Goal: Transaction & Acquisition: Purchase product/service

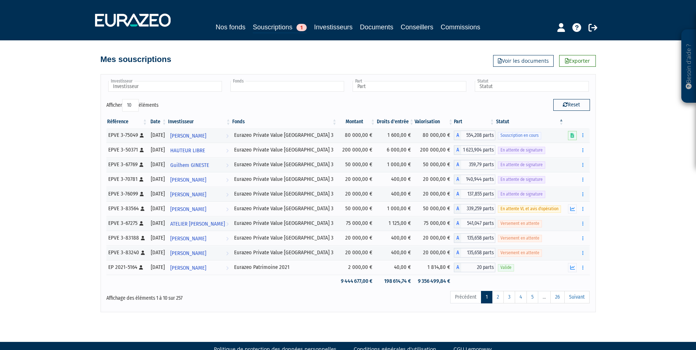
click at [314, 87] on input "text" at bounding box center [287, 86] width 114 height 11
type input "Fonds"
click at [327, 32] on div "Nos fonds Souscriptions 1 Investisseurs Documents Conseillers Commissions" at bounding box center [348, 27] width 344 height 11
click at [327, 29] on link "Investisseurs" at bounding box center [333, 27] width 39 height 10
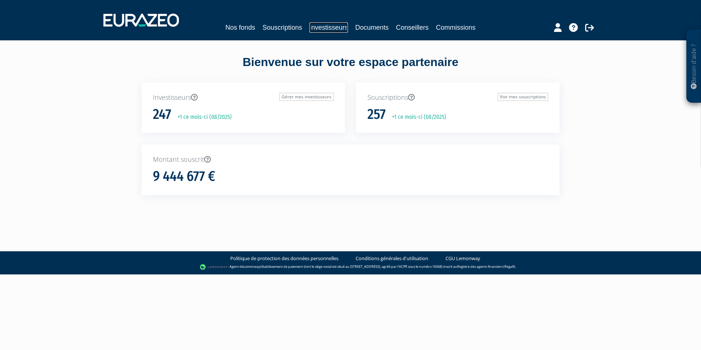
click at [320, 23] on link "Investisseurs" at bounding box center [328, 27] width 39 height 10
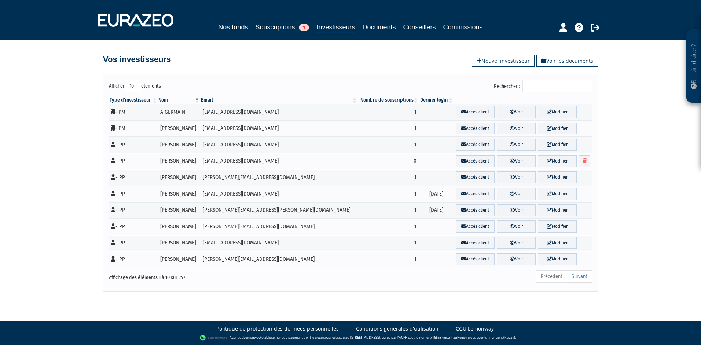
click at [539, 90] on input "Rechercher :" at bounding box center [558, 86] width 70 height 12
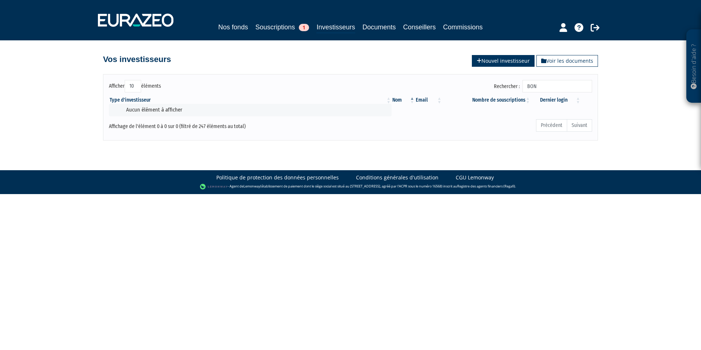
type input "BON"
click at [523, 62] on link "Nouvel investisseur" at bounding box center [503, 61] width 63 height 12
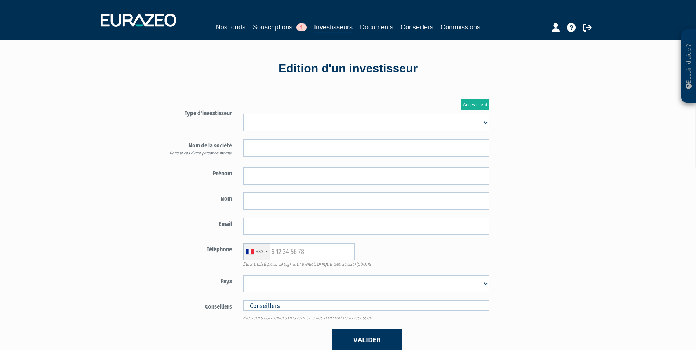
click at [355, 118] on select "Mr Mme Société" at bounding box center [366, 123] width 246 height 18
select select "1"
click at [243, 114] on select "Mr Mme Société" at bounding box center [366, 123] width 246 height 18
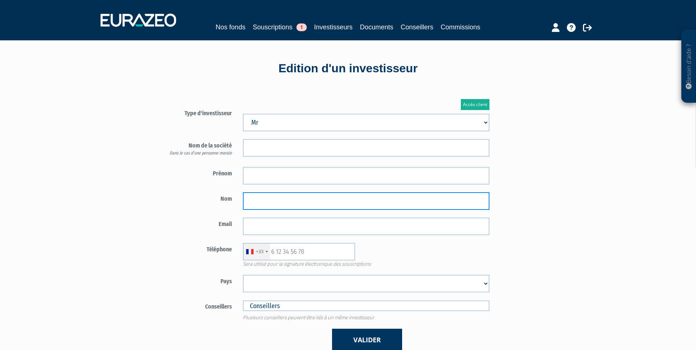
click at [290, 207] on input "text" at bounding box center [366, 201] width 246 height 18
paste input "BONNELLE"
type input "BONNELLE"
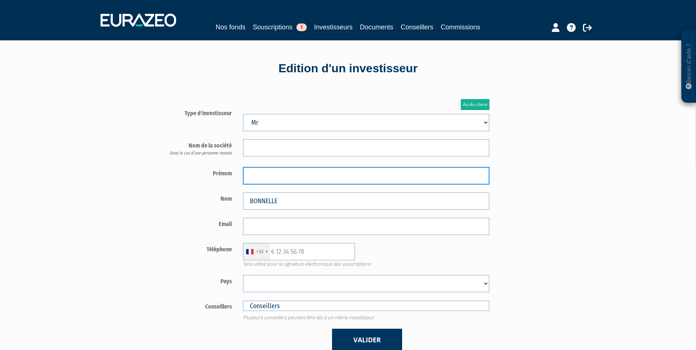
click at [273, 180] on input "text" at bounding box center [366, 176] width 246 height 18
paste input "Titouan"
type input "Titouan"
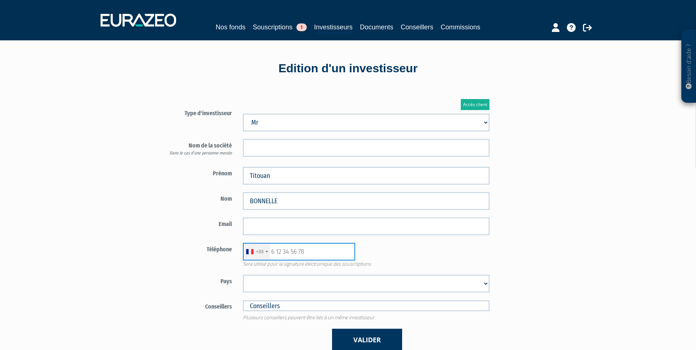
click at [292, 251] on input "text" at bounding box center [299, 252] width 112 height 18
paste input "0679722033"
type input "0679722033"
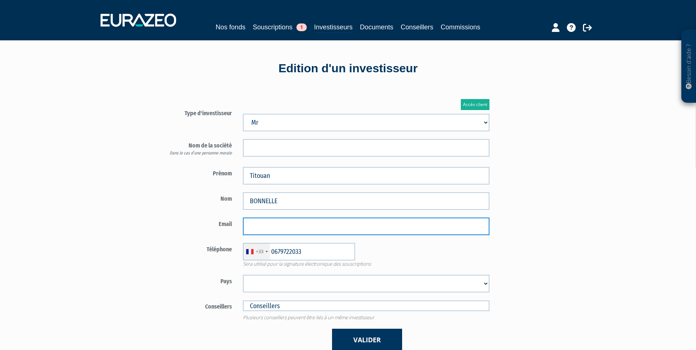
click at [405, 224] on input "email" at bounding box center [366, 226] width 246 height 18
paste input "t.bonnelle@orange.fr"
type input "t.bonnelle@orange.fr"
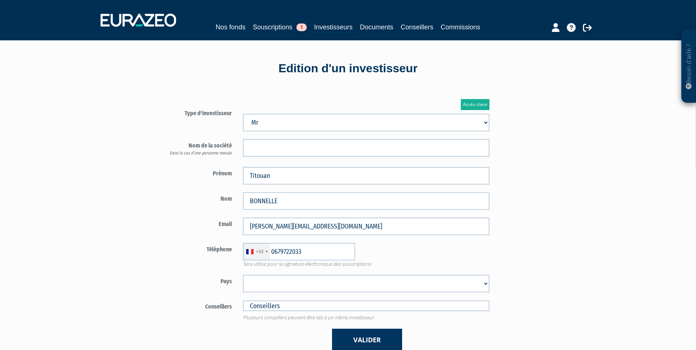
click at [380, 282] on select "Afghanistan Afrique du Sud Albanie Algérie Allemagne Andorre Angola Anguilla An…" at bounding box center [366, 284] width 246 height 18
select select "75"
click at [243, 275] on select "Afghanistan Afrique du Sud Albanie Algérie Allemagne Andorre Angola Anguilla An…" at bounding box center [366, 284] width 246 height 18
click at [360, 336] on button "Valider" at bounding box center [367, 340] width 70 height 22
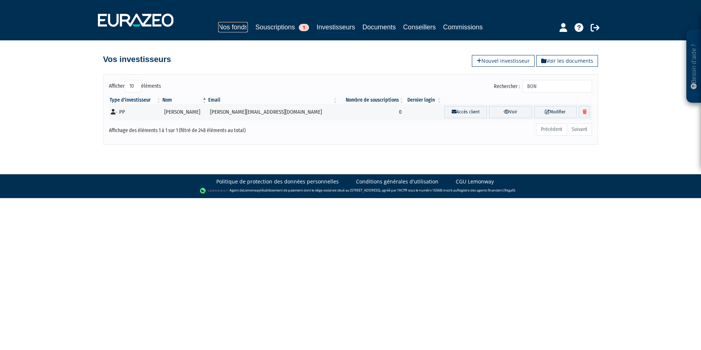
click at [230, 29] on link "Nos fonds" at bounding box center [233, 27] width 30 height 10
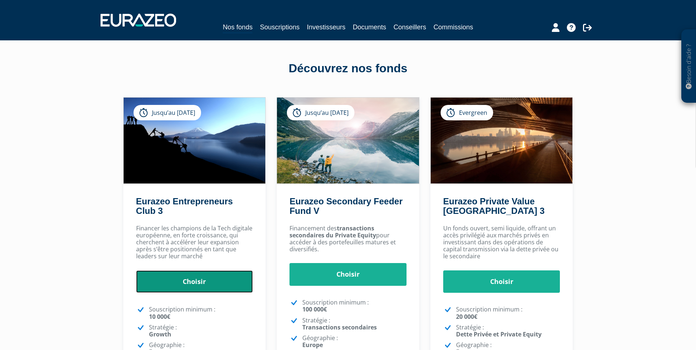
click at [188, 287] on link "Choisir" at bounding box center [194, 281] width 117 height 23
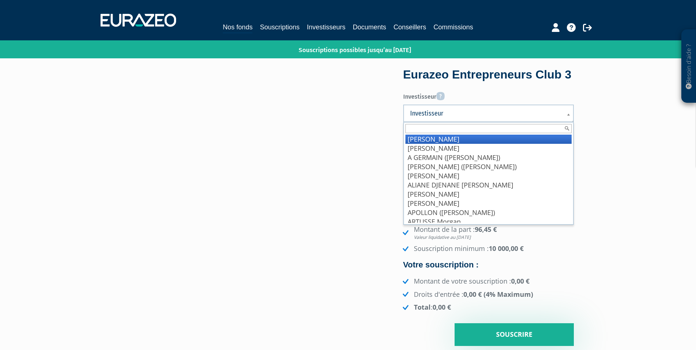
click at [411, 118] on span "Investisseur" at bounding box center [483, 113] width 147 height 9
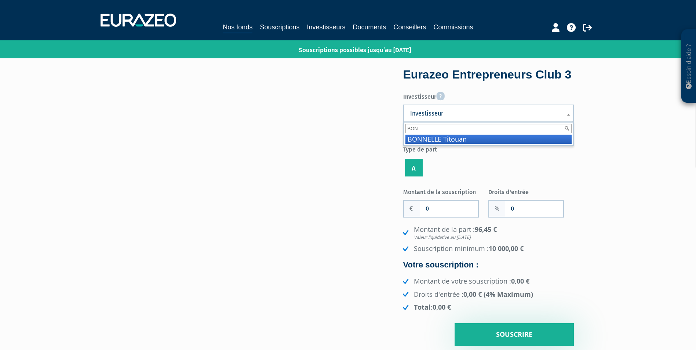
type input "BON"
click at [451, 144] on li "BON NELLE Titouan" at bounding box center [488, 139] width 166 height 9
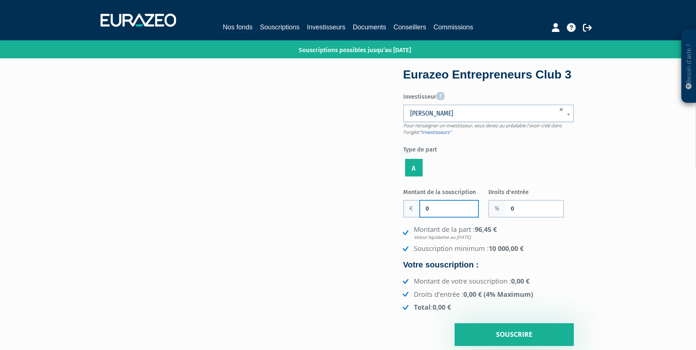
drag, startPoint x: 446, startPoint y: 228, endPoint x: 393, endPoint y: 230, distance: 52.8
click at [393, 230] on div "Eurazeo Entrepreneurs Club 3 Investisseur Pour renseigner un investisseur, vous…" at bounding box center [348, 207] width 462 height 276
type input "40 000"
drag, startPoint x: 498, startPoint y: 220, endPoint x: 390, endPoint y: 226, distance: 107.6
click at [390, 226] on div "Eurazeo Entrepreneurs Club 3 Investisseur Pour renseigner un investisseur, vous…" at bounding box center [348, 207] width 462 height 276
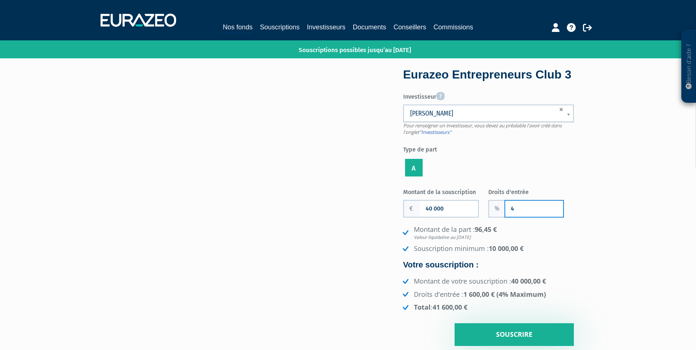
type input "4"
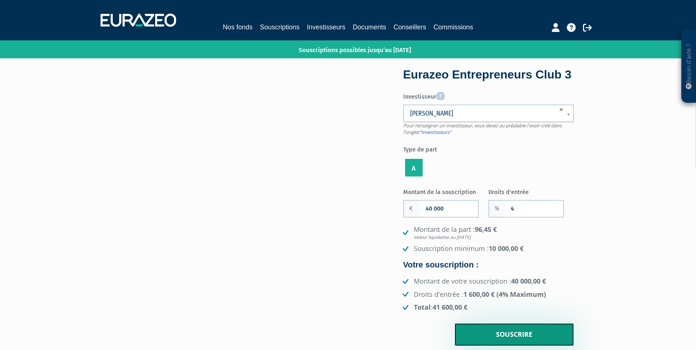
click at [496, 346] on input "Souscrire" at bounding box center [513, 334] width 119 height 23
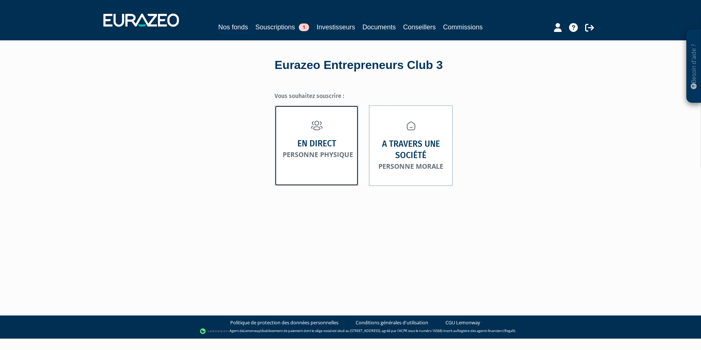
click at [312, 139] on strong "En direct" at bounding box center [316, 143] width 39 height 11
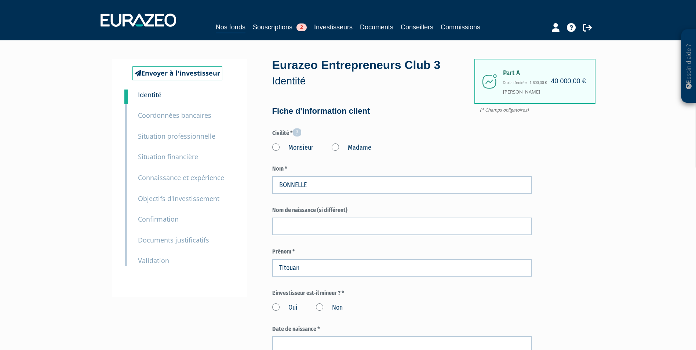
click at [309, 148] on label "Monsieur" at bounding box center [292, 148] width 41 height 10
click at [0, 0] on input "Monsieur" at bounding box center [0, 0] width 0 height 0
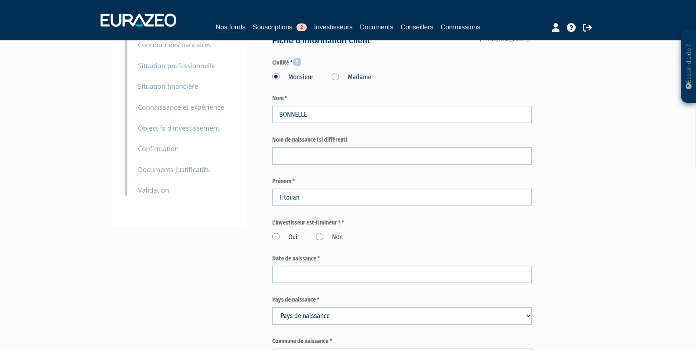
scroll to position [73, 0]
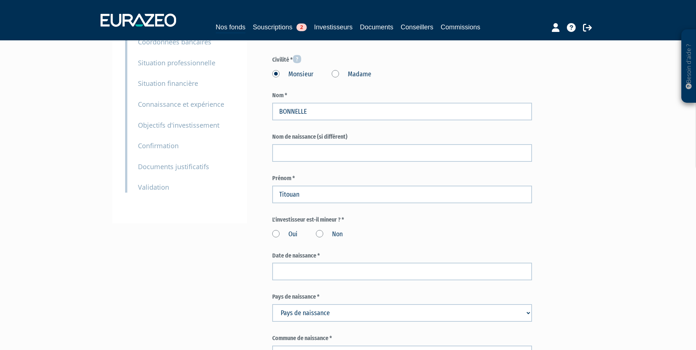
click at [327, 234] on label "Non" at bounding box center [329, 235] width 27 height 10
click at [0, 0] on input "Non" at bounding box center [0, 0] width 0 height 0
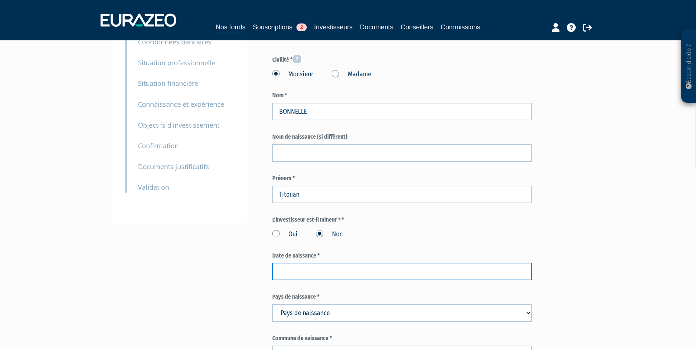
drag, startPoint x: 293, startPoint y: 271, endPoint x: 299, endPoint y: 272, distance: 6.3
click at [299, 272] on input at bounding box center [402, 272] width 260 height 18
paste input "17/05/2001"
type input "17/05/2001"
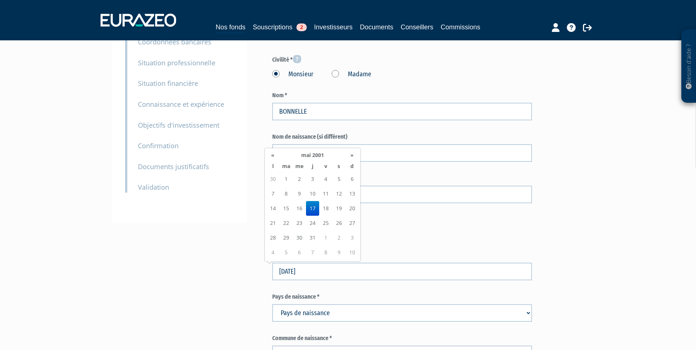
click at [370, 309] on select "Pays de naissance Afghanistan Afrique du Sud Albanie Algérie Allemagne Andorre" at bounding box center [402, 313] width 260 height 18
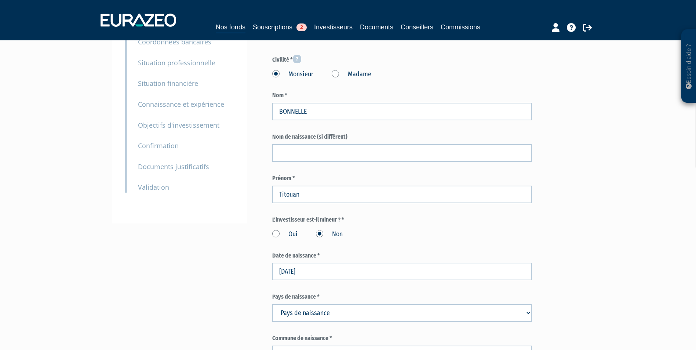
select select "75"
click at [272, 304] on select "Pays de naissance Afghanistan Afrique du Sud Albanie Algérie Allemagne Andorre" at bounding box center [402, 313] width 260 height 18
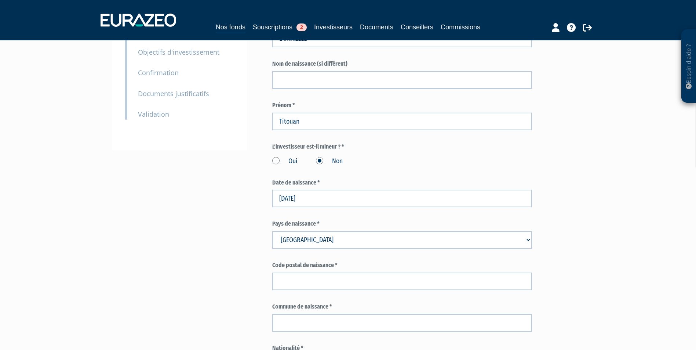
scroll to position [147, 0]
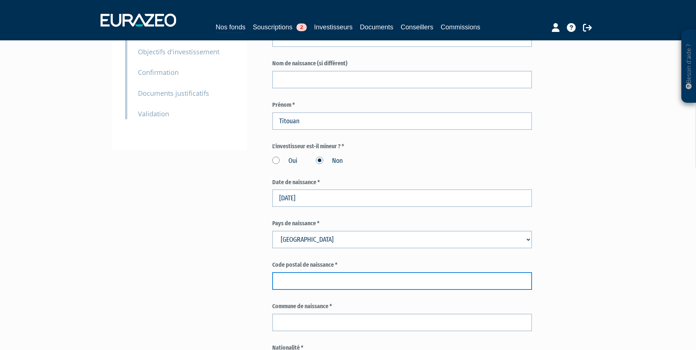
click at [408, 283] on input "text" at bounding box center [402, 281] width 260 height 18
type input "76000"
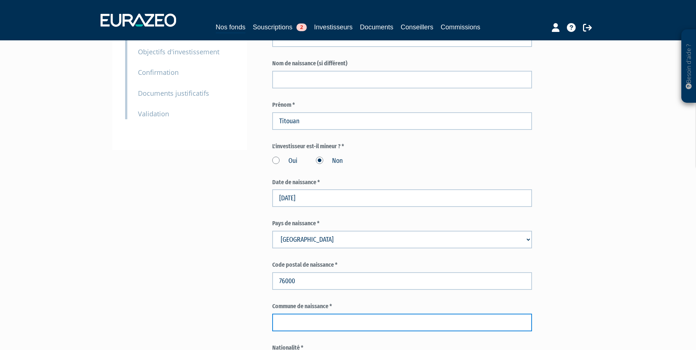
click at [306, 316] on input "text" at bounding box center [402, 323] width 260 height 18
paste input "Rouen"
type input "Rouen"
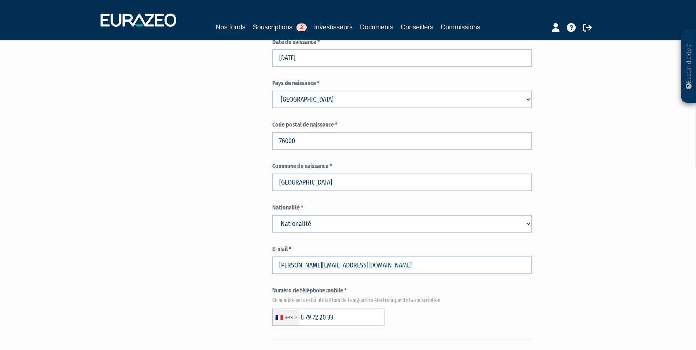
scroll to position [293, 0]
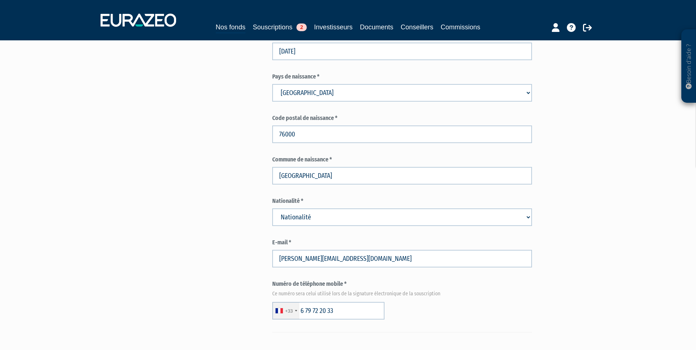
click at [358, 220] on select "Nationalité Afghanistan Afrique du Sud Albanie Algérie Allemagne Andorre" at bounding box center [402, 217] width 260 height 18
select select "75"
click at [272, 208] on select "Nationalité Afghanistan Afrique du Sud Albanie Algérie Allemagne Andorre" at bounding box center [402, 217] width 260 height 18
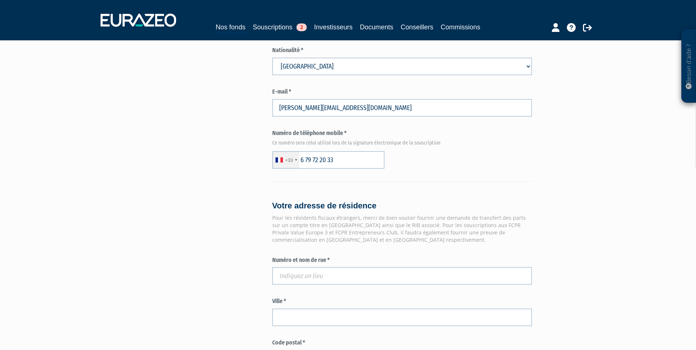
scroll to position [513, 0]
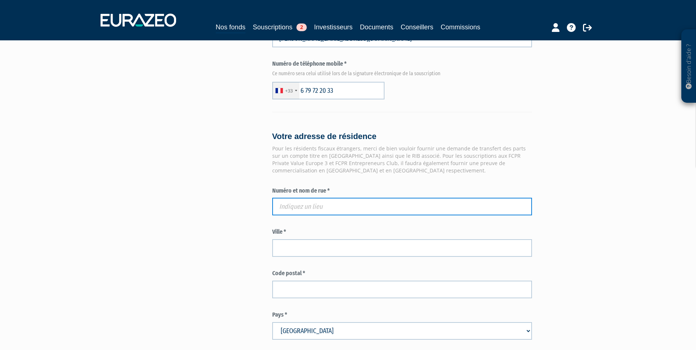
click at [319, 205] on input "text" at bounding box center [402, 207] width 260 height 18
paste input "23 PL DE TOURNEFORT"
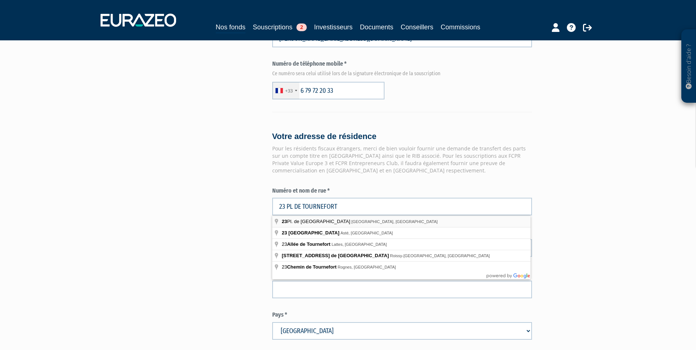
type input "23 Pl. de Tournefort, Bois-Guillaume, France"
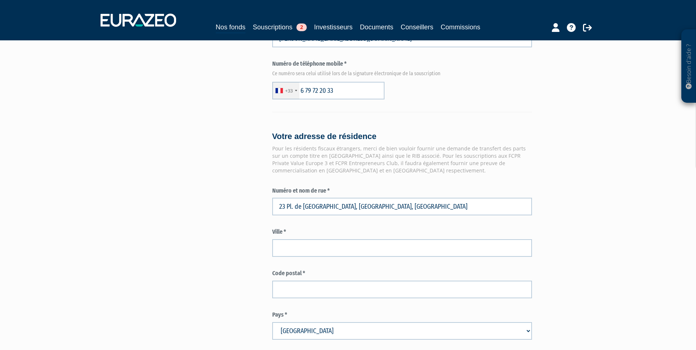
type input "Bois-Guillaume"
type input "76230"
type input "23 Place de Tournefort"
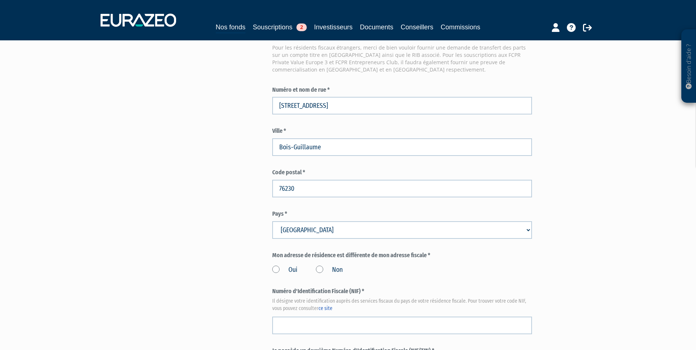
scroll to position [623, 0]
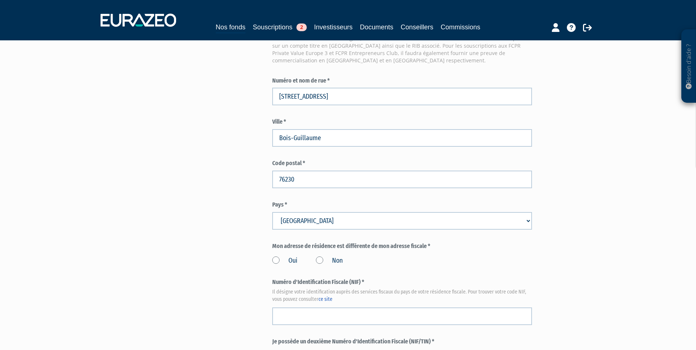
click at [328, 261] on label "Non" at bounding box center [329, 261] width 27 height 10
click at [0, 0] on input "Non" at bounding box center [0, 0] width 0 height 0
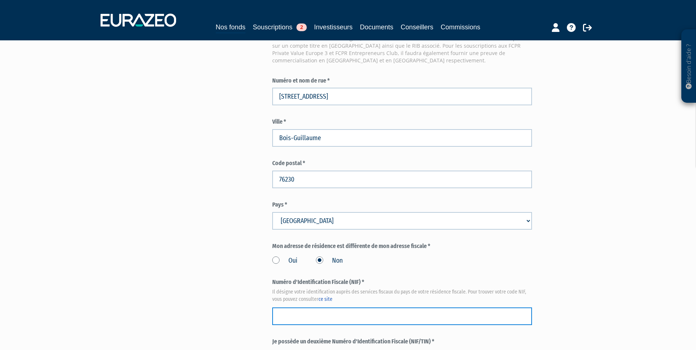
click at [429, 315] on input "text" at bounding box center [402, 316] width 260 height 18
paste input "30 29 327 663 088"
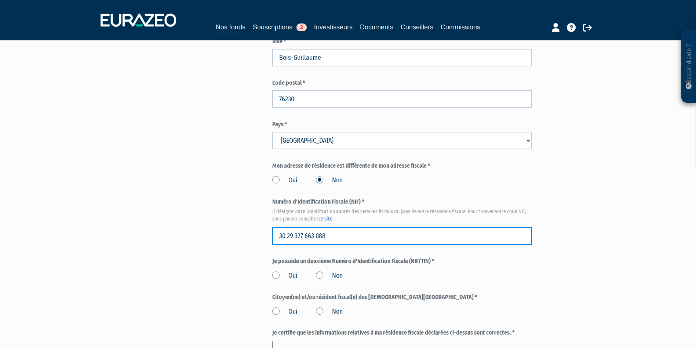
scroll to position [770, 0]
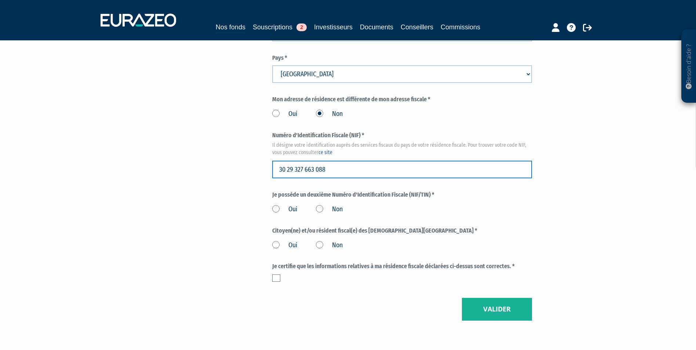
type input "30 29 327 663 088"
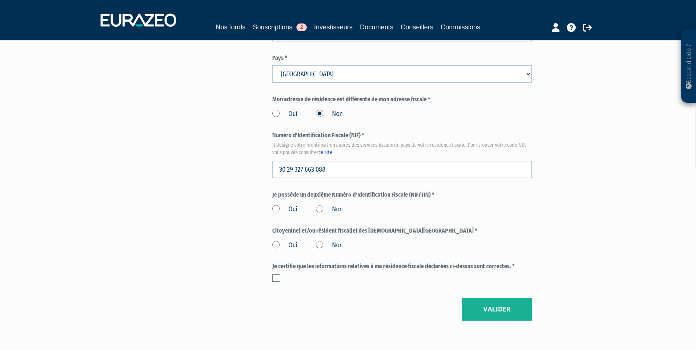
click at [323, 209] on label "Non" at bounding box center [329, 210] width 27 height 10
click at [0, 0] on input "Non" at bounding box center [0, 0] width 0 height 0
click at [323, 242] on label "Non" at bounding box center [329, 246] width 27 height 10
click at [0, 0] on input "Non" at bounding box center [0, 0] width 0 height 0
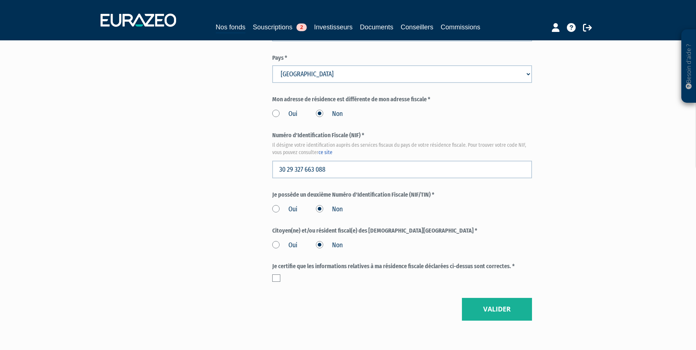
click at [272, 276] on label at bounding box center [276, 277] width 8 height 7
click at [0, 0] on input "checkbox" at bounding box center [0, 0] width 0 height 0
click at [495, 311] on button "Valider" at bounding box center [497, 309] width 70 height 23
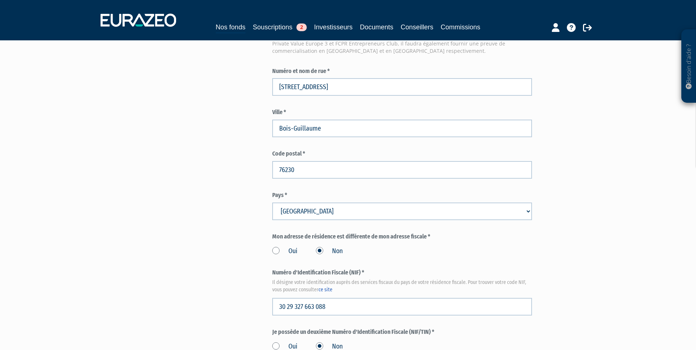
scroll to position [579, 0]
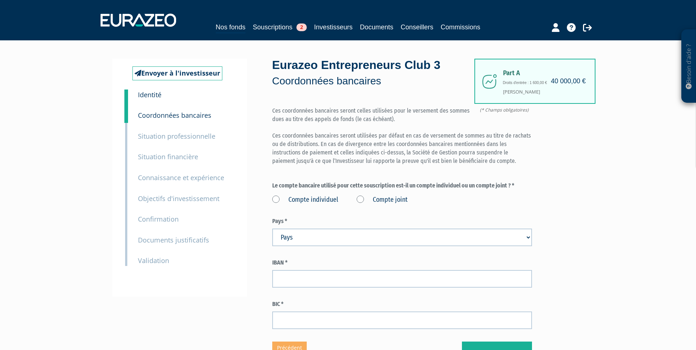
click at [318, 201] on label "Compte individuel" at bounding box center [305, 200] width 66 height 10
click at [0, 0] on individuel "Compte individuel" at bounding box center [0, 0] width 0 height 0
click at [656, 201] on div "Besoin d'aide ? × J'ai besoin d'aide Si vous avez une question à propos du fonc…" at bounding box center [348, 191] width 696 height 382
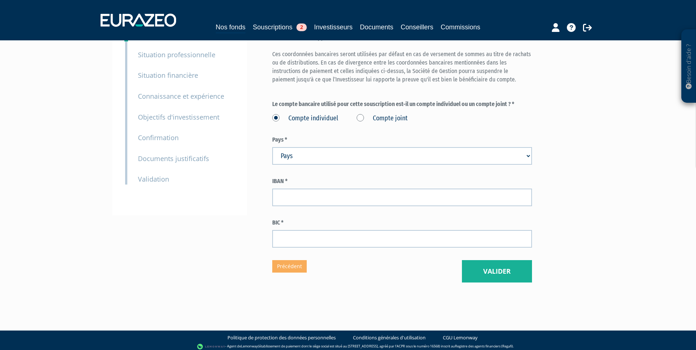
scroll to position [85, 0]
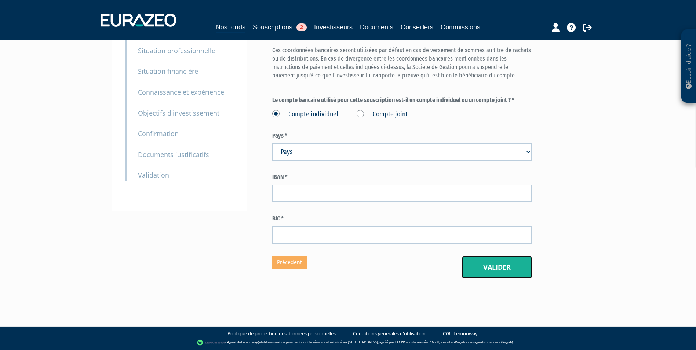
click at [506, 266] on button "Valider" at bounding box center [497, 267] width 70 height 23
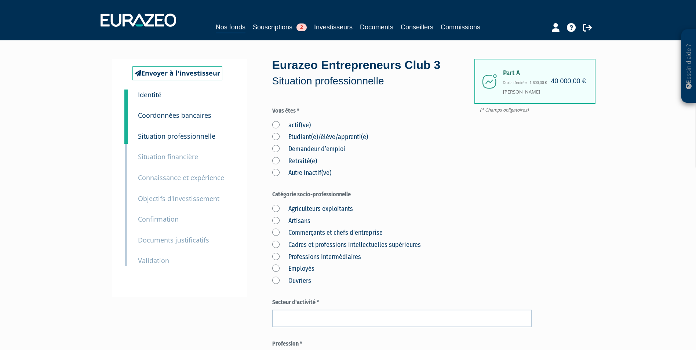
click at [307, 134] on label "Etudiant(e)/élève/apprenti(e)" at bounding box center [320, 137] width 96 height 10
click at [0, 0] on input "Etudiant(e)/élève/apprenti(e)" at bounding box center [0, 0] width 0 height 0
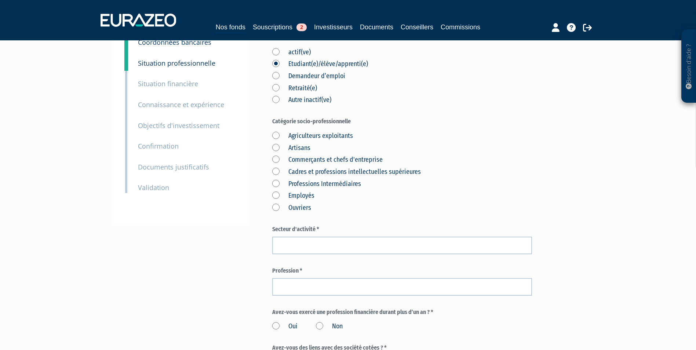
scroll to position [73, 0]
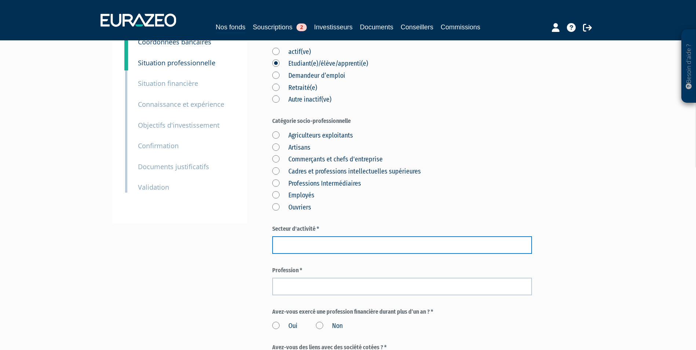
click at [373, 248] on input "text" at bounding box center [402, 245] width 260 height 18
type input "ETUDIANT"
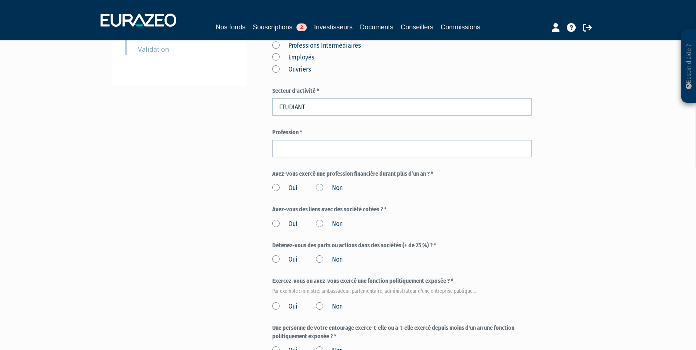
scroll to position [220, 0]
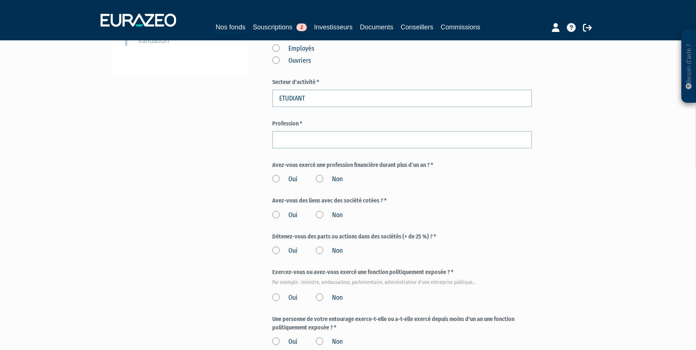
click at [333, 179] on label "Non" at bounding box center [329, 180] width 27 height 10
click at [0, 0] on input "Non" at bounding box center [0, 0] width 0 height 0
click at [333, 215] on label "Non" at bounding box center [329, 215] width 27 height 10
click at [0, 0] on input "Non" at bounding box center [0, 0] width 0 height 0
click at [329, 247] on label "Non" at bounding box center [329, 251] width 27 height 10
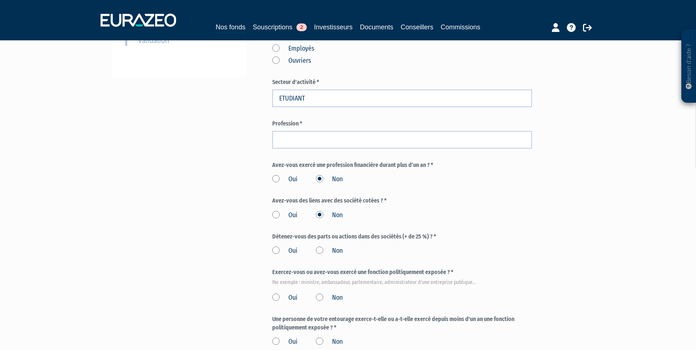
click at [0, 0] on input "Non" at bounding box center [0, 0] width 0 height 0
click at [327, 300] on label "Non" at bounding box center [329, 298] width 27 height 10
click at [0, 0] on input "Non" at bounding box center [0, 0] width 0 height 0
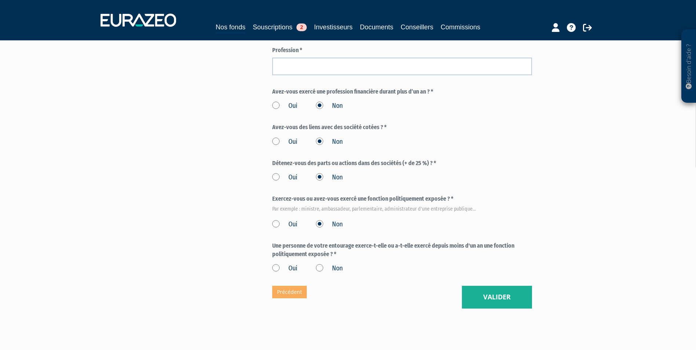
click at [327, 264] on label "Non" at bounding box center [329, 269] width 27 height 10
click at [0, 0] on input "Non" at bounding box center [0, 0] width 0 height 0
click at [514, 298] on button "Valider" at bounding box center [497, 297] width 70 height 23
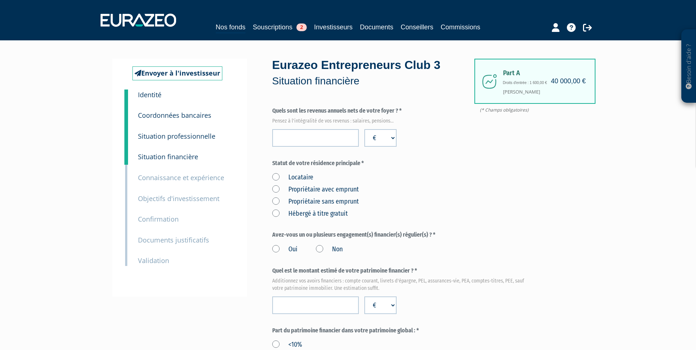
click at [296, 212] on label "Hébergé à titre gratuit" at bounding box center [310, 214] width 76 height 10
click at [0, 0] on gratuit "Hébergé à titre gratuit" at bounding box center [0, 0] width 0 height 0
click at [316, 248] on label "Non" at bounding box center [329, 250] width 27 height 10
click at [0, 0] on input "Non" at bounding box center [0, 0] width 0 height 0
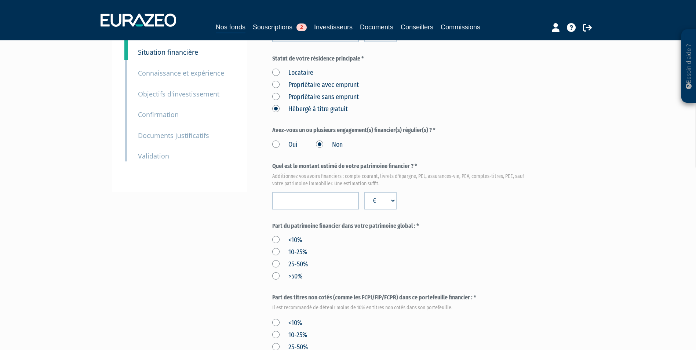
scroll to position [110, 0]
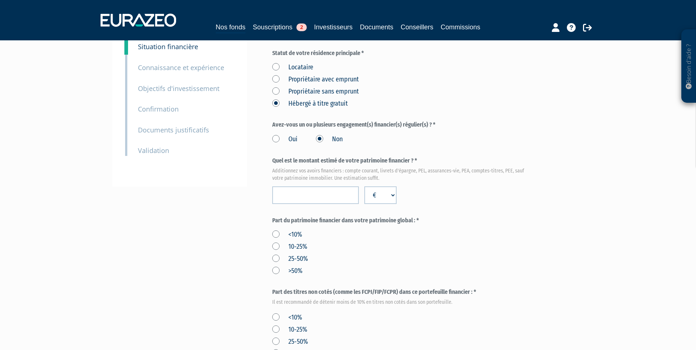
click at [343, 204] on form "(* Champs obligatoires) Quels sont les revenus annuels nets de votre foyer ? * …" at bounding box center [402, 265] width 260 height 536
click at [343, 200] on input "number" at bounding box center [315, 195] width 87 height 18
type input "791500"
click at [295, 272] on label ">50%" at bounding box center [287, 271] width 30 height 10
click at [0, 0] on input ">50%" at bounding box center [0, 0] width 0 height 0
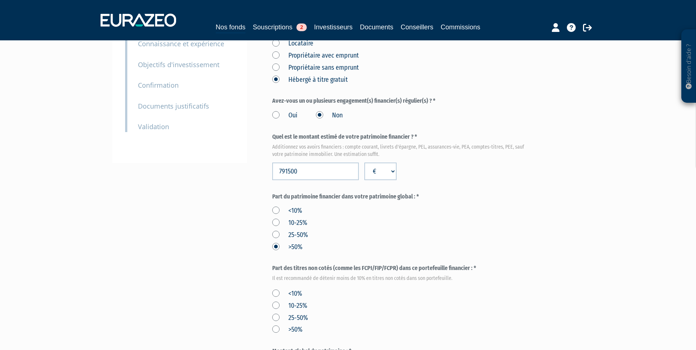
scroll to position [147, 0]
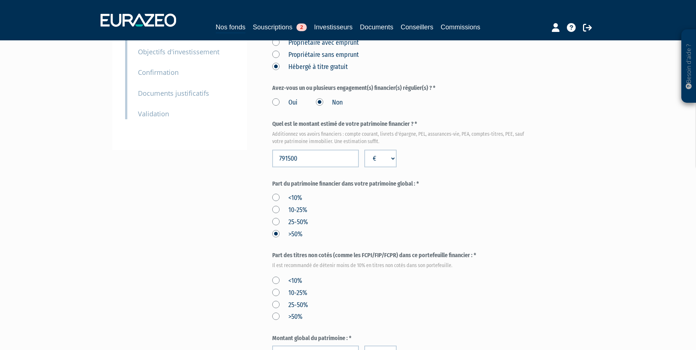
click at [303, 279] on div "<10% 10-25% 25-50% >50%" at bounding box center [402, 298] width 260 height 48
click at [281, 277] on label "<10%" at bounding box center [287, 281] width 30 height 10
click at [0, 0] on input "<10%" at bounding box center [0, 0] width 0 height 0
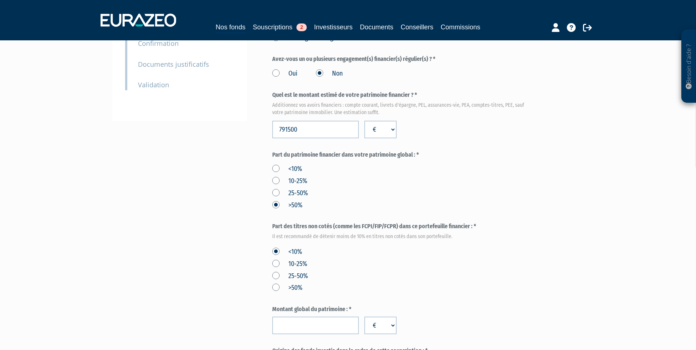
scroll to position [220, 0]
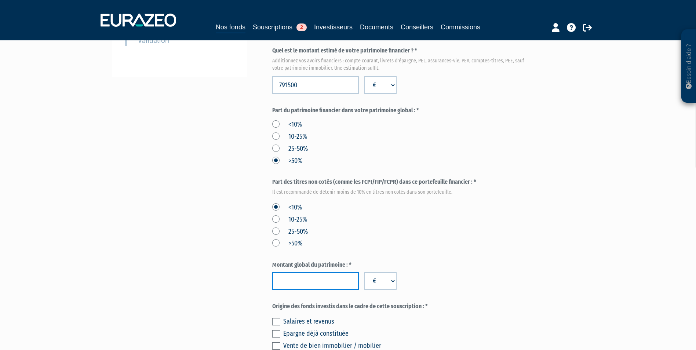
click at [319, 276] on input "number" at bounding box center [315, 281] width 87 height 18
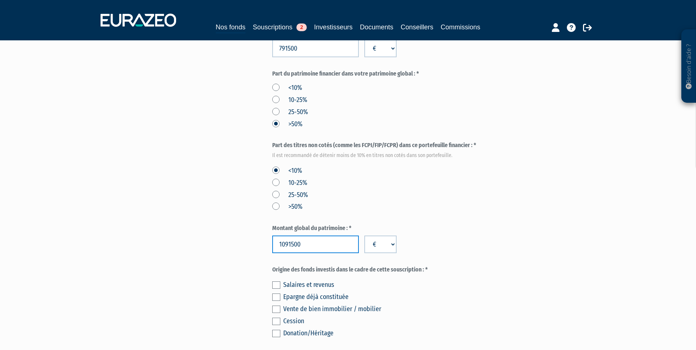
scroll to position [293, 0]
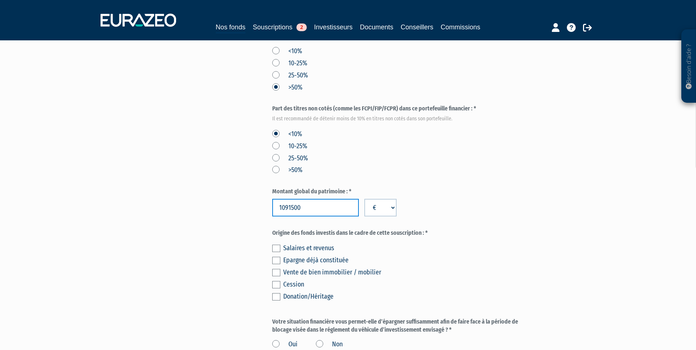
type input "1091500"
click at [321, 298] on div "Donation/Héritage" at bounding box center [407, 296] width 249 height 10
click at [276, 295] on label at bounding box center [276, 296] width 8 height 7
click at [0, 0] on input "checkbox" at bounding box center [0, 0] width 0 height 0
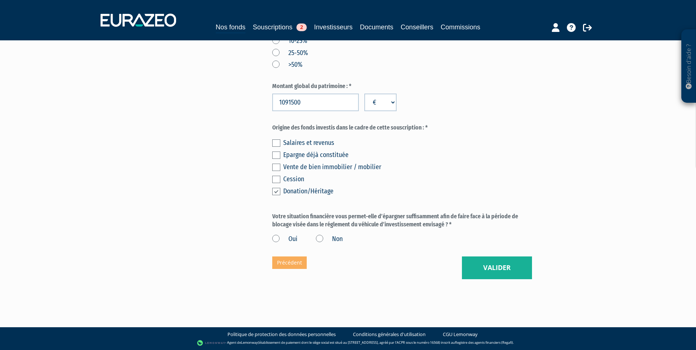
scroll to position [399, 0]
click at [287, 238] on label "Oui" at bounding box center [284, 239] width 25 height 10
click at [0, 0] on input "Oui" at bounding box center [0, 0] width 0 height 0
click at [482, 269] on button "Valider" at bounding box center [497, 267] width 70 height 23
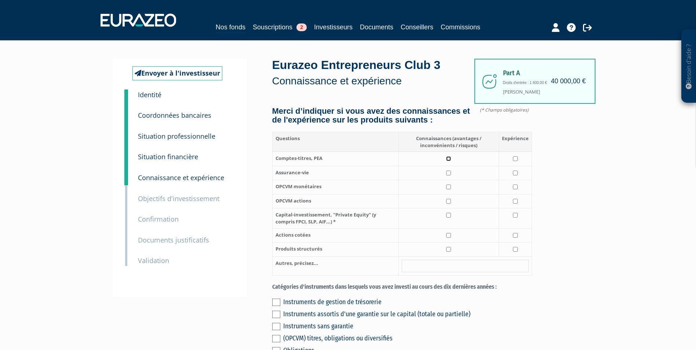
click at [448, 161] on input "checkbox" at bounding box center [448, 158] width 5 height 5
checkbox input "true"
click at [515, 165] on td at bounding box center [514, 159] width 33 height 14
checkbox input "true"
click at [449, 175] on input "checkbox" at bounding box center [448, 173] width 5 height 5
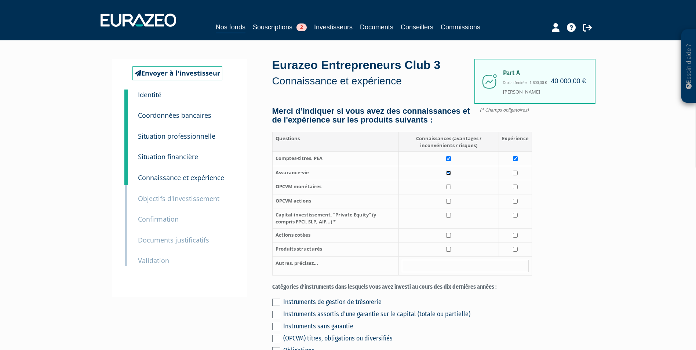
checkbox input "true"
click at [516, 175] on input "checkbox" at bounding box center [515, 173] width 5 height 5
checkbox input "true"
click at [450, 189] on input "checkbox" at bounding box center [448, 186] width 5 height 5
click at [449, 189] on input "checkbox" at bounding box center [448, 186] width 5 height 5
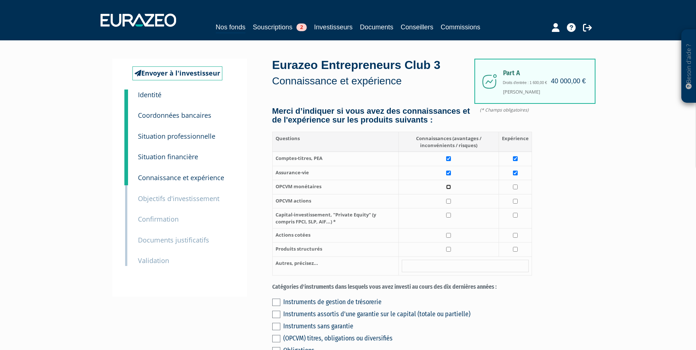
checkbox input "false"
click at [449, 217] on input "checkbox" at bounding box center [448, 215] width 5 height 5
checkbox input "true"
click at [449, 238] on input "checkbox" at bounding box center [448, 235] width 5 height 5
checkbox input "true"
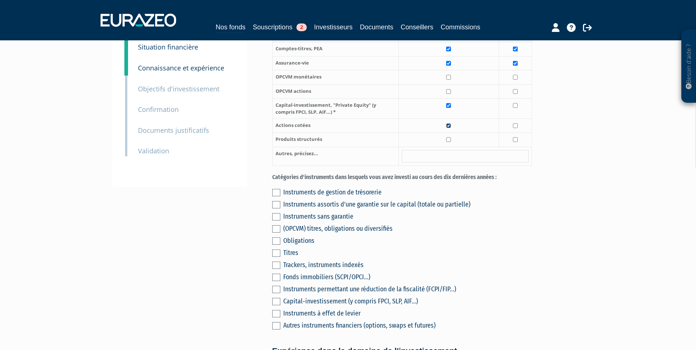
scroll to position [110, 0]
click at [347, 197] on div "Instruments de gestion de trésorerie" at bounding box center [407, 192] width 249 height 10
click at [275, 256] on label at bounding box center [276, 252] width 8 height 7
click at [0, 0] on input "checkbox" at bounding box center [0, 0] width 0 height 0
click at [278, 196] on label at bounding box center [276, 191] width 8 height 7
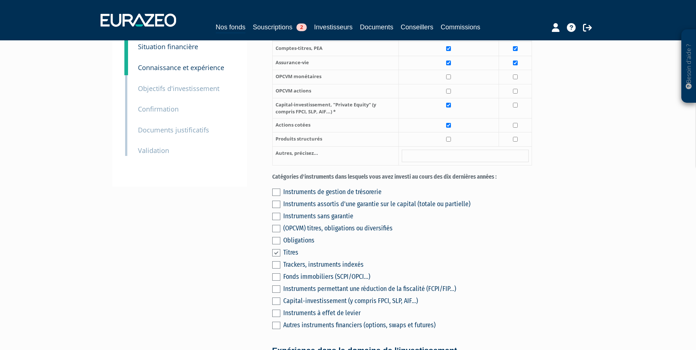
click at [0, 0] on input "checkbox" at bounding box center [0, 0] width 0 height 0
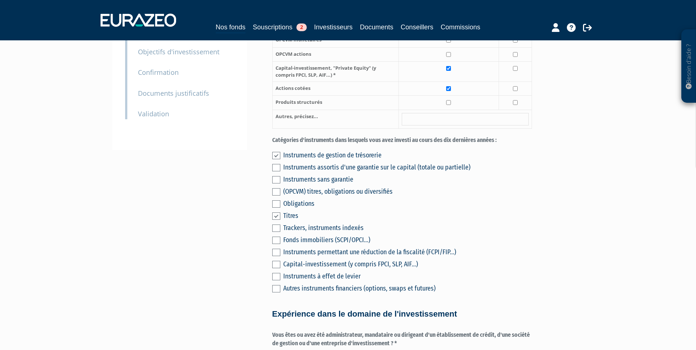
click at [275, 244] on label at bounding box center [276, 240] width 8 height 7
click at [0, 0] on input "checkbox" at bounding box center [0, 0] width 0 height 0
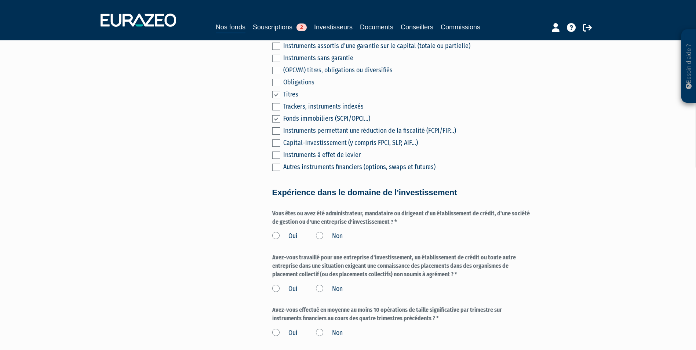
scroll to position [293, 0]
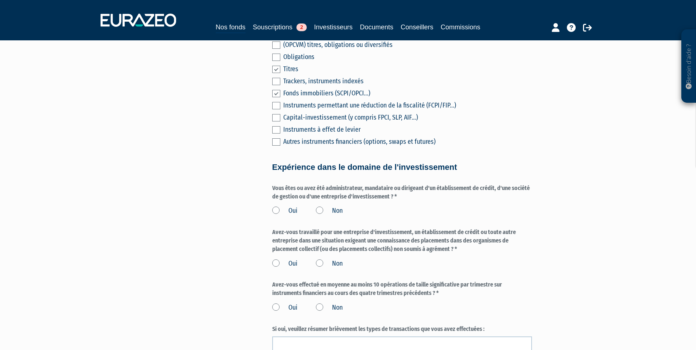
click at [329, 216] on label "Non" at bounding box center [329, 211] width 27 height 10
click at [0, 0] on input "Non" at bounding box center [0, 0] width 0 height 0
click at [319, 268] on label "Non" at bounding box center [329, 264] width 27 height 10
click at [0, 0] on input "Non" at bounding box center [0, 0] width 0 height 0
click at [320, 312] on label "Non" at bounding box center [329, 308] width 27 height 10
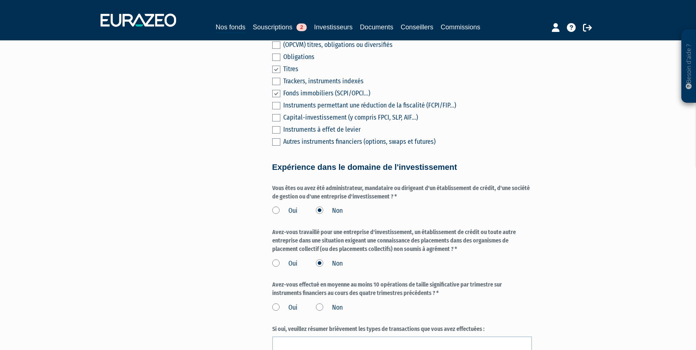
click at [0, 0] on input "Non" at bounding box center [0, 0] width 0 height 0
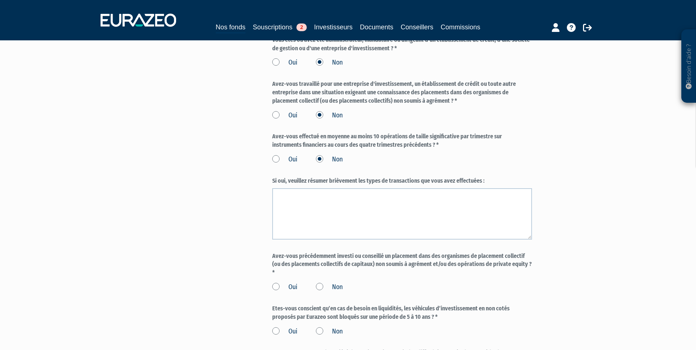
scroll to position [477, 0]
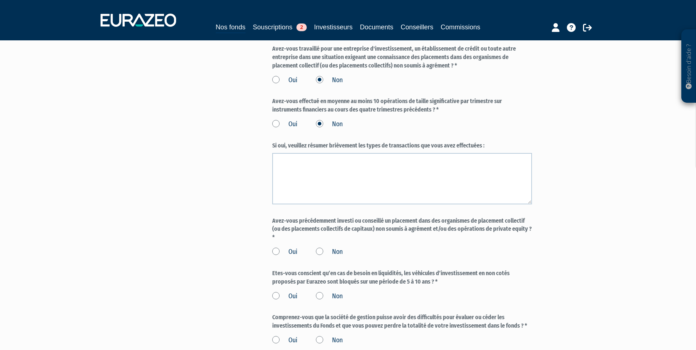
click at [316, 257] on label "Non" at bounding box center [329, 252] width 27 height 10
click at [0, 0] on input "Non" at bounding box center [0, 0] width 0 height 0
click at [277, 301] on label "Oui" at bounding box center [284, 297] width 25 height 10
click at [0, 0] on input "Oui" at bounding box center [0, 0] width 0 height 0
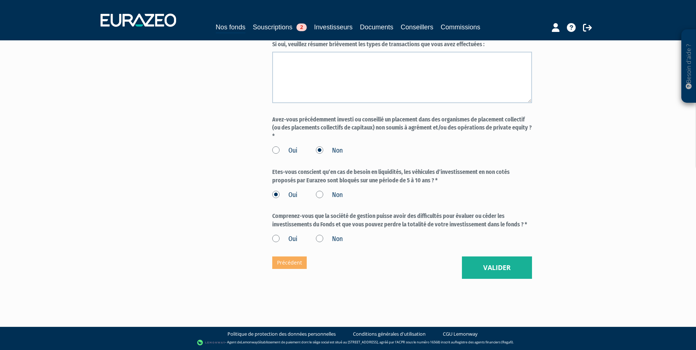
scroll to position [587, 0]
click at [273, 239] on label "Oui" at bounding box center [284, 239] width 25 height 10
click at [0, 0] on input "Oui" at bounding box center [0, 0] width 0 height 0
click at [481, 263] on button "Valider" at bounding box center [497, 267] width 70 height 23
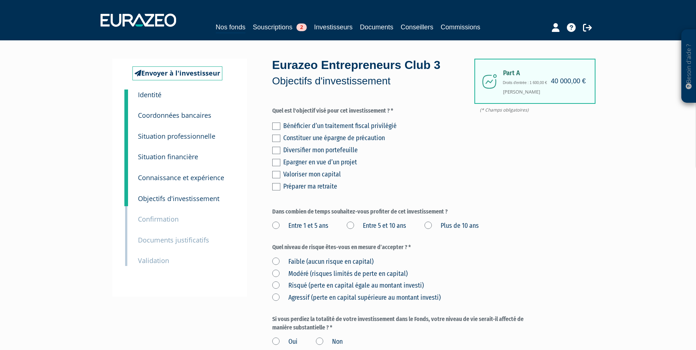
click at [277, 147] on label at bounding box center [276, 150] width 8 height 7
click at [0, 0] on input "checkbox" at bounding box center [0, 0] width 0 height 0
click at [276, 171] on label at bounding box center [276, 174] width 8 height 7
click at [0, 0] on input "checkbox" at bounding box center [0, 0] width 0 height 0
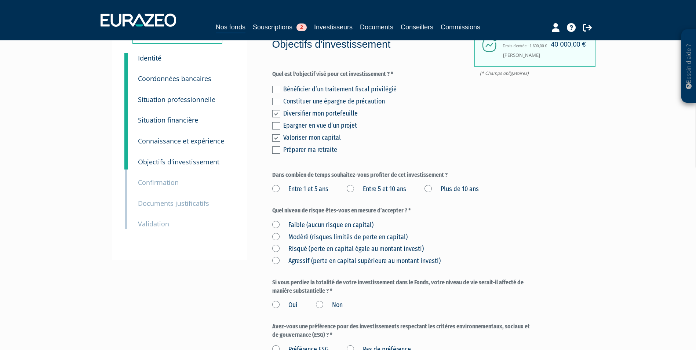
click at [430, 187] on label "Plus de 10 ans" at bounding box center [451, 189] width 54 height 10
click at [0, 0] on ans "Plus de 10 ans" at bounding box center [0, 0] width 0 height 0
click at [303, 250] on label "Risqué (perte en capital égale au montant investi)" at bounding box center [347, 249] width 151 height 10
click at [0, 0] on investi\) "Risqué (perte en capital égale au montant investi)" at bounding box center [0, 0] width 0 height 0
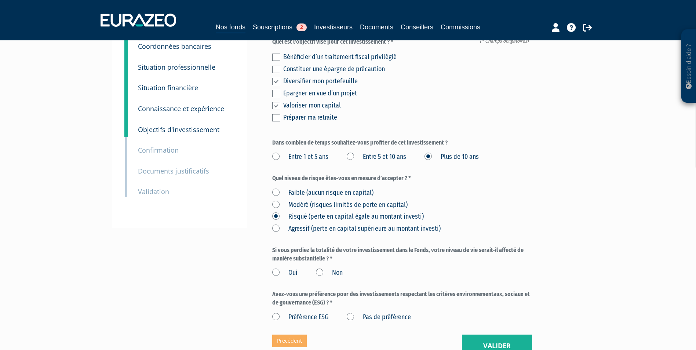
scroll to position [110, 0]
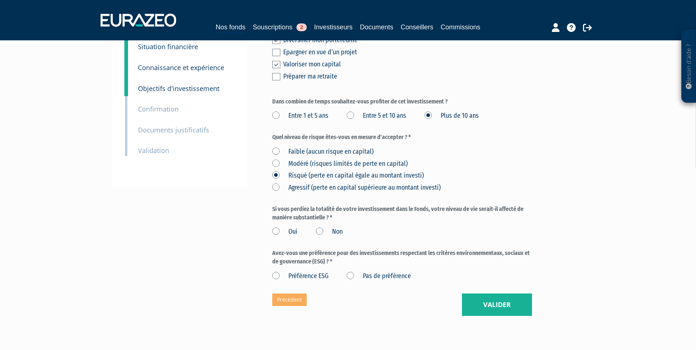
click at [321, 231] on label "Non" at bounding box center [329, 232] width 27 height 10
click at [0, 0] on input "Non" at bounding box center [0, 0] width 0 height 0
click at [352, 277] on label "Pas de préférence" at bounding box center [379, 276] width 64 height 10
click at [0, 0] on préférence "Pas de préférence" at bounding box center [0, 0] width 0 height 0
click at [474, 295] on button "Valider" at bounding box center [497, 304] width 70 height 23
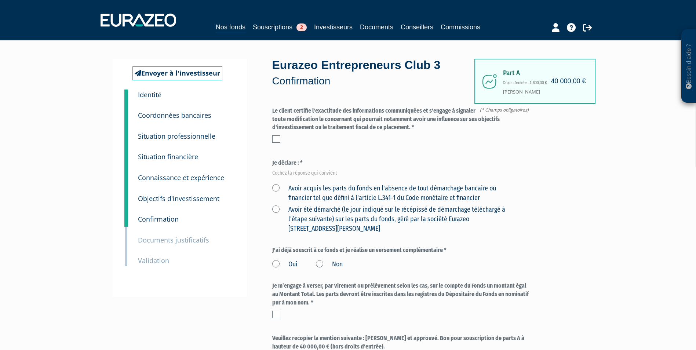
click at [278, 142] on label at bounding box center [276, 138] width 8 height 7
click at [0, 0] on input "checkbox" at bounding box center [0, 0] width 0 height 0
click at [274, 188] on label "Avoir acquis les parts du fonds en l'absence de tout démarchage bancaire ou fin…" at bounding box center [393, 193] width 242 height 19
click at [0, 0] on financier "Avoir acquis les parts du fonds en l'absence de tout démarchage bancaire ou fin…" at bounding box center [0, 0] width 0 height 0
click at [320, 262] on label "Non" at bounding box center [329, 265] width 27 height 10
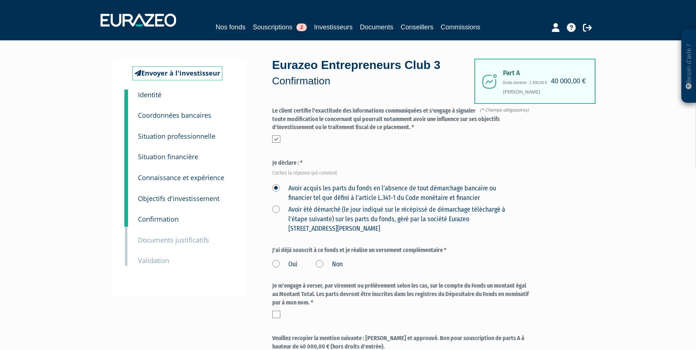
click at [0, 0] on input "Non" at bounding box center [0, 0] width 0 height 0
click at [276, 311] on label at bounding box center [276, 314] width 8 height 7
click at [0, 0] on input "checkbox" at bounding box center [0, 0] width 0 height 0
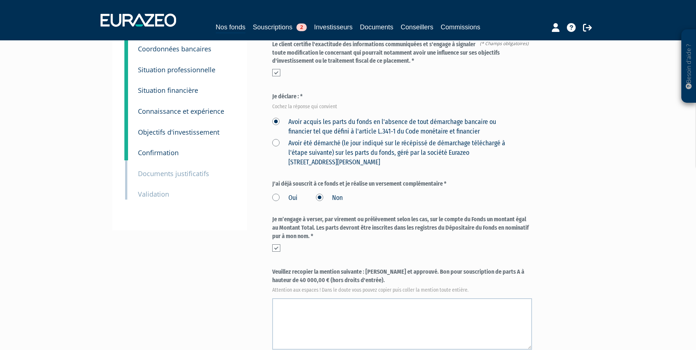
scroll to position [73, 0]
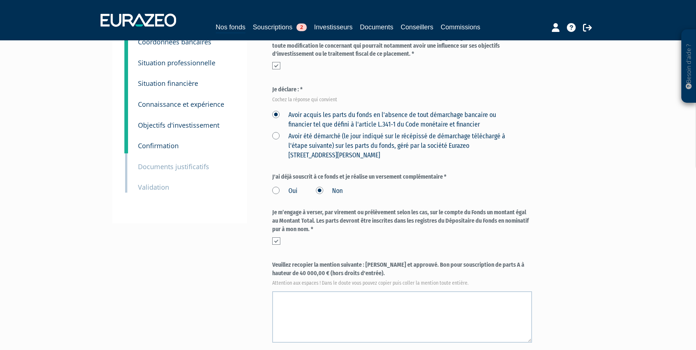
drag, startPoint x: 363, startPoint y: 264, endPoint x: 370, endPoint y: 275, distance: 13.1
click at [370, 275] on label "Veuillez recopier la mention suivante : [PERSON_NAME] et approuvé. Bon pour sou…" at bounding box center [402, 273] width 260 height 24
copy label ": [PERSON_NAME] et approuvé. Bon pour souscription de parts A à hauteur de 40 0…"
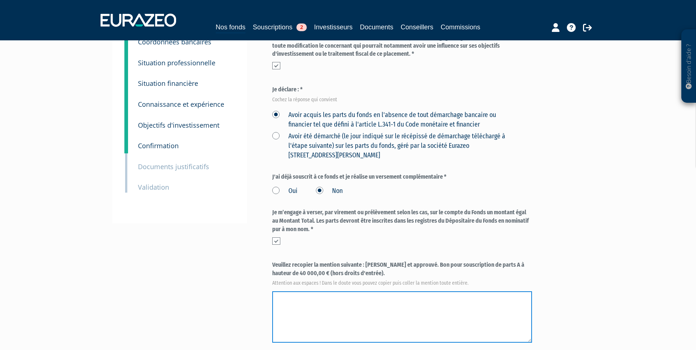
click at [324, 303] on textarea at bounding box center [402, 316] width 260 height 51
paste textarea ": Lu et approuvé. Bon pour souscription de parts A à hauteur de 40 000,00 € (ho…"
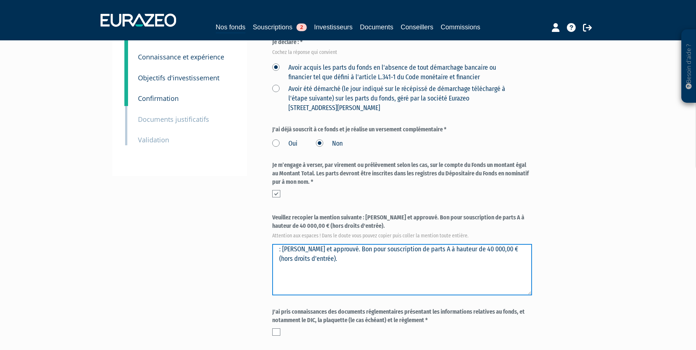
scroll to position [183, 0]
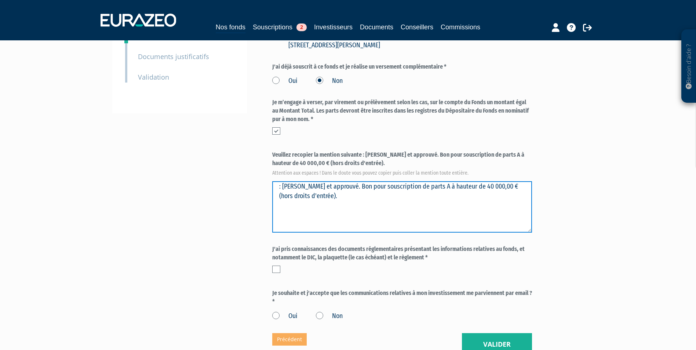
click at [326, 186] on textarea at bounding box center [402, 206] width 260 height 51
type textarea "Lu et approuvé. Bon pour souscription de parts A à hauteur de 40 000,00 € (hors…"
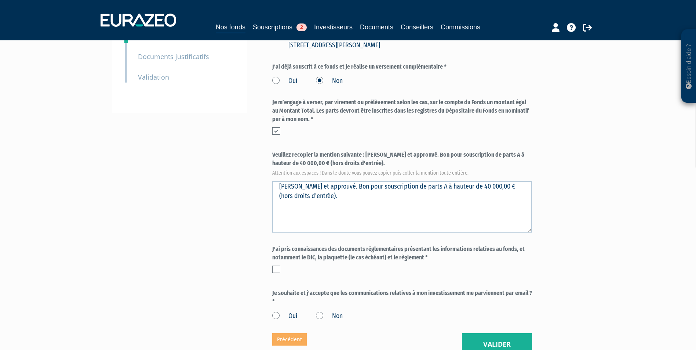
click at [276, 271] on label at bounding box center [276, 268] width 8 height 7
click at [0, 0] on input "checkbox" at bounding box center [0, 0] width 0 height 0
click at [294, 315] on label "Oui" at bounding box center [284, 316] width 25 height 10
click at [0, 0] on input "Oui" at bounding box center [0, 0] width 0 height 0
click at [483, 344] on button "Valider" at bounding box center [497, 344] width 70 height 23
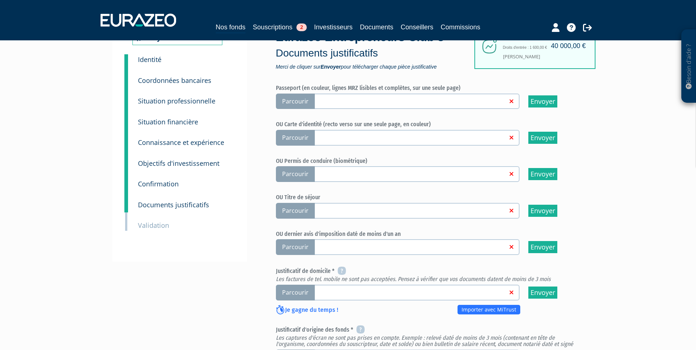
scroll to position [73, 0]
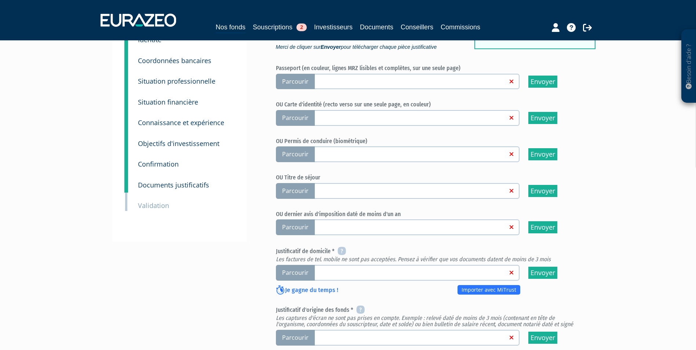
click at [292, 76] on span "Parcourir" at bounding box center [295, 82] width 39 height 16
click at [0, 0] on input "Parcourir" at bounding box center [0, 0] width 0 height 0
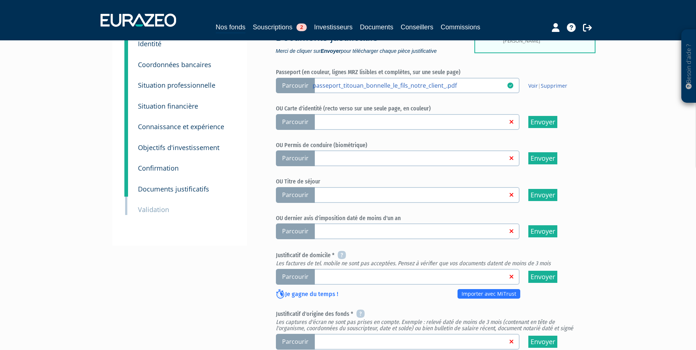
scroll to position [73, 0]
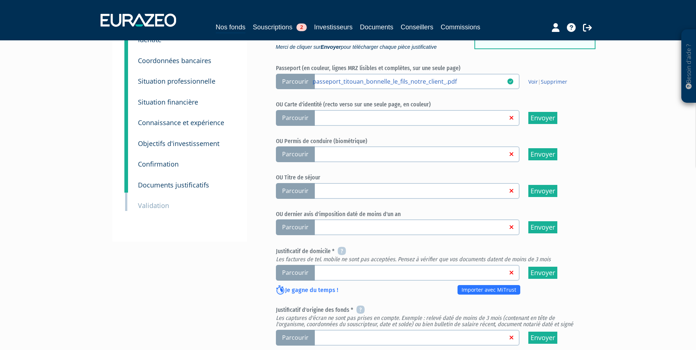
click at [291, 273] on span "Parcourir" at bounding box center [295, 273] width 39 height 16
click at [0, 0] on input "Parcourir" at bounding box center [0, 0] width 0 height 0
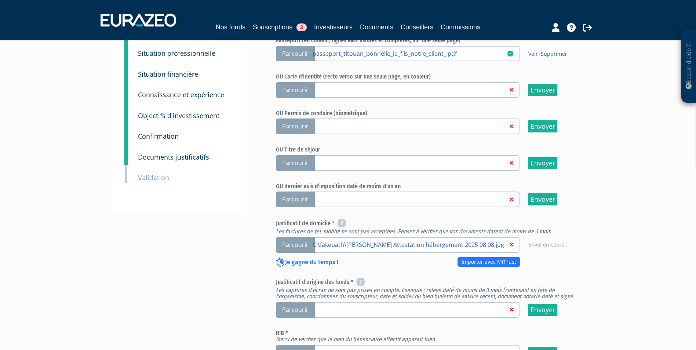
scroll to position [147, 0]
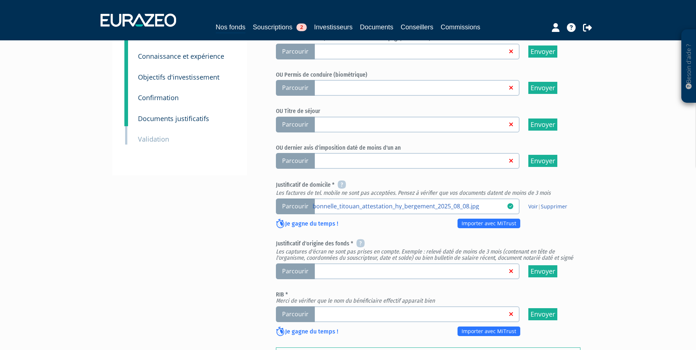
scroll to position [147, 0]
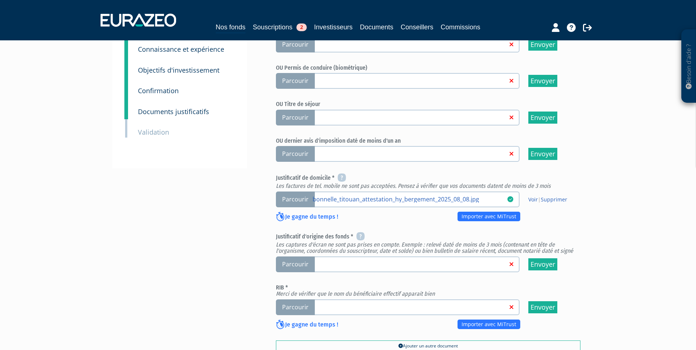
click at [299, 259] on span "Parcourir" at bounding box center [295, 264] width 39 height 16
click at [0, 0] on input "Parcourir" at bounding box center [0, 0] width 0 height 0
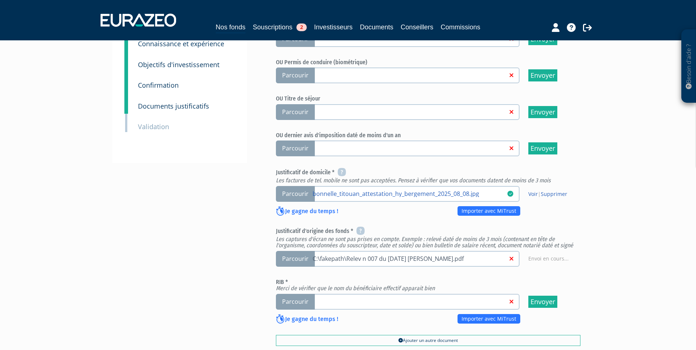
scroll to position [257, 0]
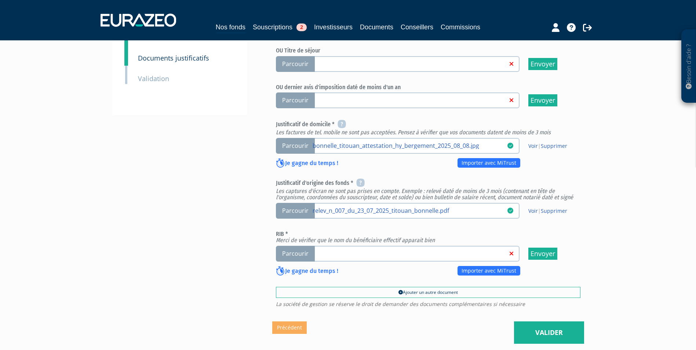
scroll to position [220, 0]
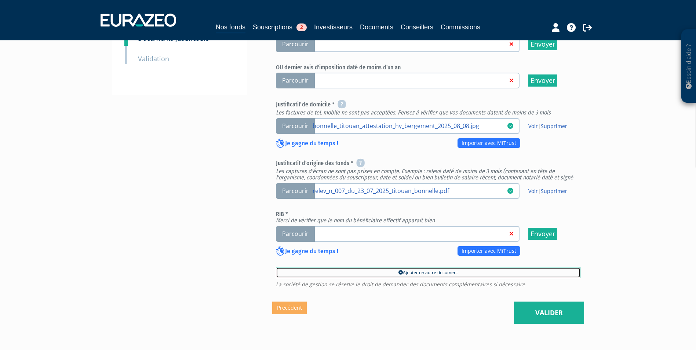
click at [429, 274] on link "Ajouter un autre document" at bounding box center [428, 272] width 304 height 11
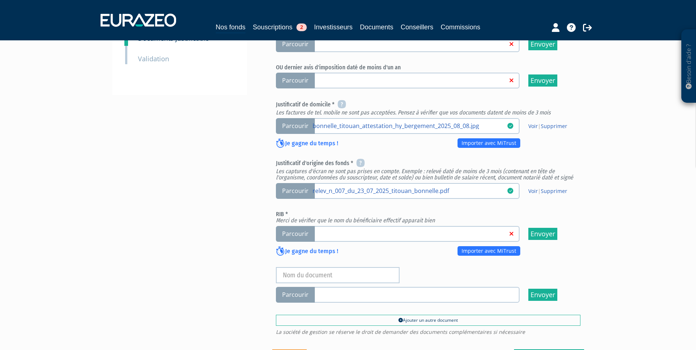
click at [307, 296] on span "Parcourir" at bounding box center [295, 295] width 39 height 16
click at [0, 0] on input "Parcourir" at bounding box center [0, 0] width 0 height 0
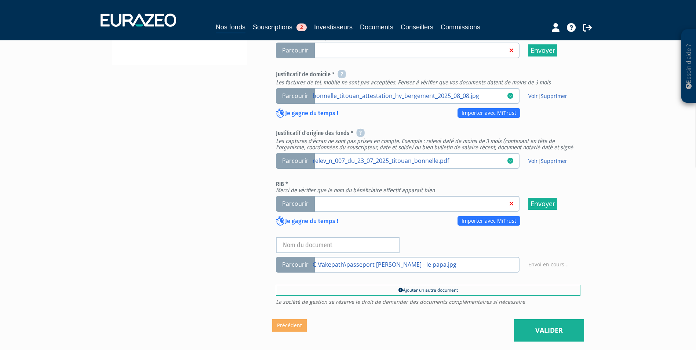
scroll to position [293, 0]
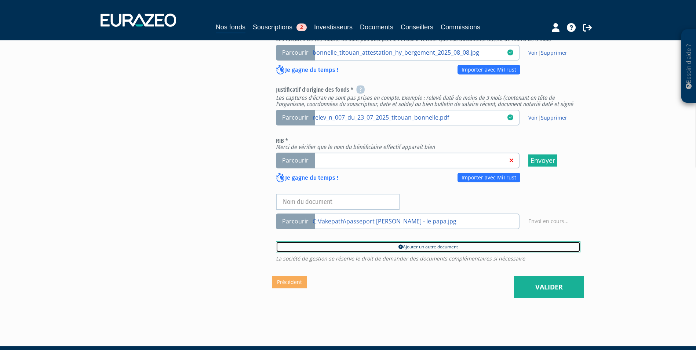
click at [416, 246] on link "Ajouter un autre document" at bounding box center [428, 246] width 304 height 11
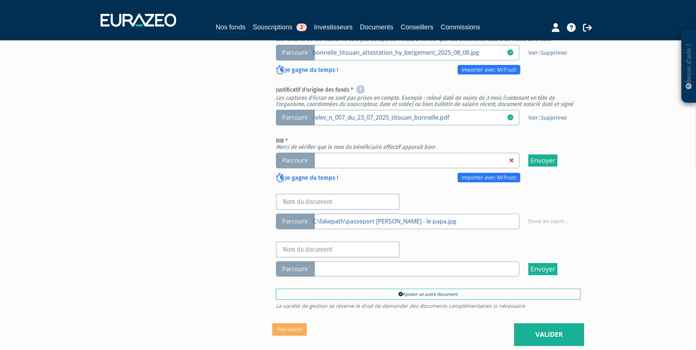
click at [298, 268] on span "Parcourir" at bounding box center [295, 269] width 39 height 16
click at [0, 0] on input "Parcourir" at bounding box center [0, 0] width 0 height 0
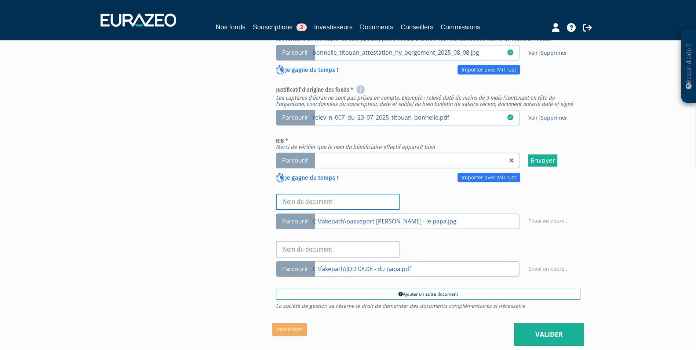
click at [317, 201] on input "text" at bounding box center [338, 202] width 124 height 16
type input "CNI HEBERGEUR"
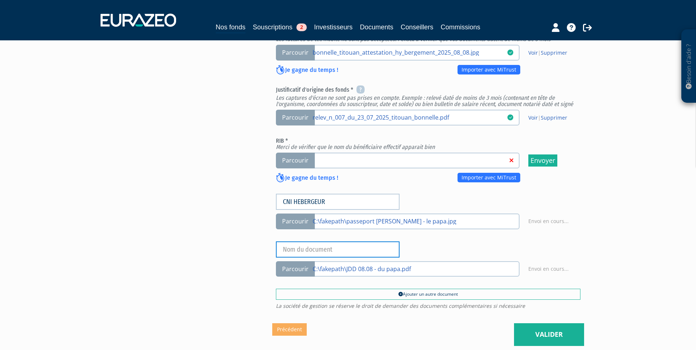
click at [344, 253] on input "text" at bounding box center [338, 249] width 124 height 16
type input "JDD"
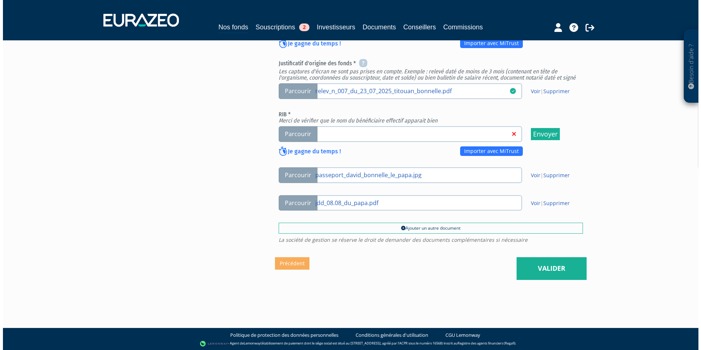
scroll to position [321, 0]
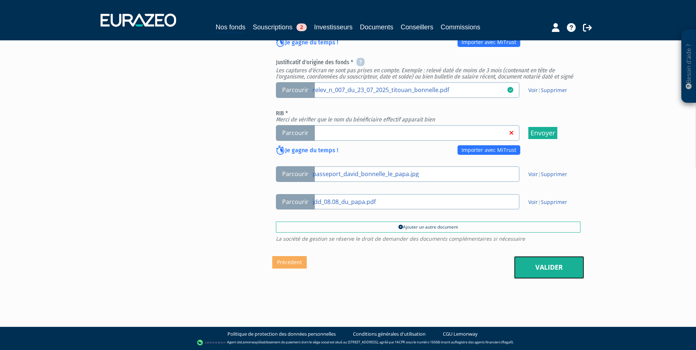
click at [549, 264] on link "Valider" at bounding box center [549, 267] width 70 height 23
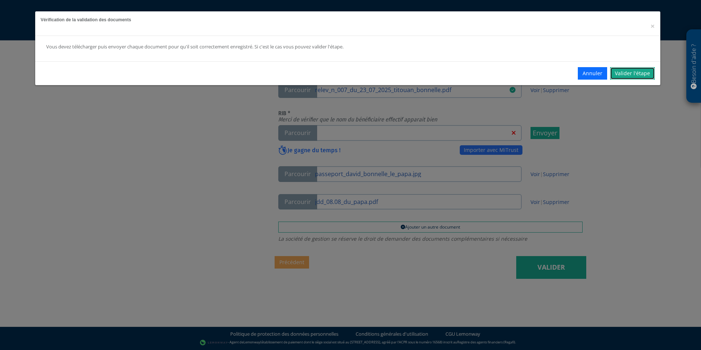
click at [646, 73] on link "Valider l'étape" at bounding box center [632, 73] width 45 height 12
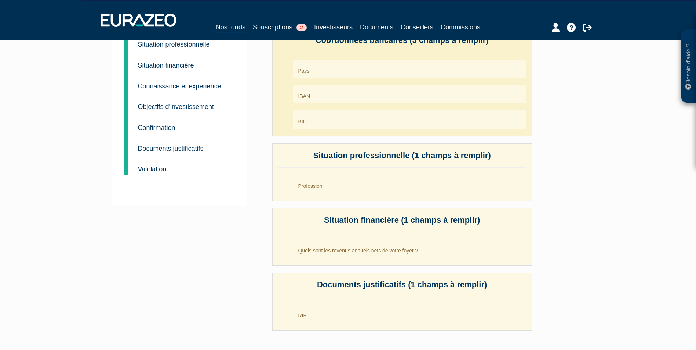
scroll to position [110, 0]
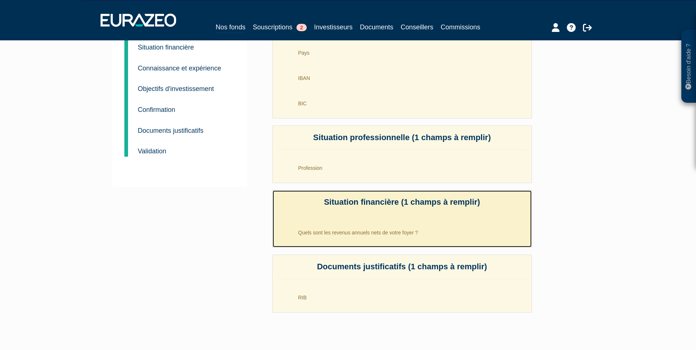
click at [402, 231] on li "Quels sont les revenus annuels nets de votre foyer ?" at bounding box center [409, 230] width 233 height 18
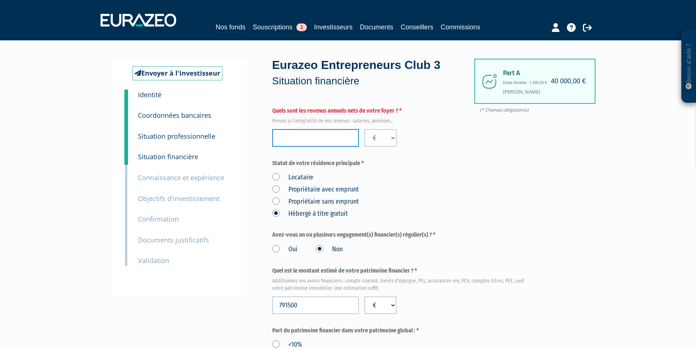
click at [340, 137] on input "number" at bounding box center [315, 138] width 87 height 18
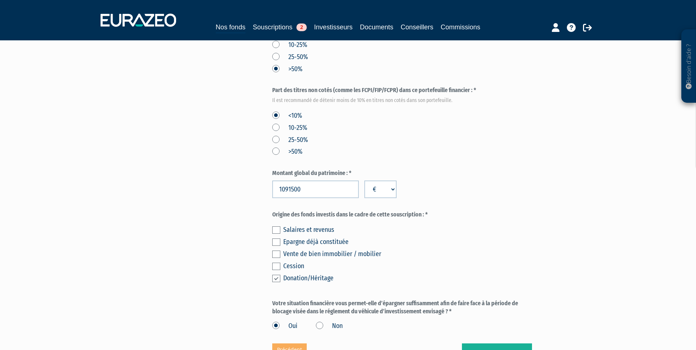
scroll to position [367, 0]
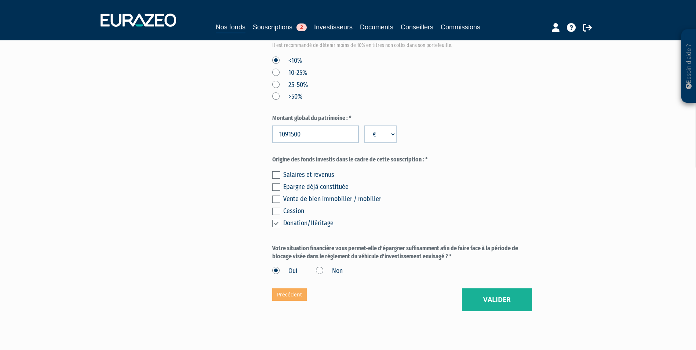
type input "0"
click at [506, 300] on button "Valider" at bounding box center [497, 299] width 70 height 23
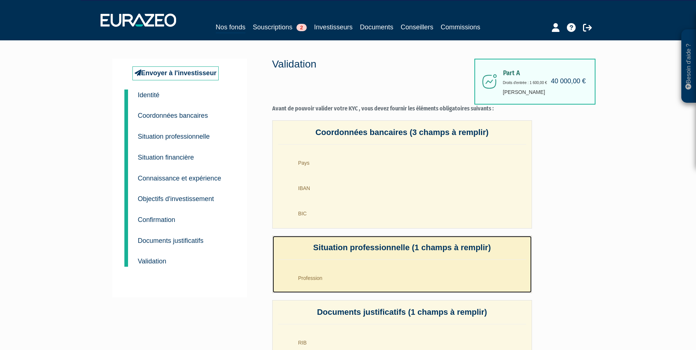
click at [306, 281] on li "Profession" at bounding box center [409, 276] width 233 height 18
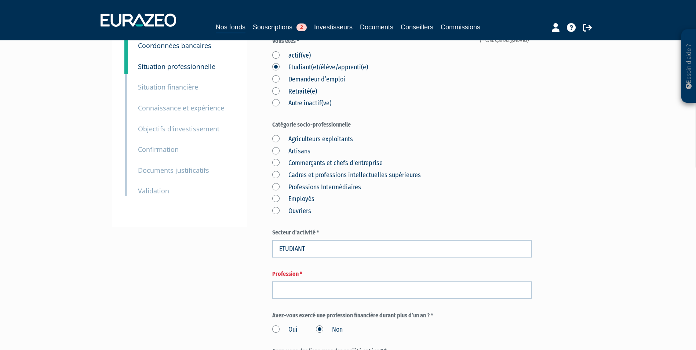
scroll to position [73, 0]
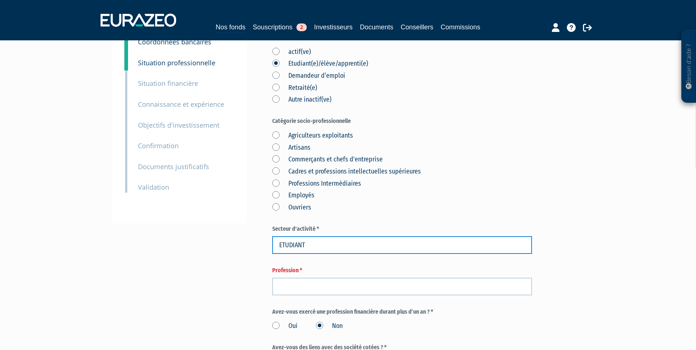
click at [307, 243] on input "ETUDIANT" at bounding box center [402, 245] width 260 height 18
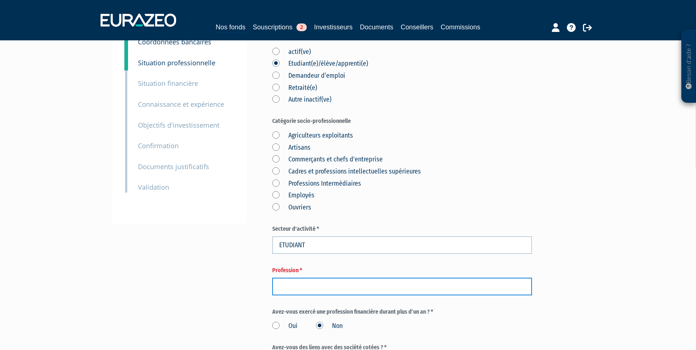
click at [301, 285] on input "text" at bounding box center [402, 287] width 260 height 18
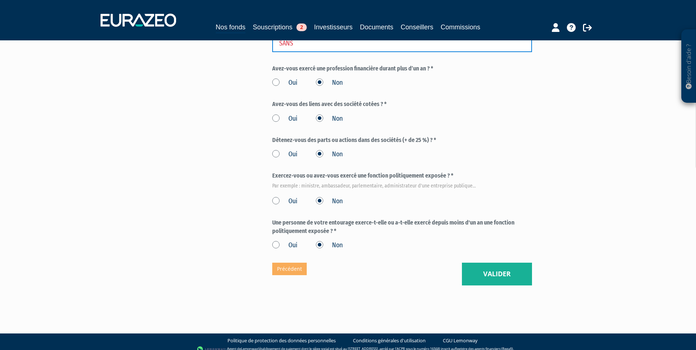
scroll to position [323, 0]
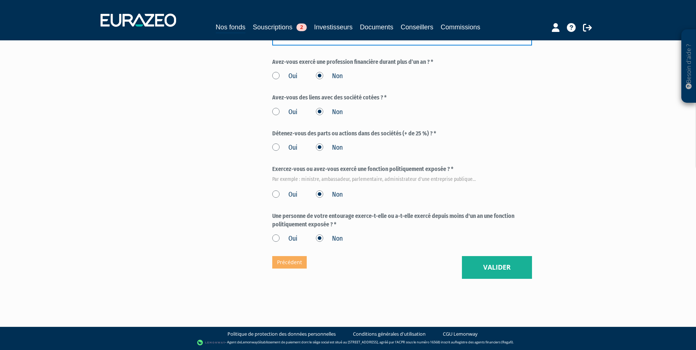
type input "SANS"
drag, startPoint x: 507, startPoint y: 272, endPoint x: 502, endPoint y: 275, distance: 5.7
click at [506, 273] on button "Valider" at bounding box center [497, 267] width 70 height 23
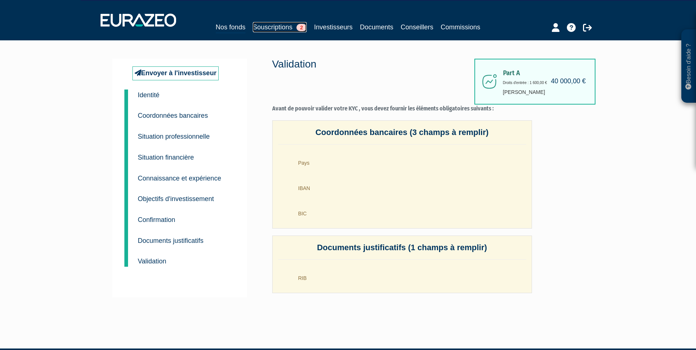
click at [276, 23] on link "Souscriptions 2" at bounding box center [280, 27] width 54 height 10
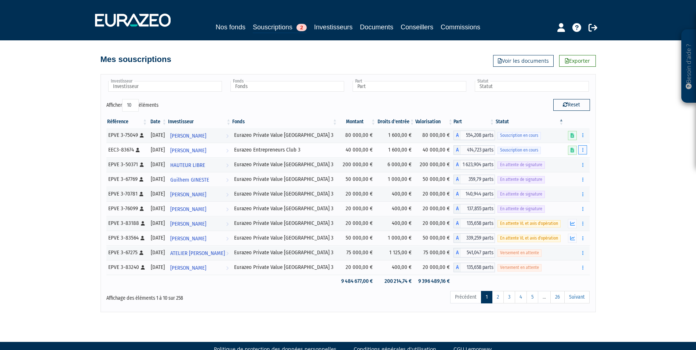
click at [583, 153] on button "button" at bounding box center [582, 149] width 9 height 9
click at [563, 177] on link "Compléter" at bounding box center [561, 177] width 48 height 12
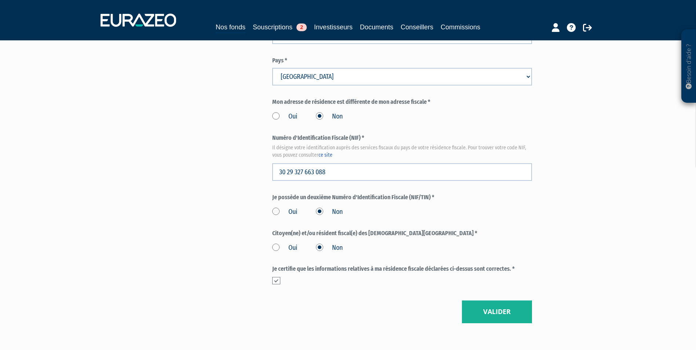
scroll to position [770, 0]
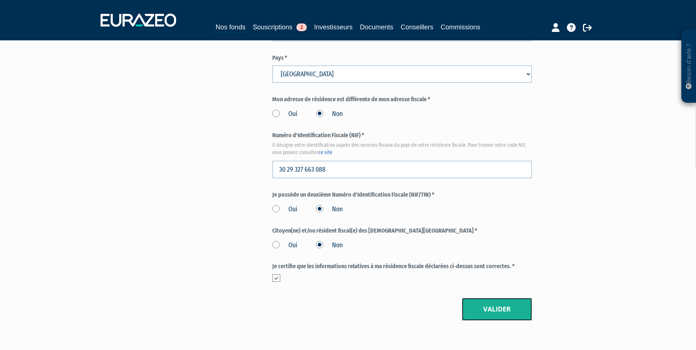
click at [493, 307] on button "Valider" at bounding box center [497, 309] width 70 height 23
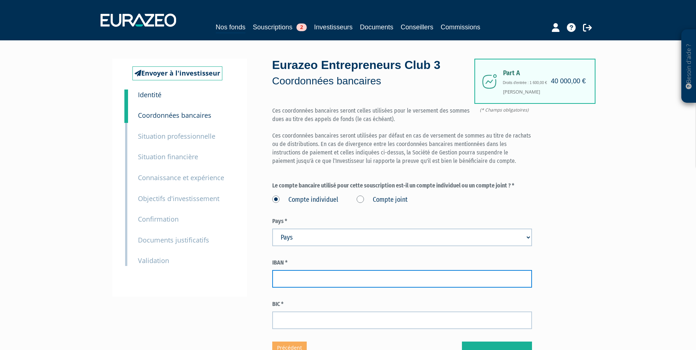
click at [332, 273] on input "text" at bounding box center [402, 279] width 260 height 18
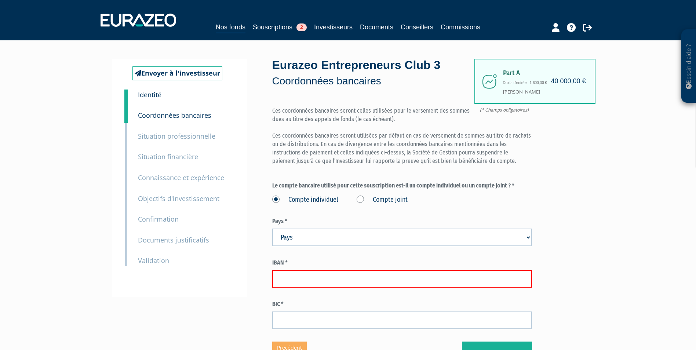
click at [332, 273] on input "text" at bounding box center [402, 279] width 260 height 18
paste input "[FINANCIAL_ID]"
type input "FR76 1830 6000 1036 1002 6411 535"
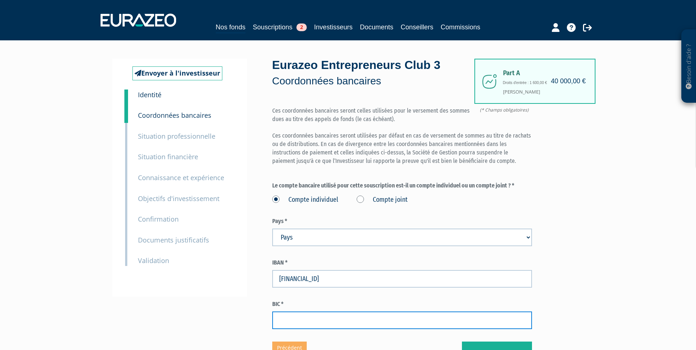
click at [417, 322] on input "text" at bounding box center [402, 320] width 260 height 18
paste input "AGRIFRPP883"
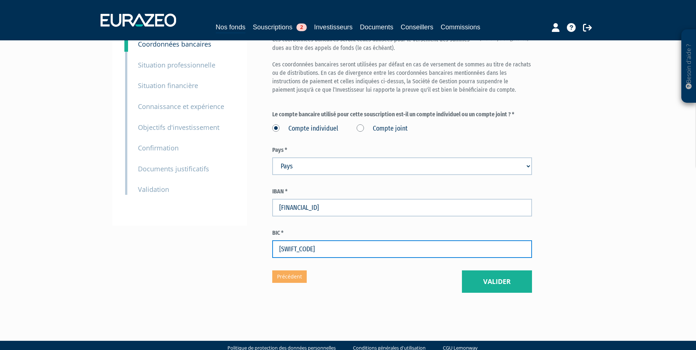
scroll to position [73, 0]
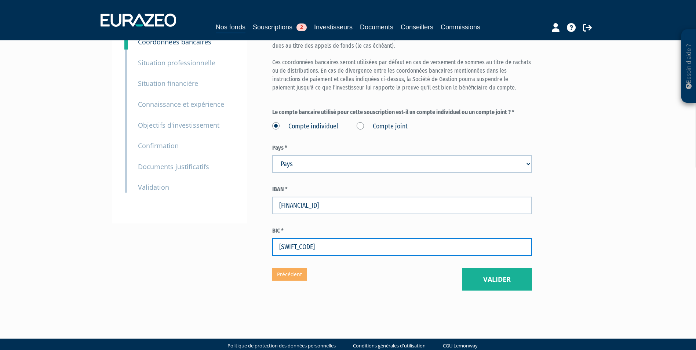
type input "AGRIFRPP883"
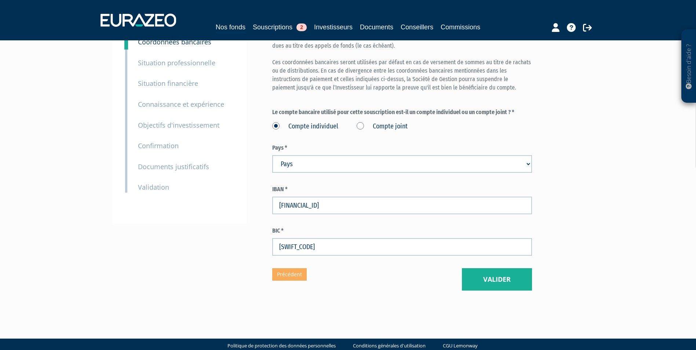
click at [424, 153] on div "Pays * Pays Afghanistan Afrique du Sud Albanie Algérie Allemagne" at bounding box center [402, 158] width 260 height 29
click at [414, 158] on select "Pays Afghanistan Afrique du Sud Albanie Algérie Allemagne Andorre" at bounding box center [402, 164] width 260 height 18
select select "75"
click at [272, 155] on select "Pays Afghanistan Afrique du Sud Albanie Algérie Allemagne Andorre" at bounding box center [402, 164] width 260 height 18
click at [488, 275] on button "Valider" at bounding box center [497, 279] width 70 height 23
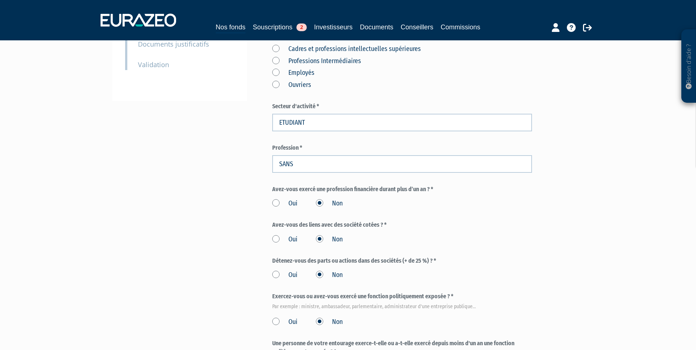
scroll to position [323, 0]
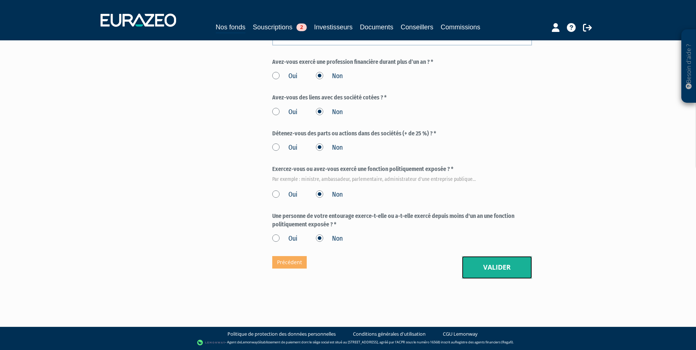
click at [508, 272] on button "Valider" at bounding box center [497, 267] width 70 height 23
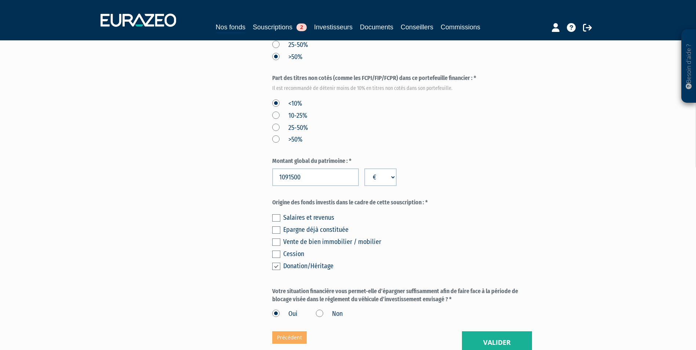
scroll to position [330, 0]
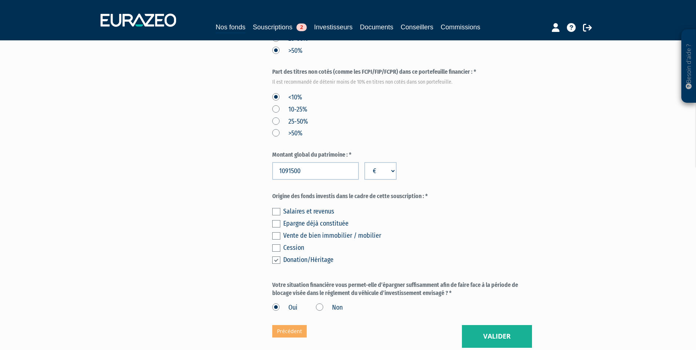
click at [278, 227] on label at bounding box center [276, 223] width 8 height 7
click at [0, 0] on input "checkbox" at bounding box center [0, 0] width 0 height 0
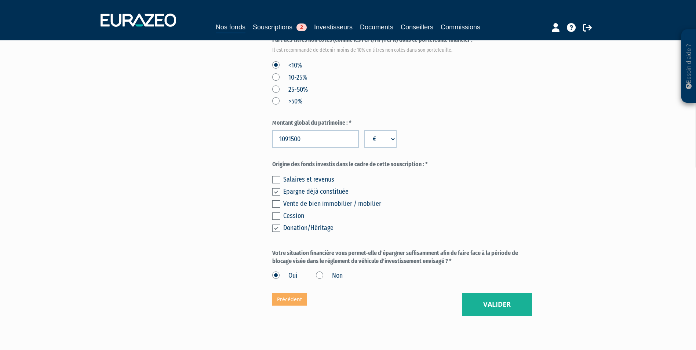
scroll to position [399, 0]
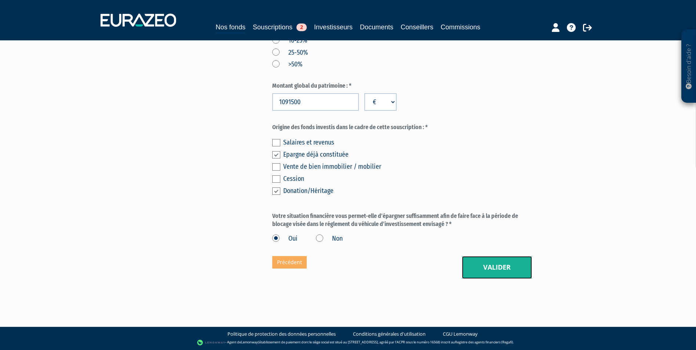
click at [480, 268] on button "Valider" at bounding box center [497, 267] width 70 height 23
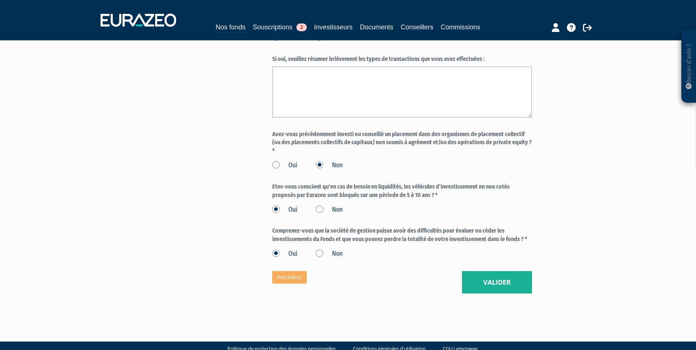
scroll to position [550, 0]
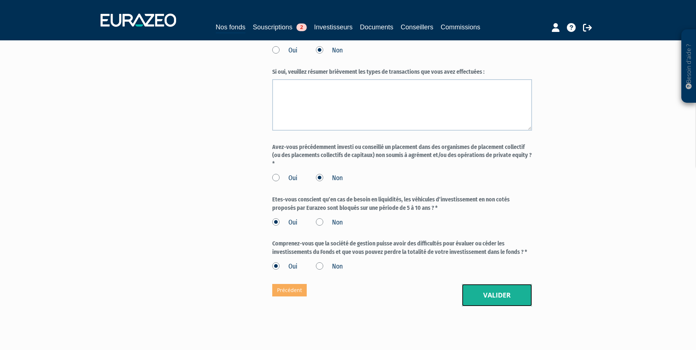
click at [468, 307] on button "Valider" at bounding box center [497, 295] width 70 height 23
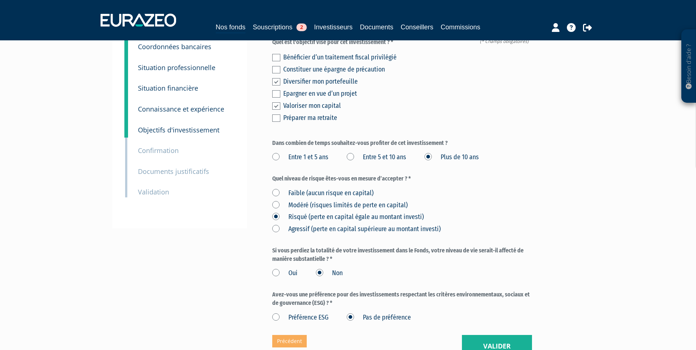
scroll to position [147, 0]
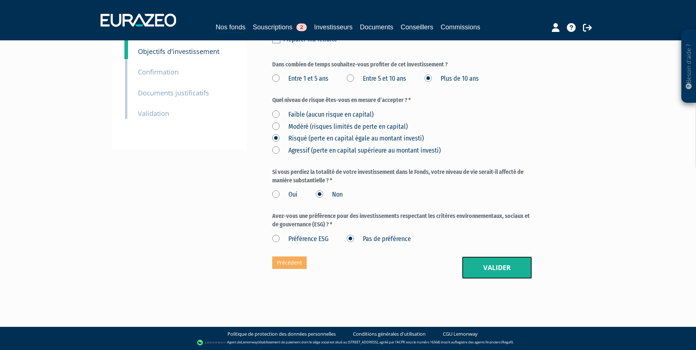
click at [486, 258] on button "Valider" at bounding box center [497, 267] width 70 height 23
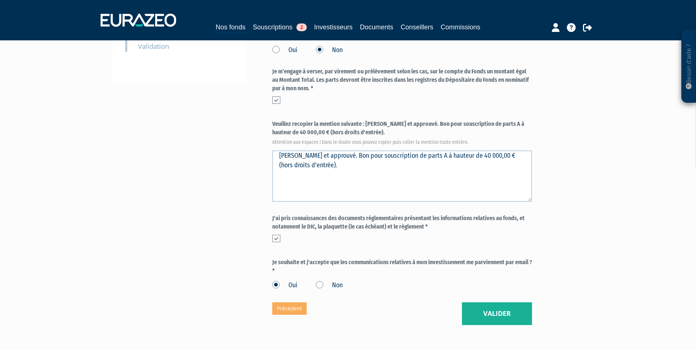
scroll to position [220, 0]
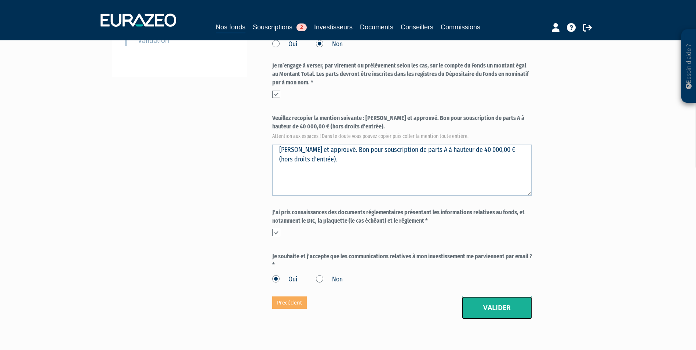
click at [496, 311] on button "Valider" at bounding box center [497, 307] width 70 height 23
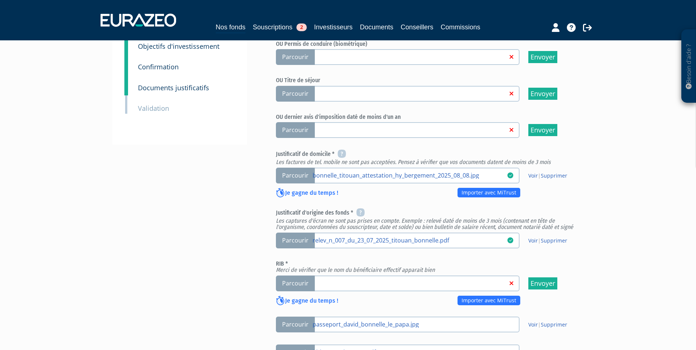
scroll to position [183, 0]
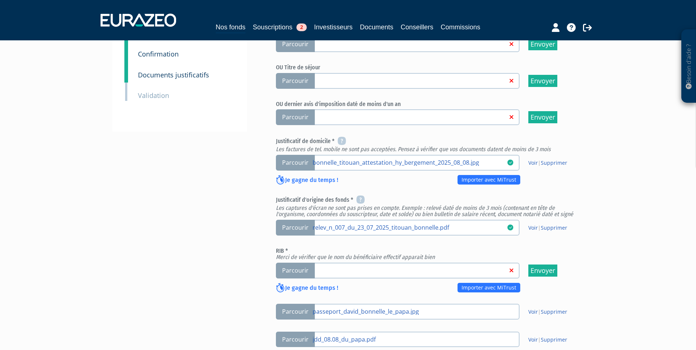
click at [296, 274] on span "Parcourir" at bounding box center [295, 271] width 39 height 16
click at [0, 0] on input "Parcourir" at bounding box center [0, 0] width 0 height 0
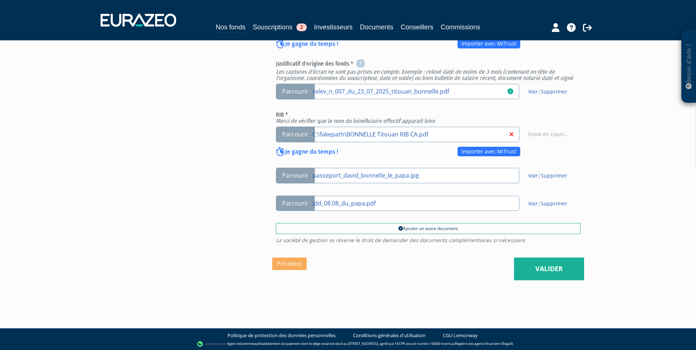
scroll to position [321, 0]
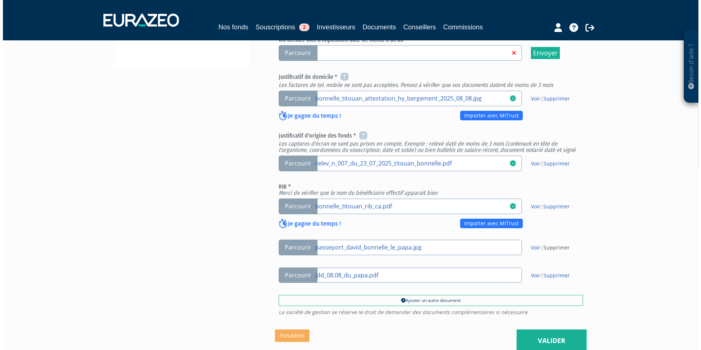
scroll to position [321, 0]
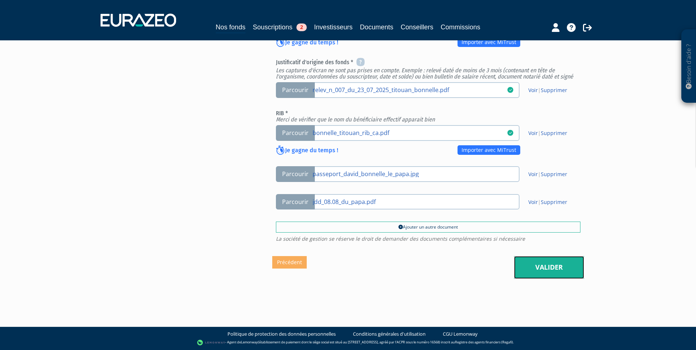
click at [547, 273] on link "Valider" at bounding box center [549, 267] width 70 height 23
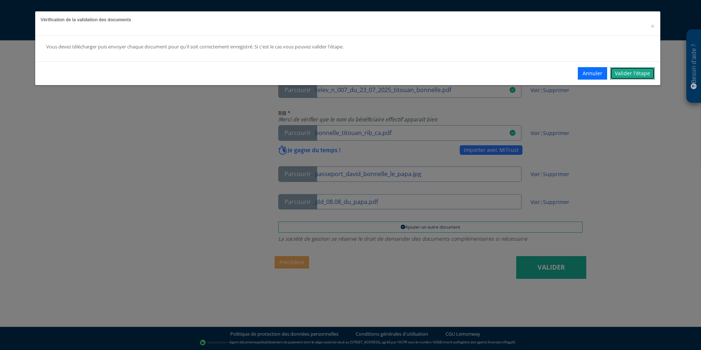
click at [636, 72] on link "Valider l'étape" at bounding box center [632, 73] width 45 height 12
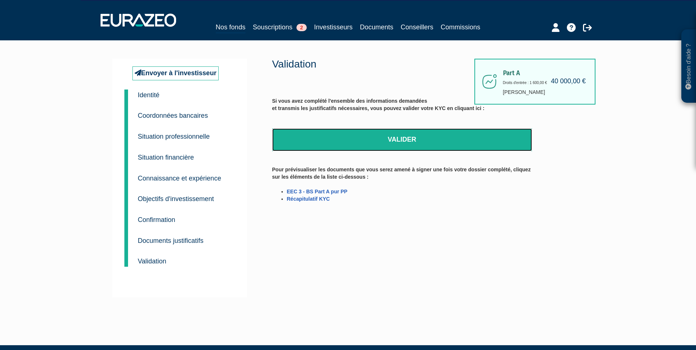
click at [403, 139] on link "Valider" at bounding box center [402, 139] width 260 height 23
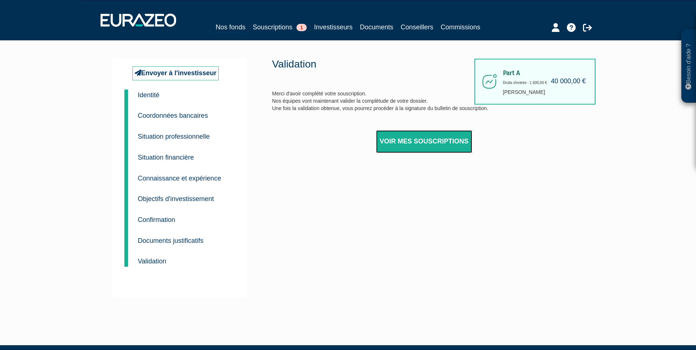
click at [418, 145] on link "Voir mes souscriptions" at bounding box center [424, 141] width 96 height 23
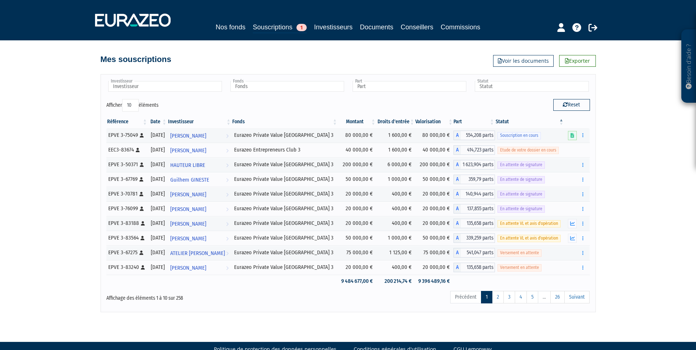
click at [160, 120] on th "Date" at bounding box center [157, 122] width 19 height 12
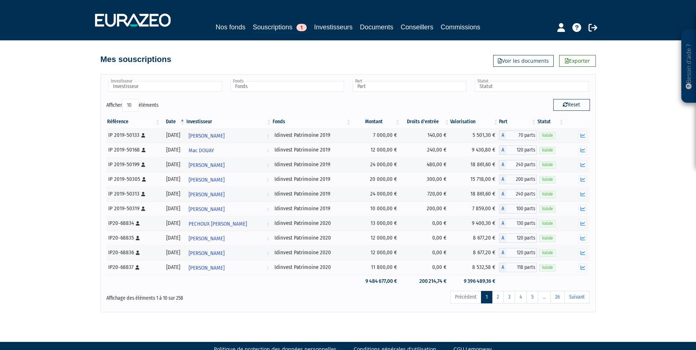
click at [179, 122] on th "Date" at bounding box center [173, 122] width 25 height 12
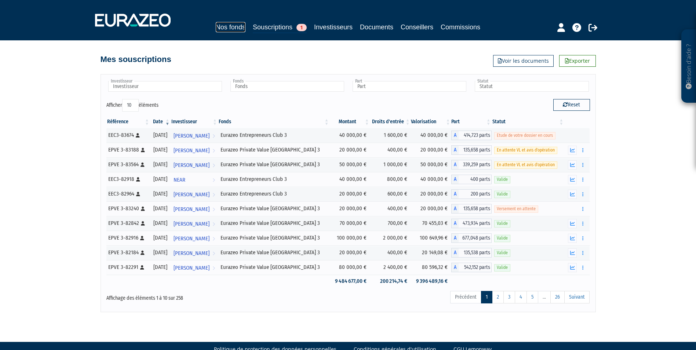
click at [239, 29] on link "Nos fonds" at bounding box center [231, 27] width 30 height 10
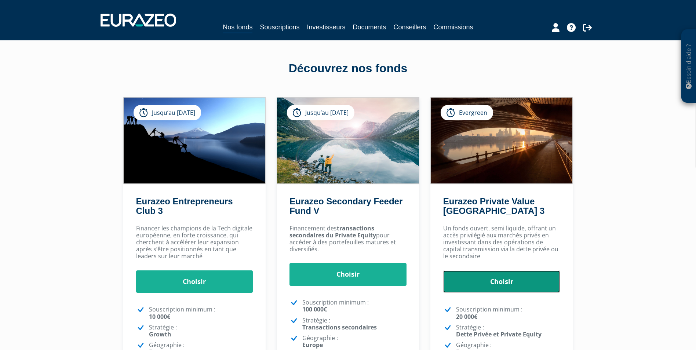
click at [504, 281] on link "Choisir" at bounding box center [501, 281] width 117 height 23
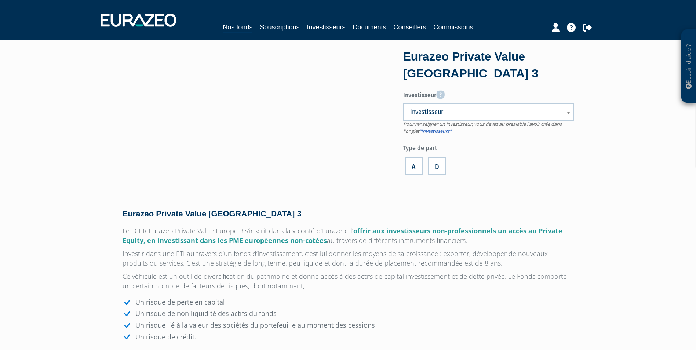
click at [422, 110] on span "Investisseur" at bounding box center [483, 111] width 147 height 9
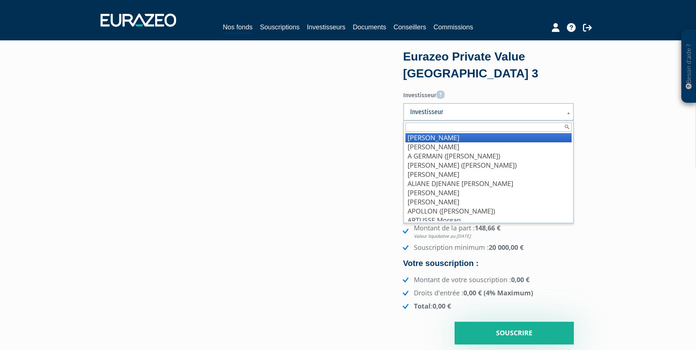
click at [431, 114] on span "Investisseur" at bounding box center [483, 111] width 147 height 9
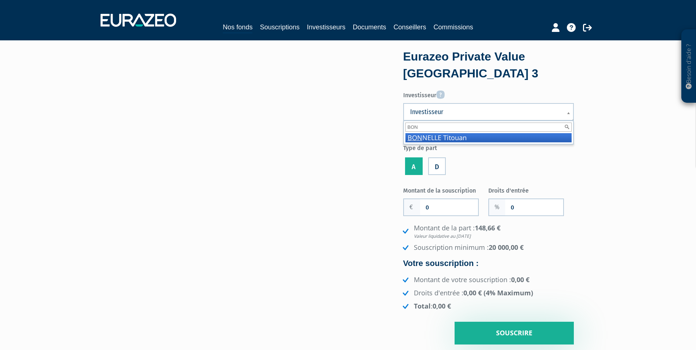
type input "BON"
click at [450, 136] on li "BON NELLE Titouan" at bounding box center [488, 137] width 166 height 9
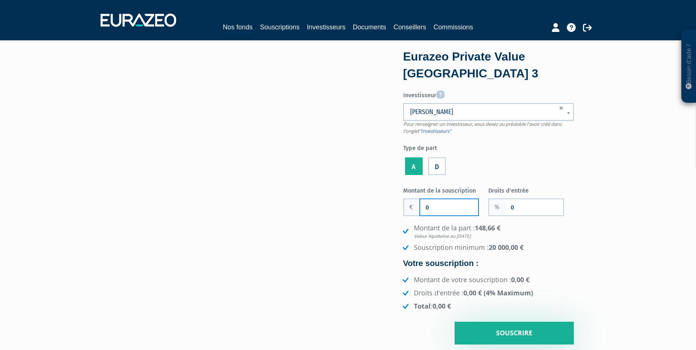
click at [448, 208] on input "0" at bounding box center [449, 207] width 58 height 16
paste input "40 00"
type input "40 000"
click at [513, 207] on input "0" at bounding box center [534, 207] width 58 height 16
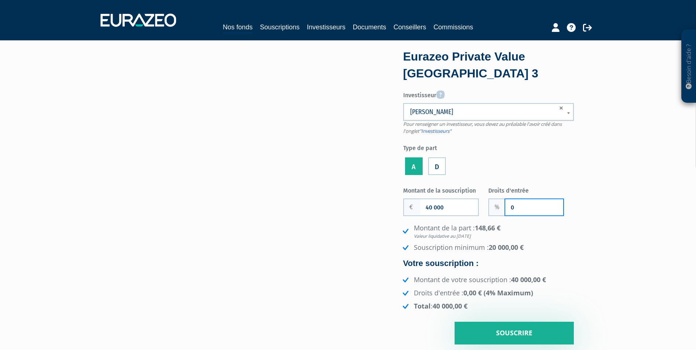
click at [513, 210] on input "0" at bounding box center [534, 207] width 58 height 16
type input "3"
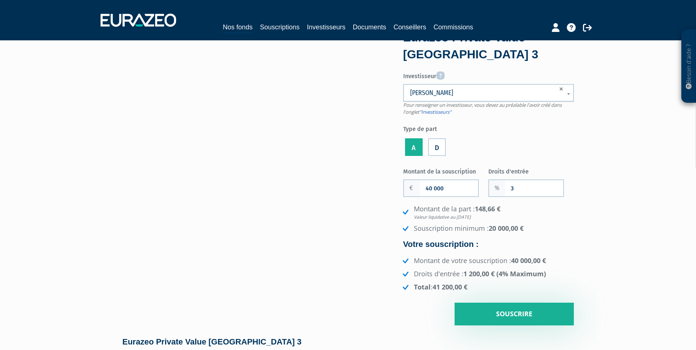
scroll to position [37, 0]
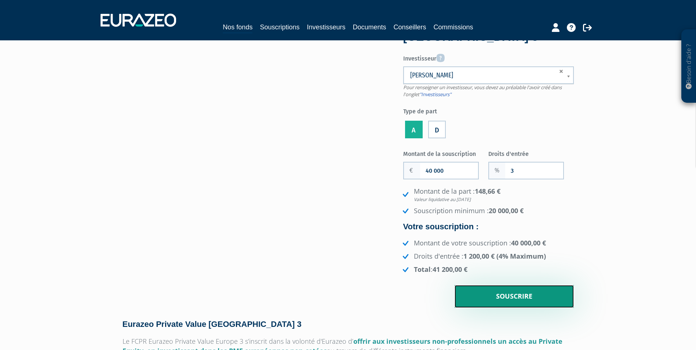
click at [534, 294] on input "Souscrire" at bounding box center [513, 296] width 119 height 23
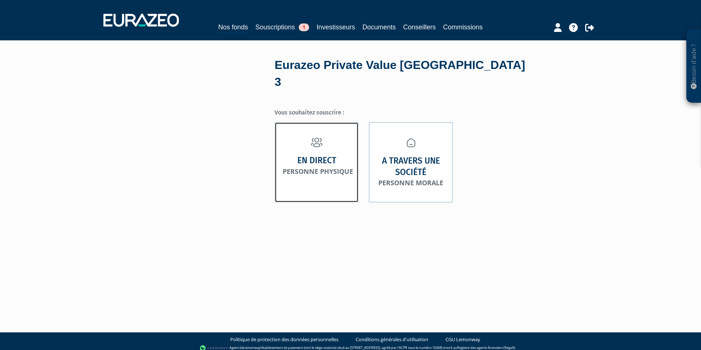
click at [300, 155] on strong "En direct" at bounding box center [316, 160] width 39 height 11
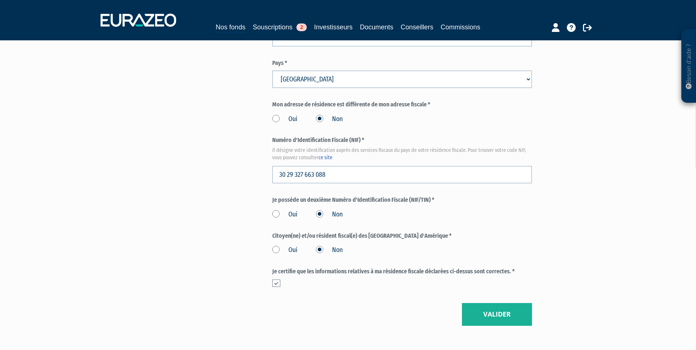
scroll to position [812, 0]
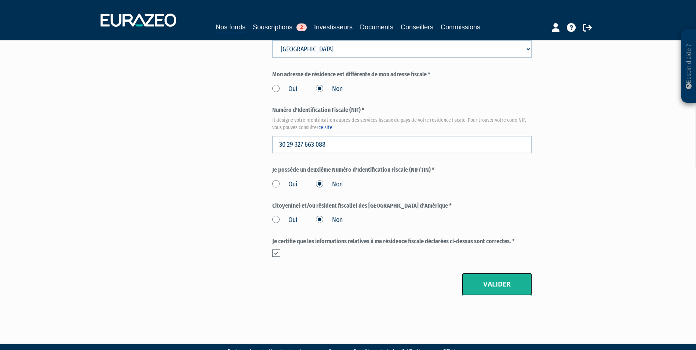
click at [488, 273] on button "Valider" at bounding box center [497, 284] width 70 height 23
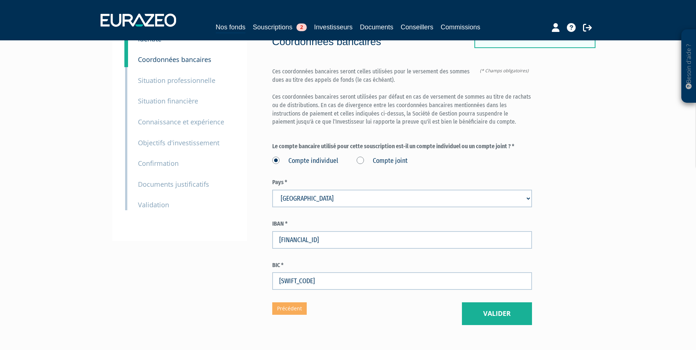
scroll to position [73, 0]
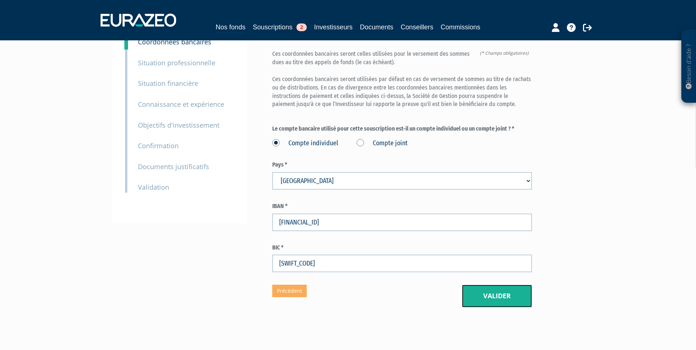
click at [503, 285] on button "Valider" at bounding box center [497, 296] width 70 height 23
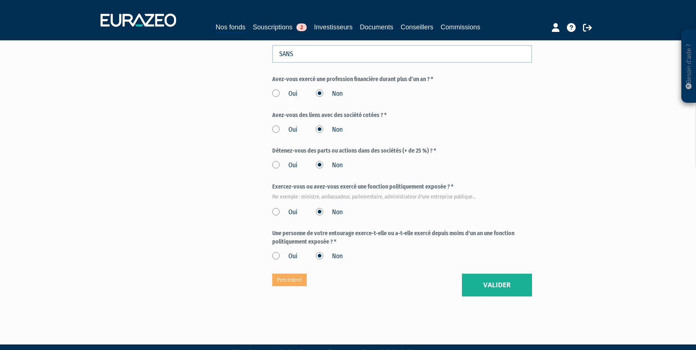
scroll to position [323, 0]
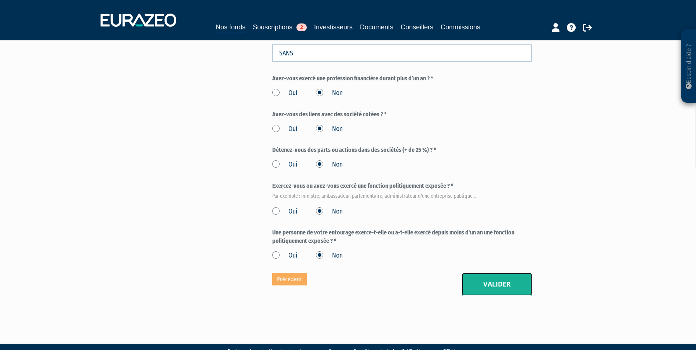
click at [491, 273] on button "Valider" at bounding box center [497, 284] width 70 height 23
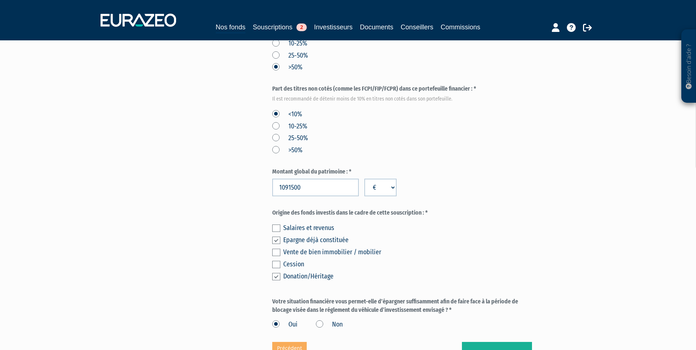
scroll to position [399, 0]
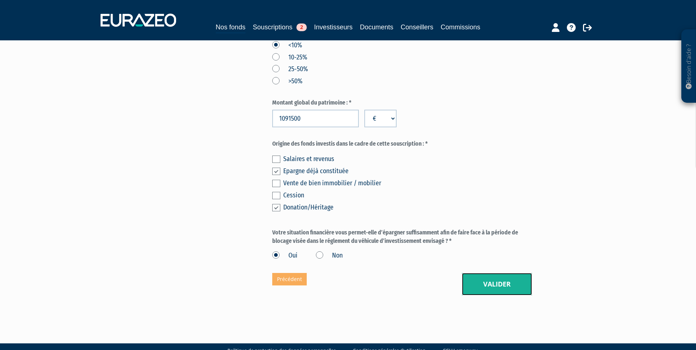
click at [495, 273] on button "Valider" at bounding box center [497, 284] width 70 height 23
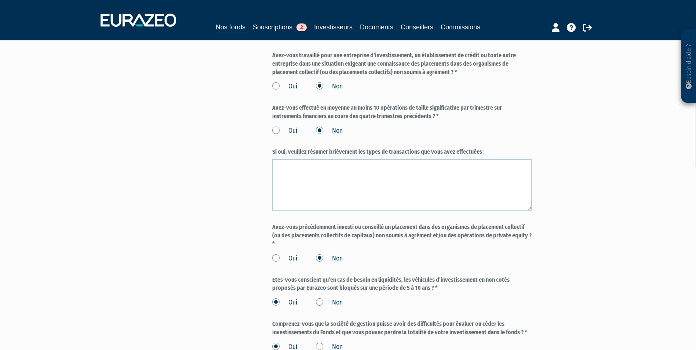
scroll to position [513, 0]
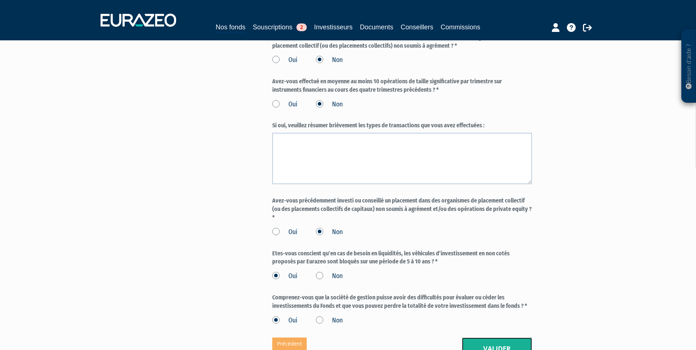
click at [498, 337] on button "Valider" at bounding box center [497, 348] width 70 height 23
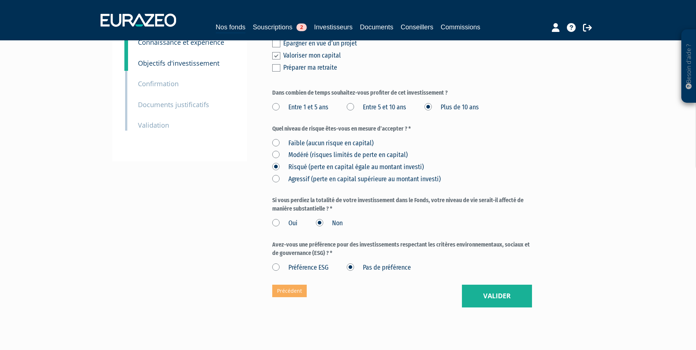
scroll to position [147, 0]
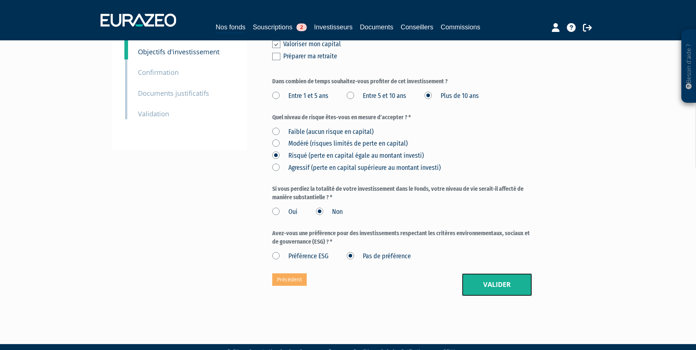
click at [514, 273] on button "Valider" at bounding box center [497, 284] width 70 height 23
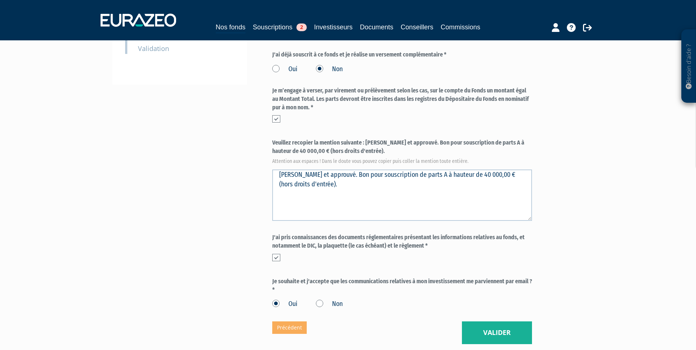
scroll to position [257, 0]
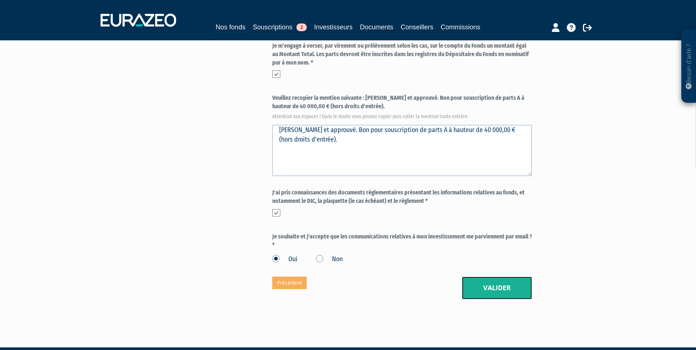
click at [480, 278] on button "Valider" at bounding box center [497, 287] width 70 height 23
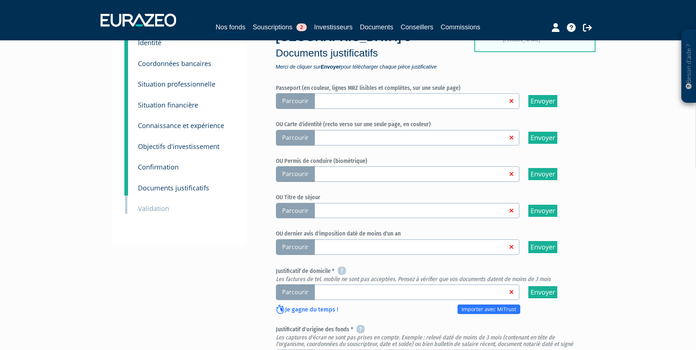
scroll to position [73, 0]
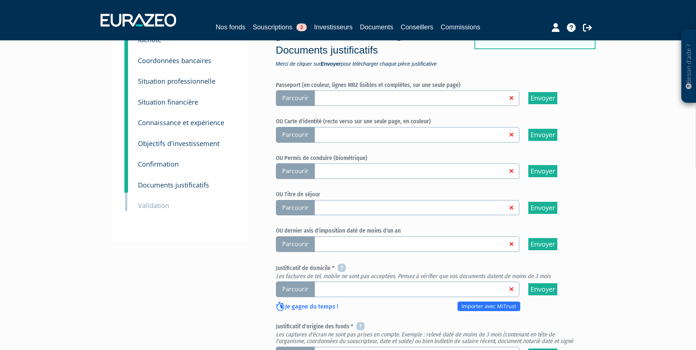
click at [292, 90] on span "Parcourir" at bounding box center [295, 98] width 39 height 16
click at [0, 0] on input "Parcourir" at bounding box center [0, 0] width 0 height 0
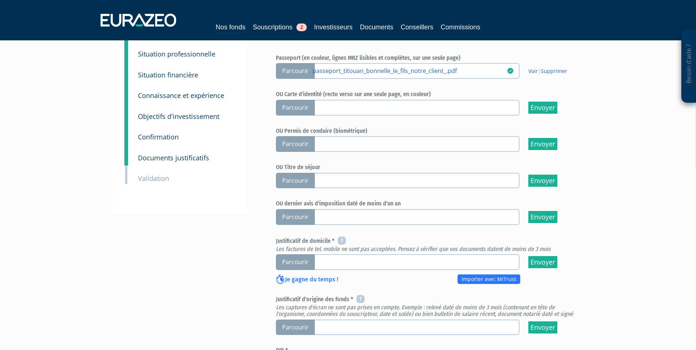
scroll to position [110, 0]
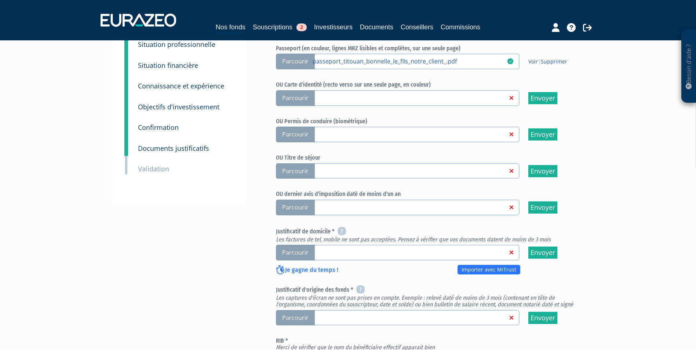
click at [302, 245] on span "Parcourir" at bounding box center [295, 253] width 39 height 16
click at [0, 0] on input "Parcourir" at bounding box center [0, 0] width 0 height 0
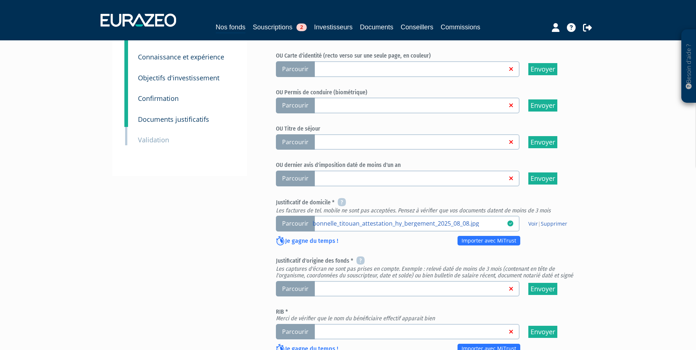
scroll to position [147, 0]
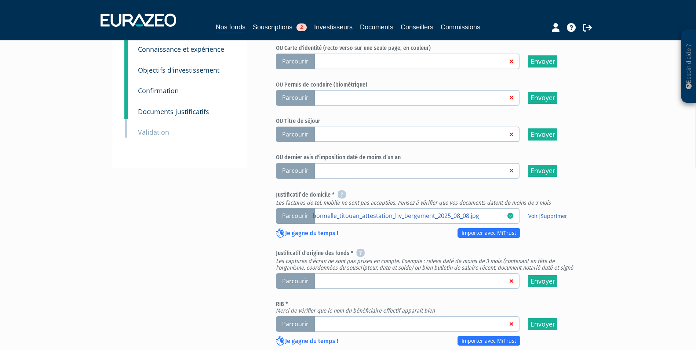
click at [293, 273] on span "Parcourir" at bounding box center [295, 281] width 39 height 16
click at [0, 0] on input "Parcourir" at bounding box center [0, 0] width 0 height 0
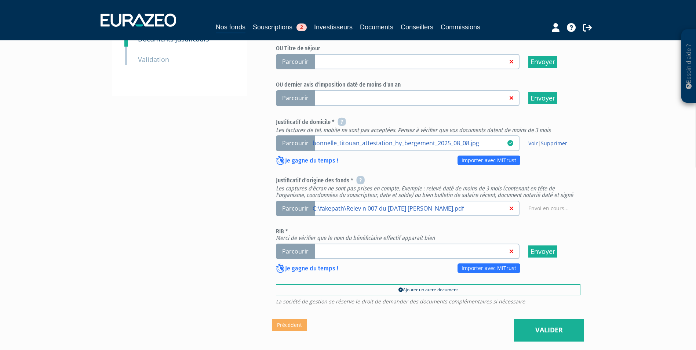
scroll to position [220, 0]
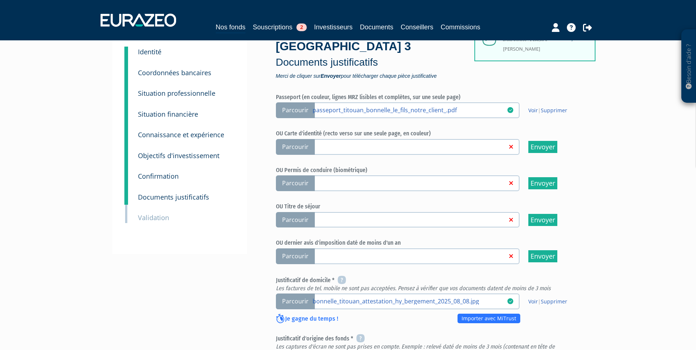
scroll to position [147, 0]
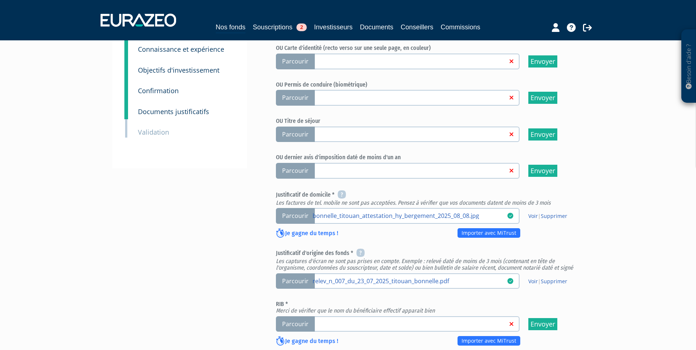
click at [293, 316] on span "Parcourir" at bounding box center [295, 324] width 39 height 16
click at [0, 0] on input "Parcourir" at bounding box center [0, 0] width 0 height 0
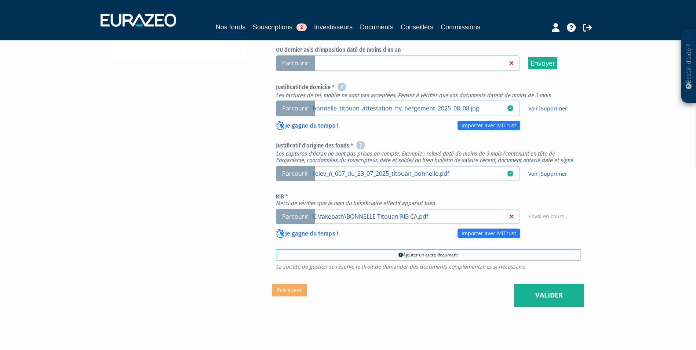
scroll to position [257, 0]
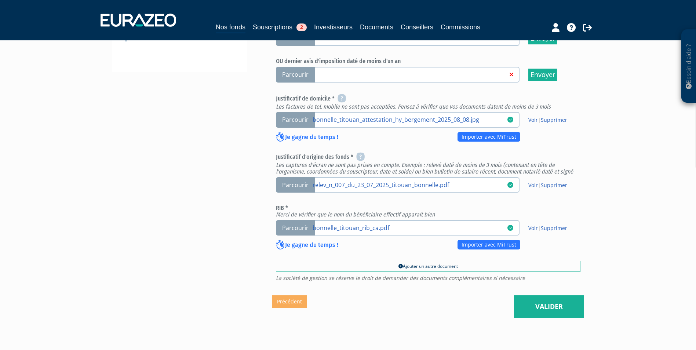
scroll to position [257, 0]
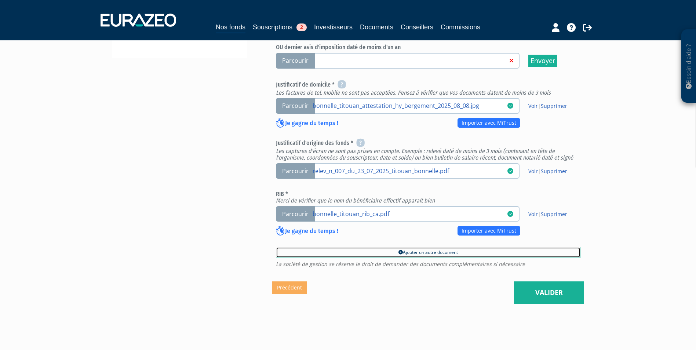
click at [417, 247] on link "Ajouter un autre document" at bounding box center [428, 252] width 304 height 11
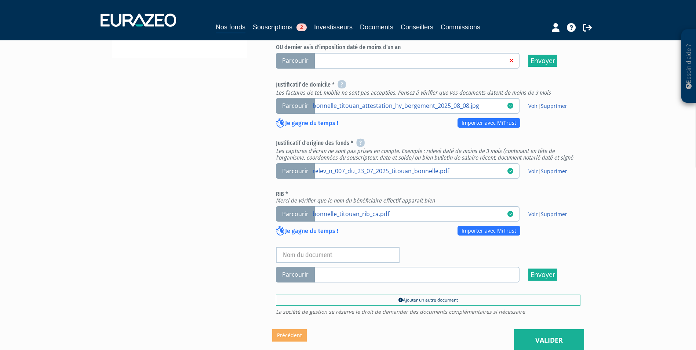
click at [306, 267] on span "Parcourir" at bounding box center [295, 275] width 39 height 16
click at [0, 0] on input "Parcourir" at bounding box center [0, 0] width 0 height 0
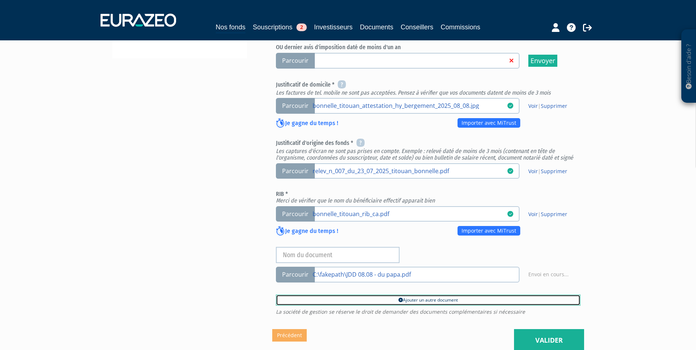
click at [412, 294] on link "Ajouter un autre document" at bounding box center [428, 299] width 304 height 11
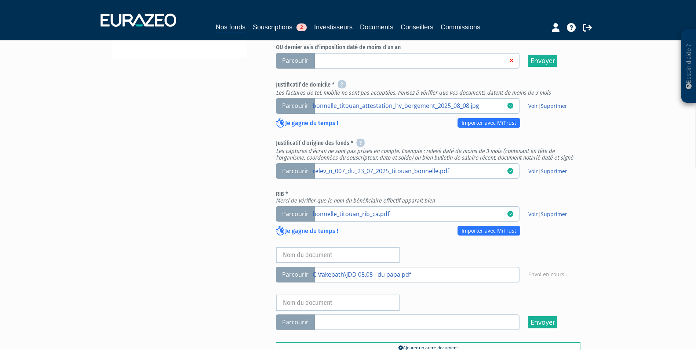
click at [303, 314] on span "Parcourir" at bounding box center [295, 322] width 39 height 16
click at [0, 0] on input "Parcourir" at bounding box center [0, 0] width 0 height 0
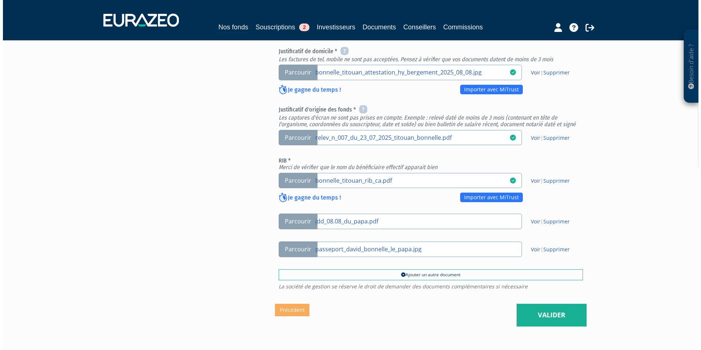
scroll to position [293, 0]
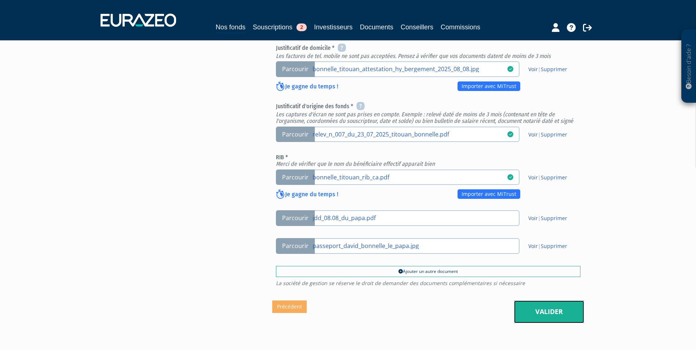
click at [546, 300] on link "Valider" at bounding box center [549, 311] width 70 height 23
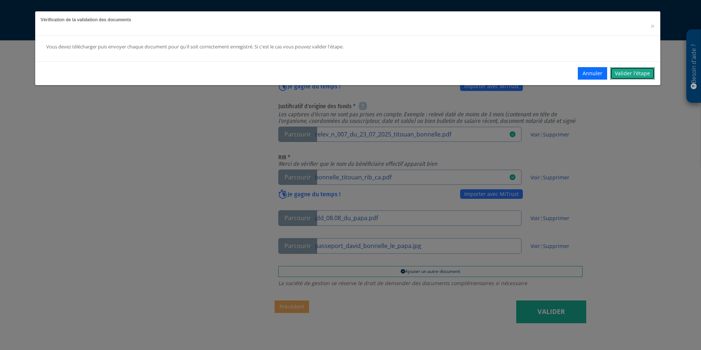
click at [638, 76] on link "Valider l'étape" at bounding box center [632, 73] width 45 height 12
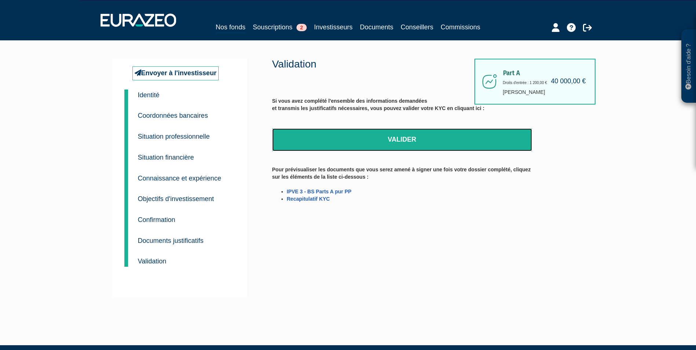
click at [386, 136] on link "Valider" at bounding box center [402, 139] width 260 height 23
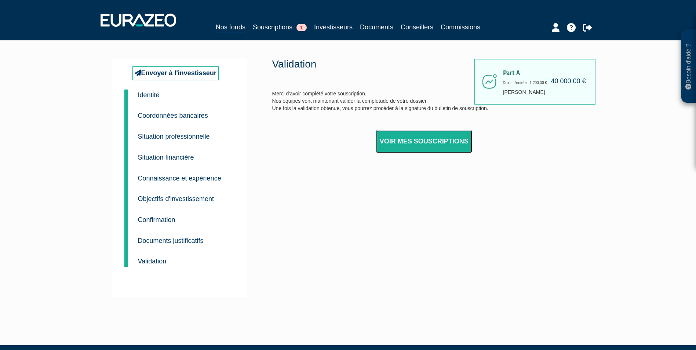
click at [433, 140] on link "Voir mes souscriptions" at bounding box center [424, 141] width 96 height 23
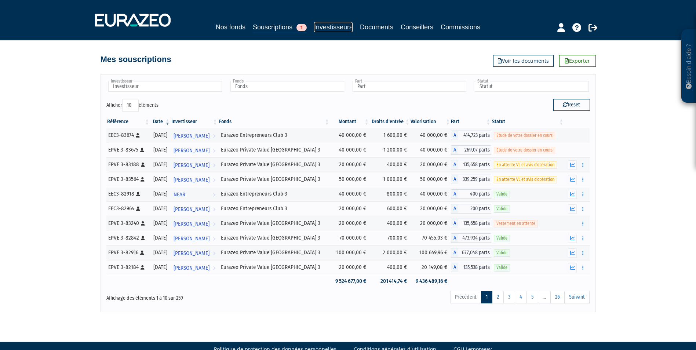
click at [344, 22] on link "Investisseurs" at bounding box center [333, 27] width 39 height 10
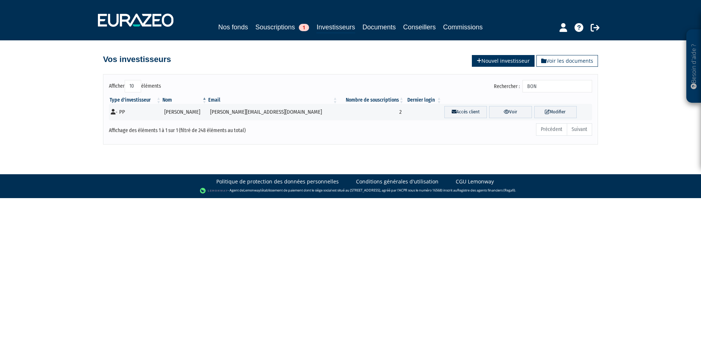
click at [502, 64] on link "Nouvel investisseur" at bounding box center [503, 61] width 63 height 12
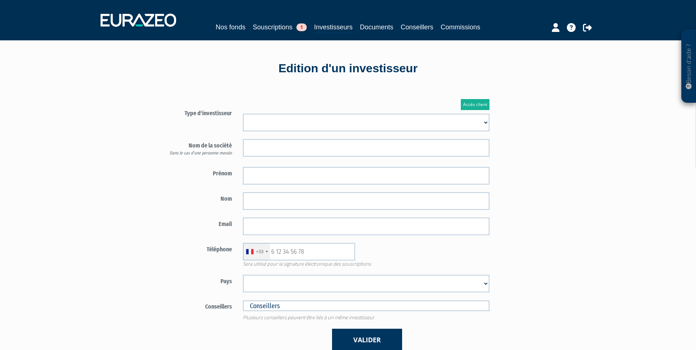
click at [356, 118] on select "Mr Mme Société" at bounding box center [366, 123] width 246 height 18
select select "1"
click at [243, 114] on select "Mr Mme Société" at bounding box center [366, 123] width 246 height 18
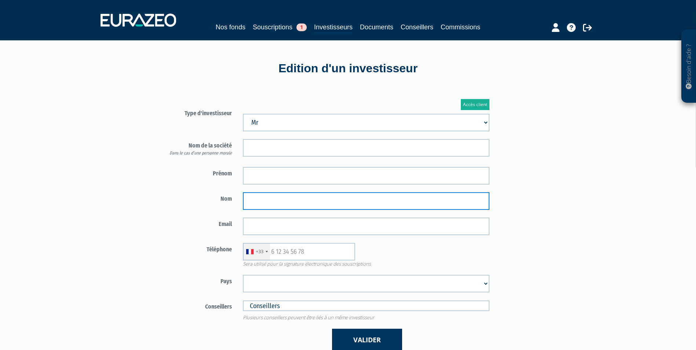
click at [274, 196] on input "text" at bounding box center [366, 201] width 246 height 18
paste input "CHASSAT"
type input "CHASSAT"
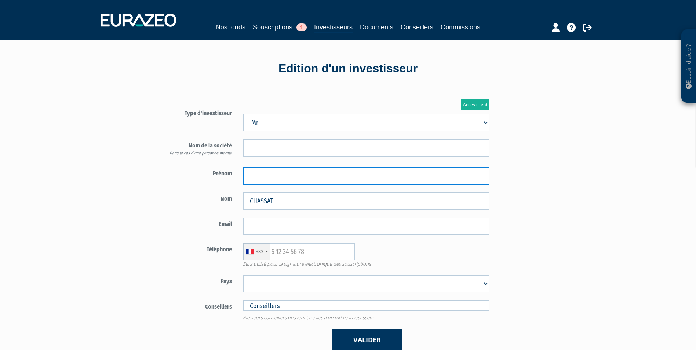
click at [292, 177] on input "text" at bounding box center [366, 176] width 246 height 18
paste input "THOMAS"
type input "THOMAS"
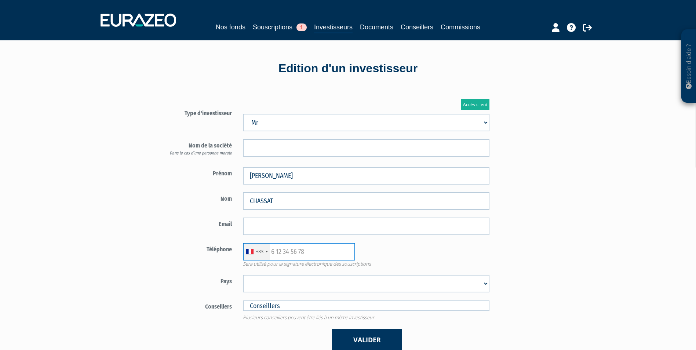
click at [313, 254] on input "text" at bounding box center [299, 252] width 112 height 18
paste input "0660314279"
type input "0660314279"
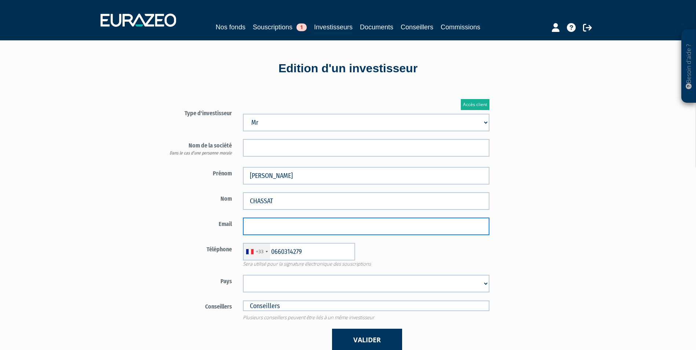
click at [279, 227] on input "email" at bounding box center [366, 226] width 246 height 18
paste input "ganen05@yahoo.fr"
type input "ganen05@yahoo.fr"
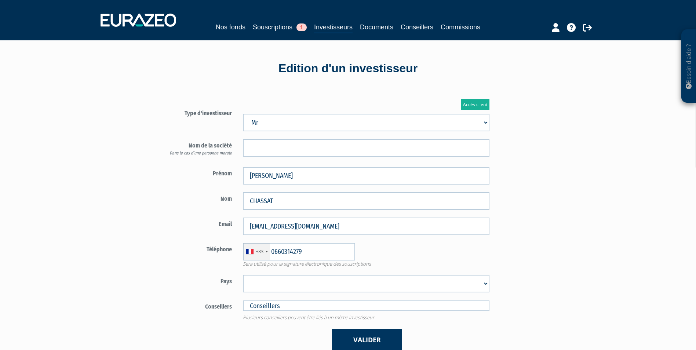
click at [269, 287] on select "Afghanistan Afrique du Sud Albanie Algérie Allemagne Andorre Angola Anguilla An…" at bounding box center [366, 284] width 246 height 18
select select "75"
click at [243, 275] on select "Afghanistan Afrique du Sud Albanie Algérie Allemagne Andorre Angola Anguilla An…" at bounding box center [366, 284] width 246 height 18
click at [361, 338] on button "Valider" at bounding box center [367, 340] width 70 height 22
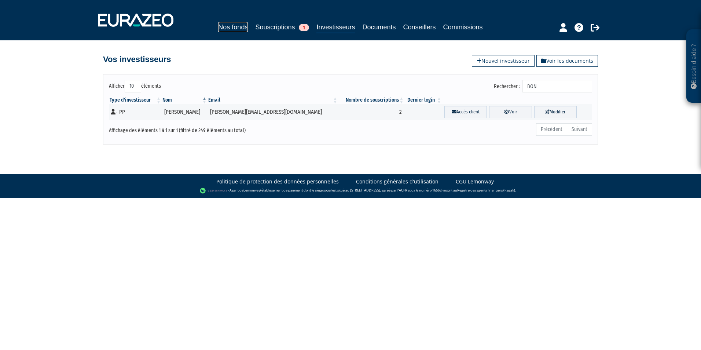
click at [232, 31] on link "Nos fonds" at bounding box center [233, 27] width 30 height 10
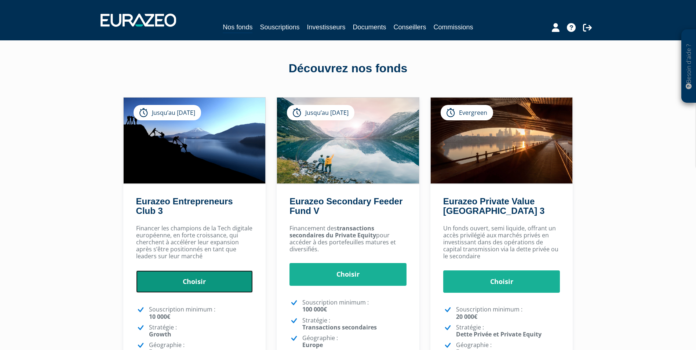
click at [200, 275] on link "Choisir" at bounding box center [194, 281] width 117 height 23
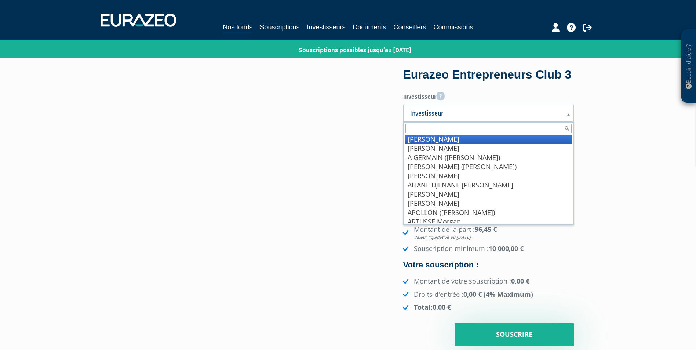
click at [493, 118] on span "Investisseur" at bounding box center [483, 113] width 147 height 9
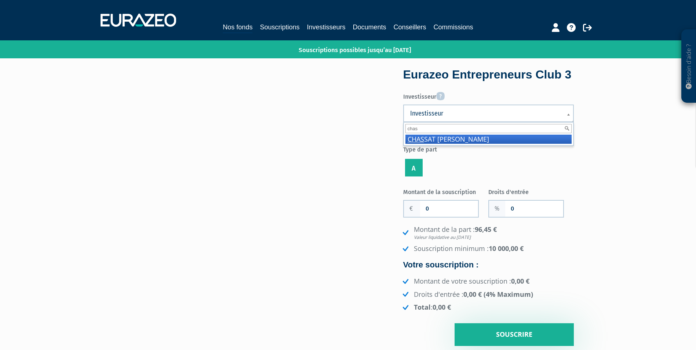
type input "chas"
click at [478, 144] on li "CHAS SAT THOMAS" at bounding box center [488, 139] width 166 height 9
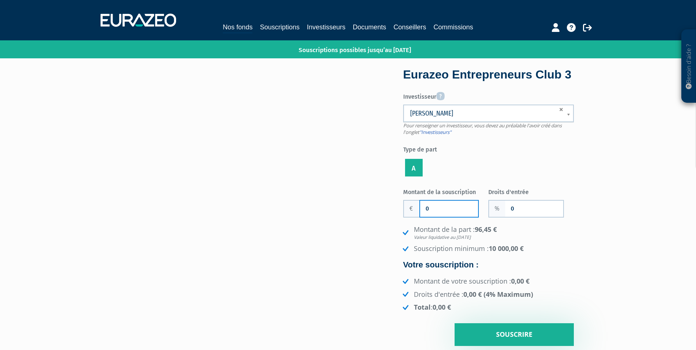
click at [441, 217] on input "0" at bounding box center [449, 209] width 58 height 16
paste input "15 00"
type input "15 000"
click at [517, 217] on input "0" at bounding box center [534, 209] width 58 height 16
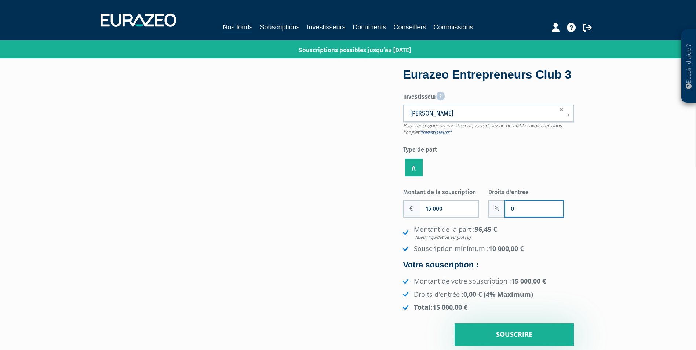
click at [517, 217] on input "0" at bounding box center [534, 209] width 58 height 16
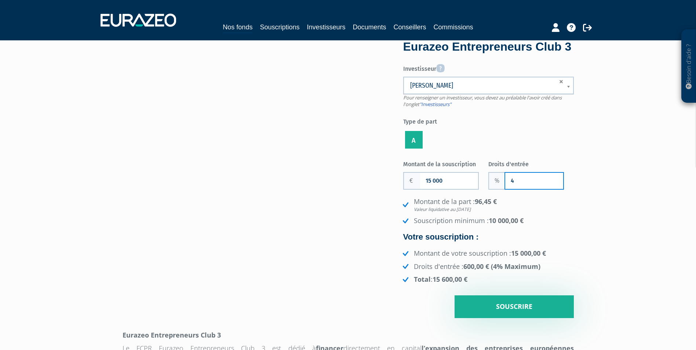
scroll to position [73, 0]
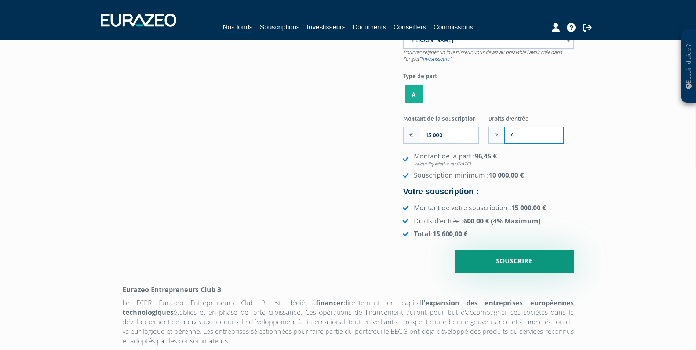
type input "4"
click at [555, 272] on input "Souscrire" at bounding box center [513, 261] width 119 height 23
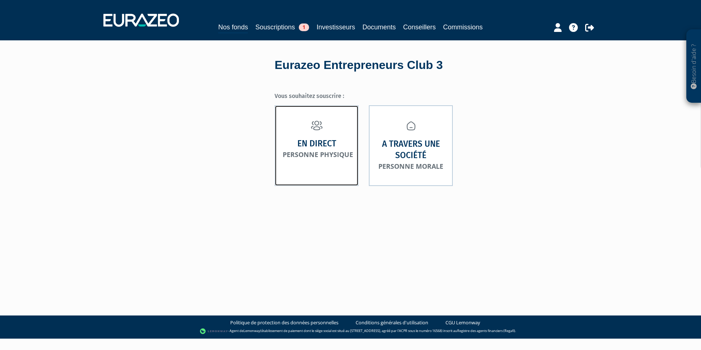
click at [347, 146] on link "En direct Personne physique" at bounding box center [317, 145] width 84 height 80
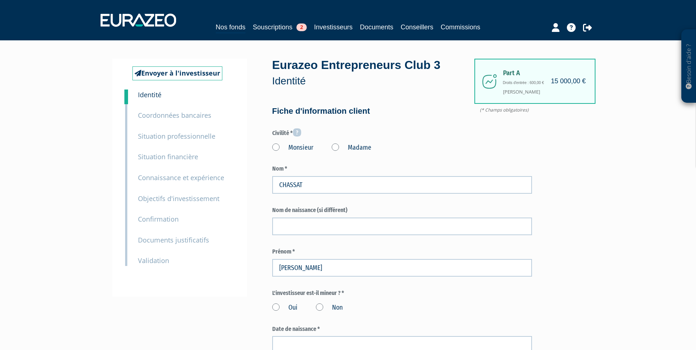
click at [274, 147] on label "Monsieur" at bounding box center [292, 148] width 41 height 10
click at [0, 0] on input "Monsieur" at bounding box center [0, 0] width 0 height 0
click at [320, 306] on label "Non" at bounding box center [329, 308] width 27 height 10
click at [0, 0] on input "Non" at bounding box center [0, 0] width 0 height 0
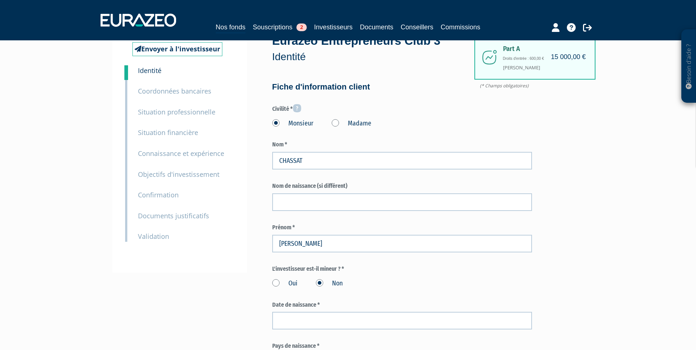
scroll to position [73, 0]
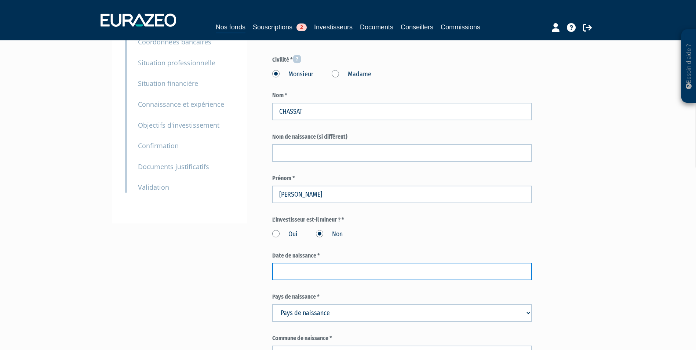
click at [314, 278] on input at bounding box center [402, 272] width 260 height 18
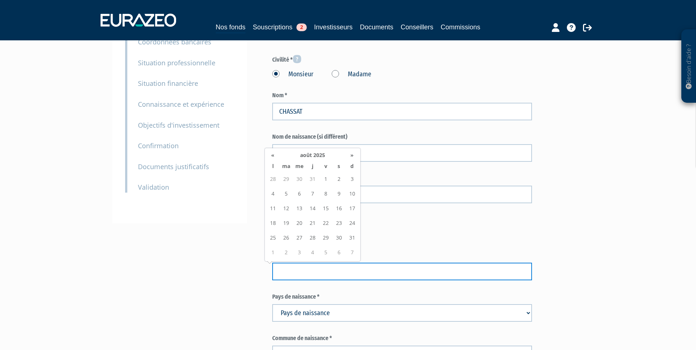
paste input "06/12/1979"
type input "06/12/1979"
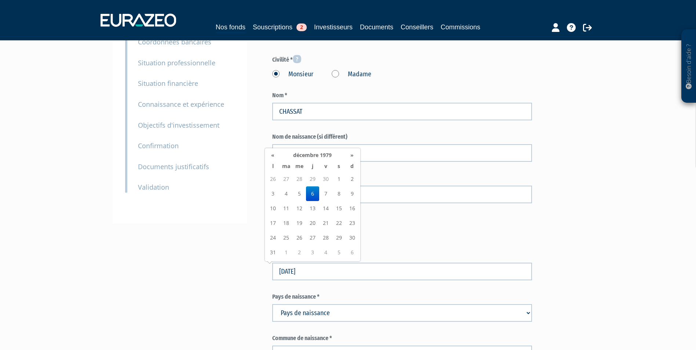
click at [315, 314] on select "Pays de naissance Afghanistan Afrique du Sud Albanie Algérie Allemagne Andorre" at bounding box center [402, 313] width 260 height 18
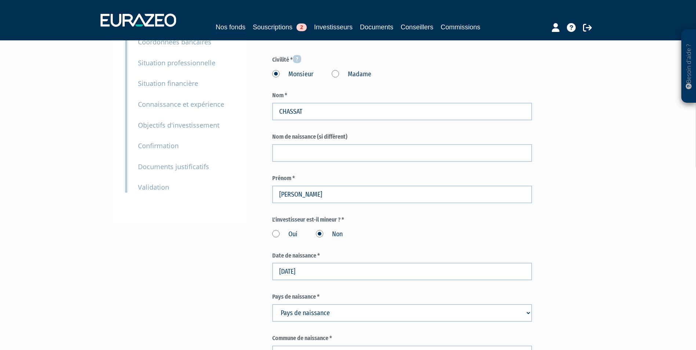
select select "75"
click at [272, 304] on select "Pays de naissance Afghanistan Afrique du Sud Albanie Algérie Allemagne Andorre" at bounding box center [402, 313] width 260 height 18
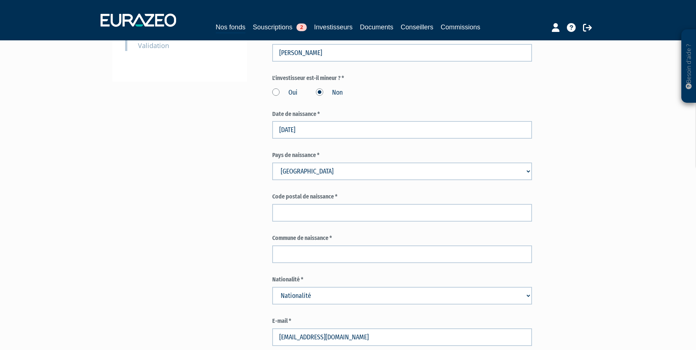
scroll to position [220, 0]
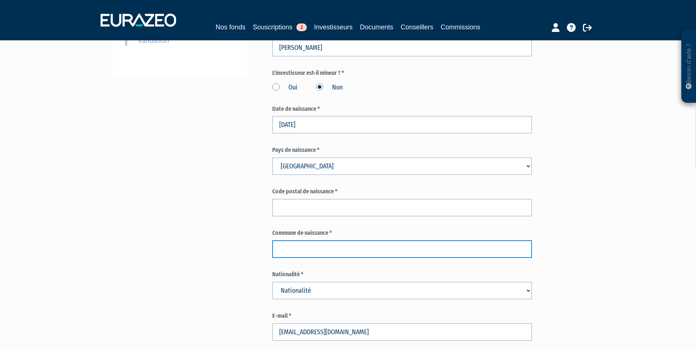
click at [411, 249] on input "text" at bounding box center [402, 249] width 260 height 18
paste input "LES LILAS"
type input "LES LILAS"
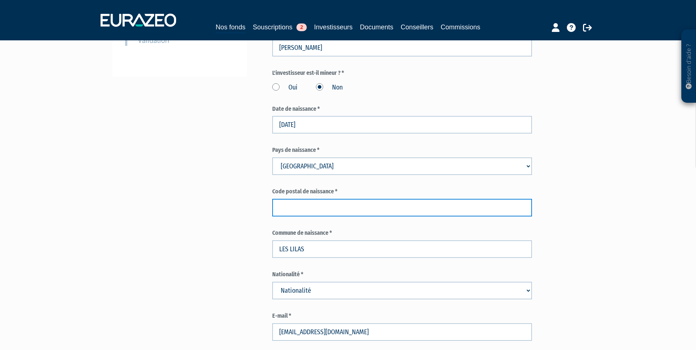
click at [387, 209] on input "text" at bounding box center [402, 208] width 260 height 18
paste input "93260"
type input "93260"
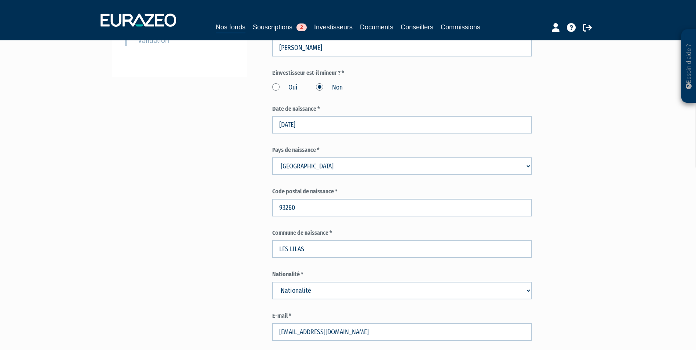
click at [506, 280] on div "Nationalité * Nationalité Afghanistan Afrique du Sud Albanie Algérie Allemagne" at bounding box center [402, 284] width 260 height 29
click at [502, 286] on select "Nationalité Afghanistan Afrique du Sud Albanie Algérie Allemagne Andorre" at bounding box center [402, 291] width 260 height 18
select select "75"
click at [272, 282] on select "Nationalité Afghanistan Afrique du Sud Albanie Algérie Allemagne Andorre" at bounding box center [402, 291] width 260 height 18
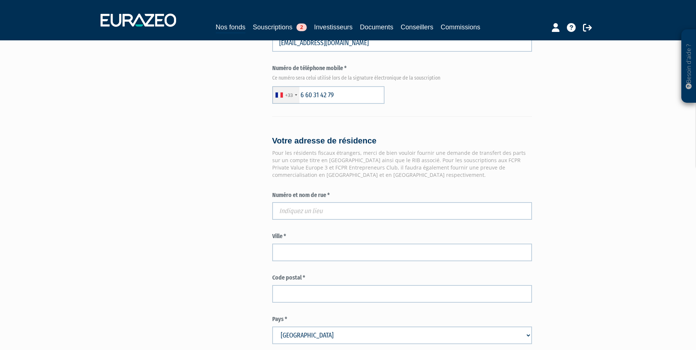
scroll to position [513, 0]
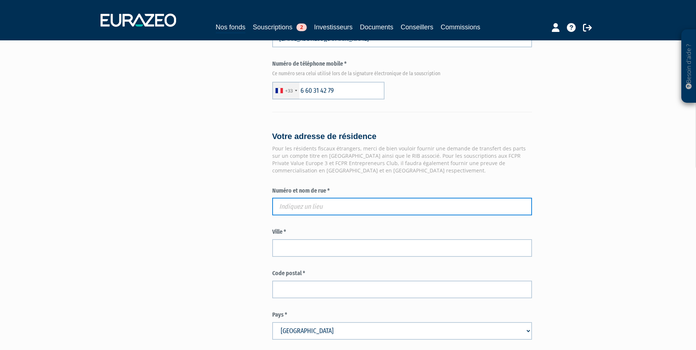
click at [341, 204] on input "text" at bounding box center [402, 207] width 260 height 18
paste input "61 RUE JULES GUESDE"
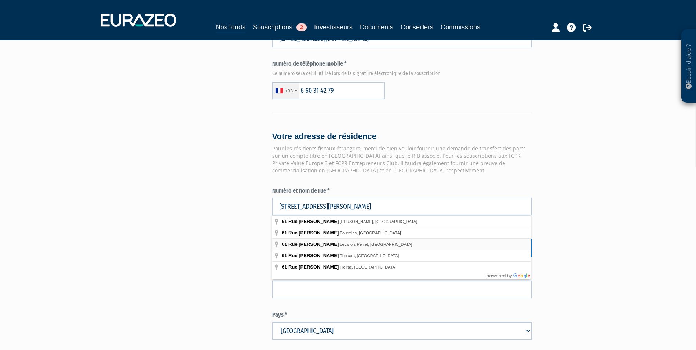
type input "61 Rue Jules Guesde, Levallois-Perret, France"
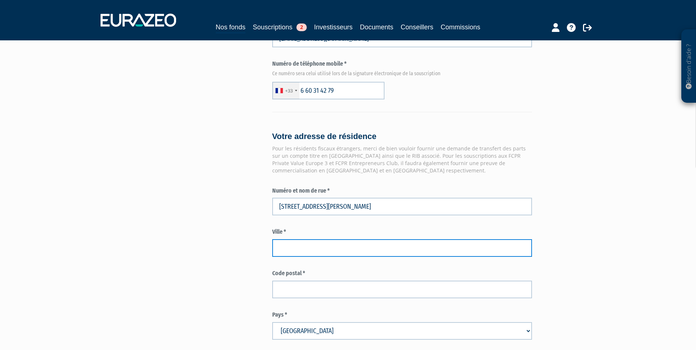
type input "Levallois-Perret"
type input "92300"
type input "61 Rue Jules Guesde"
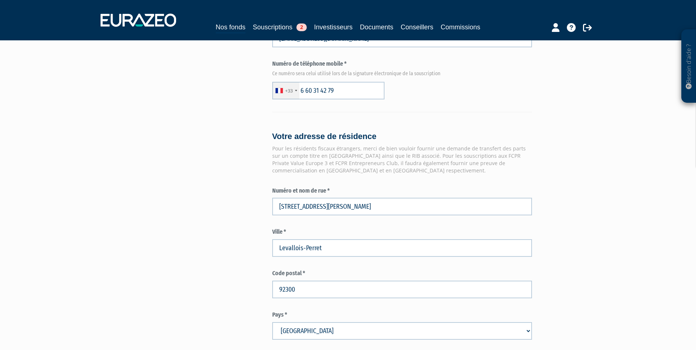
click at [573, 250] on div "Part A 15 000,00 € Droits d'entrée : 600,00 € THOMAS CHASSAT Eurazeo Entreprene…" at bounding box center [428, 61] width 312 height 1032
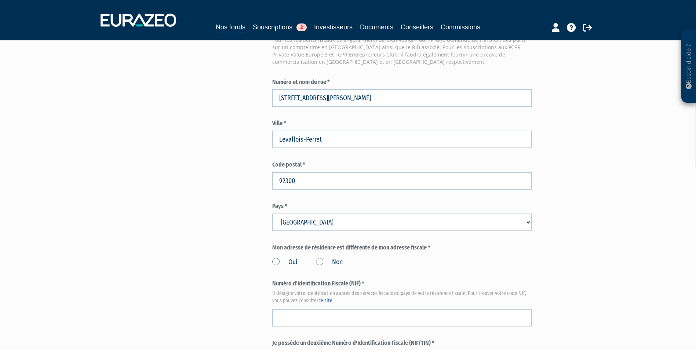
scroll to position [623, 0]
click at [327, 260] on label "Non" at bounding box center [329, 261] width 27 height 10
click at [0, 0] on input "Non" at bounding box center [0, 0] width 0 height 0
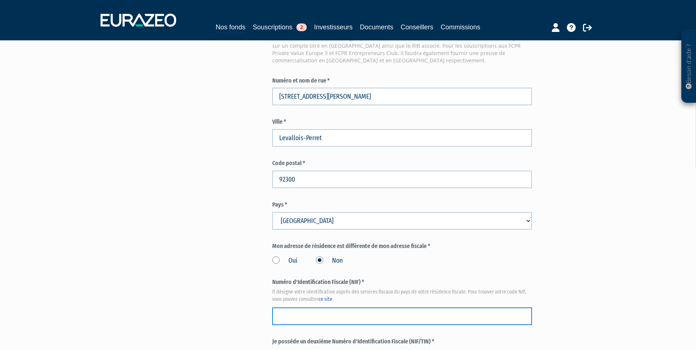
click at [284, 318] on input "text" at bounding box center [402, 316] width 260 height 18
paste input "00 97 990 243 372"
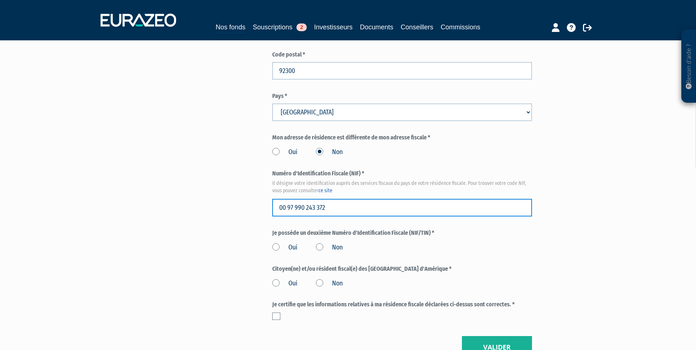
scroll to position [770, 0]
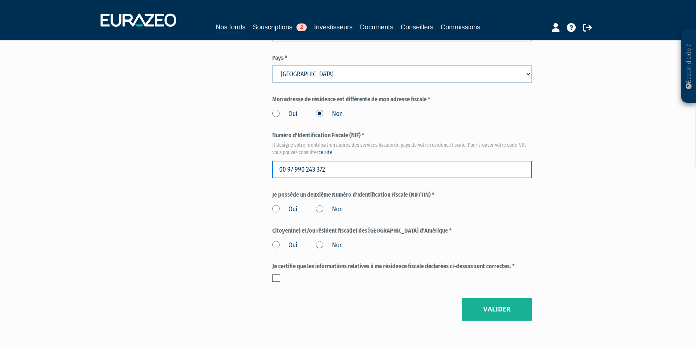
type input "00 97 990 243 372"
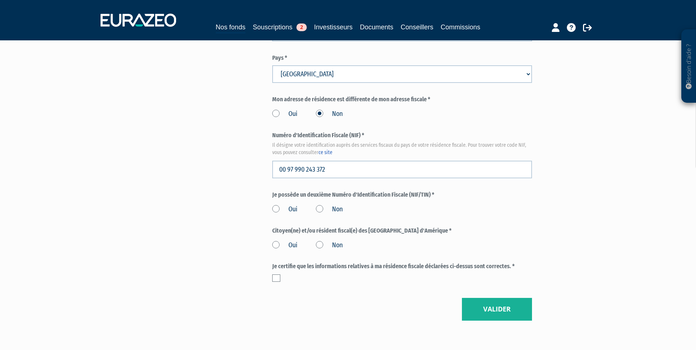
click at [329, 206] on label "Non" at bounding box center [329, 210] width 27 height 10
click at [0, 0] on input "Non" at bounding box center [0, 0] width 0 height 0
click at [327, 246] on label "Non" at bounding box center [329, 246] width 27 height 10
click at [0, 0] on input "Non" at bounding box center [0, 0] width 0 height 0
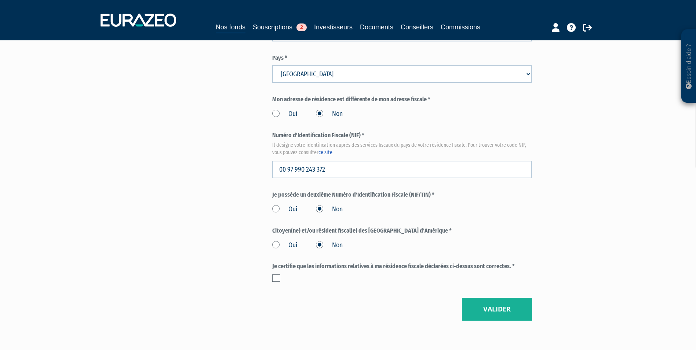
click at [273, 280] on label at bounding box center [276, 277] width 8 height 7
click at [0, 0] on input "checkbox" at bounding box center [0, 0] width 0 height 0
click at [501, 303] on button "Valider" at bounding box center [497, 309] width 70 height 23
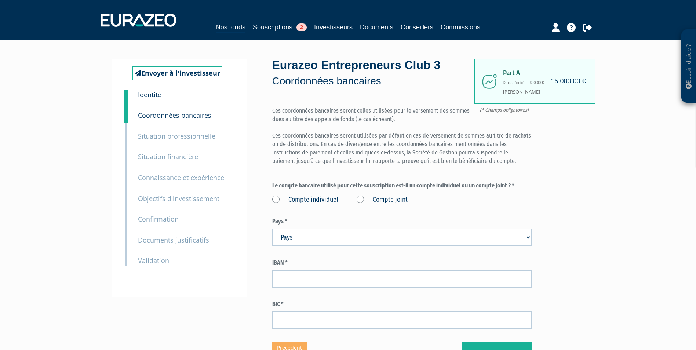
click at [296, 198] on label "Compte individuel" at bounding box center [305, 200] width 66 height 10
click at [0, 0] on individuel "Compte individuel" at bounding box center [0, 0] width 0 height 0
click at [417, 238] on select "Pays Afghanistan Afrique du Sud Albanie Algérie Allemagne Andorre" at bounding box center [402, 237] width 260 height 18
select select "75"
click at [272, 228] on select "Pays Afghanistan Afrique du Sud Albanie Algérie Allemagne Andorre" at bounding box center [402, 237] width 260 height 18
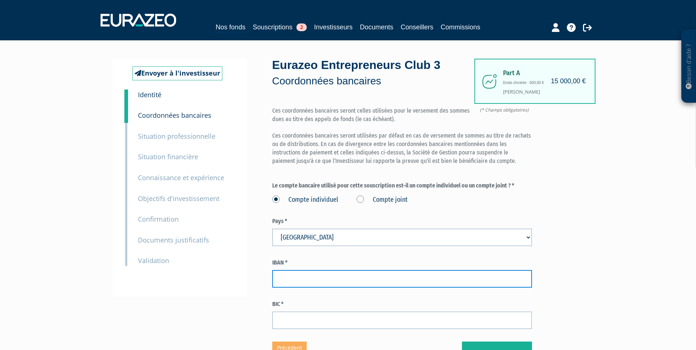
click at [396, 282] on input "text" at bounding box center [402, 279] width 260 height 18
paste input "FR16 3000 2005 2100 0008 0675 G56"
type input "FR16 3000 2005 2100 0008 0675 G56"
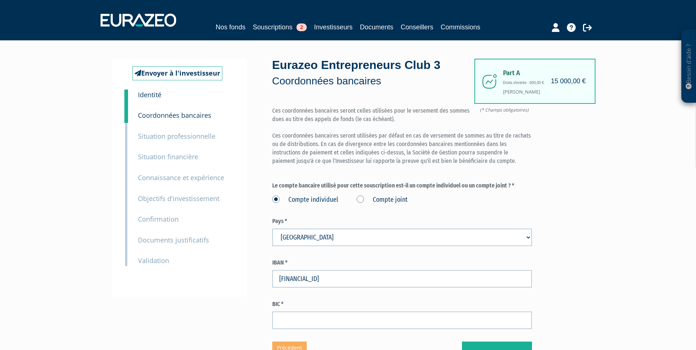
drag, startPoint x: 443, startPoint y: 311, endPoint x: 443, endPoint y: 315, distance: 4.0
click at [443, 314] on div "BIC *" at bounding box center [402, 314] width 260 height 29
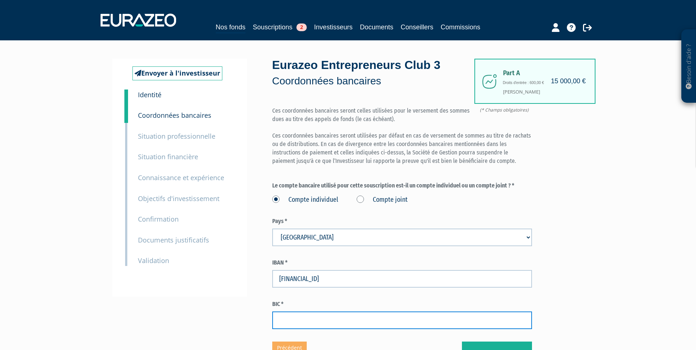
click at [443, 315] on input "text" at bounding box center [402, 320] width 260 height 18
paste input "CRLYFRPP"
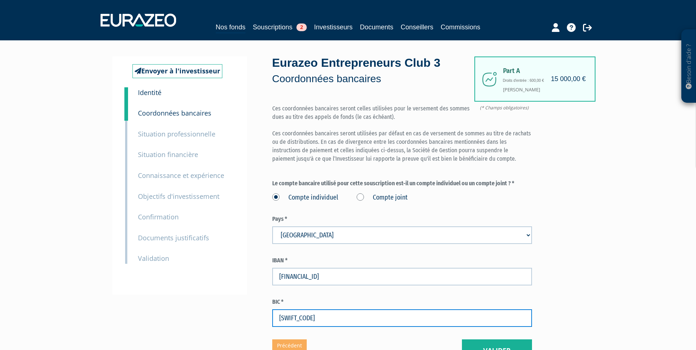
scroll to position [85, 0]
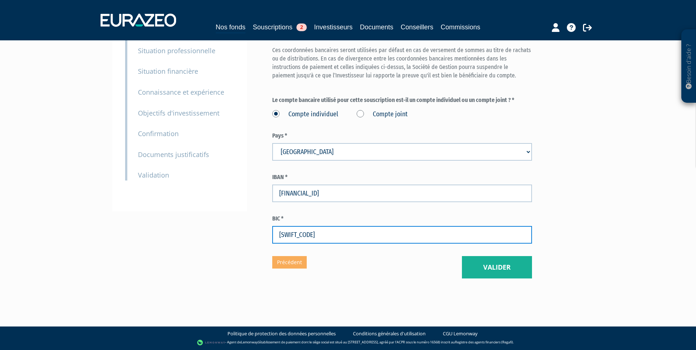
type input "CRLYFRPP"
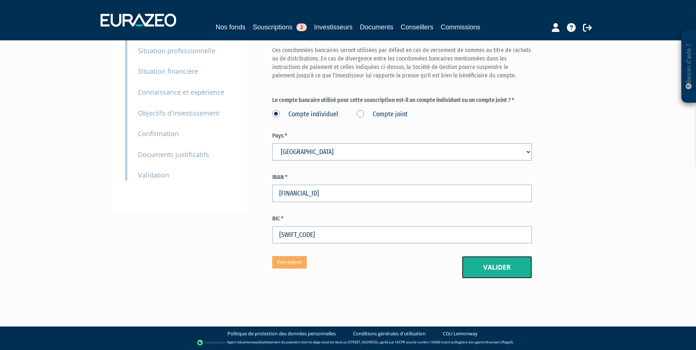
click at [518, 270] on button "Valider" at bounding box center [497, 267] width 70 height 23
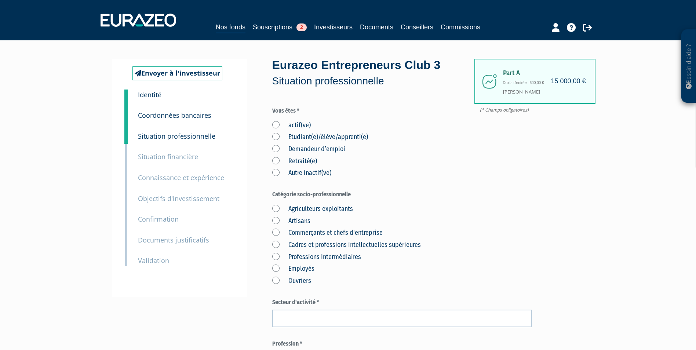
click at [280, 124] on label "actif(ve)" at bounding box center [291, 126] width 39 height 10
click at [0, 0] on input "actif(ve)" at bounding box center [0, 0] width 0 height 0
click at [282, 239] on div "Agriculteurs exploitants Artisans Commerçants et chefs d'entreprise Cadres et p…" at bounding box center [402, 244] width 260 height 84
click at [282, 244] on label "Cadres et professions intellectuelles supérieures" at bounding box center [346, 245] width 149 height 10
click at [0, 0] on supérieures "Cadres et professions intellectuelles supérieures" at bounding box center [0, 0] width 0 height 0
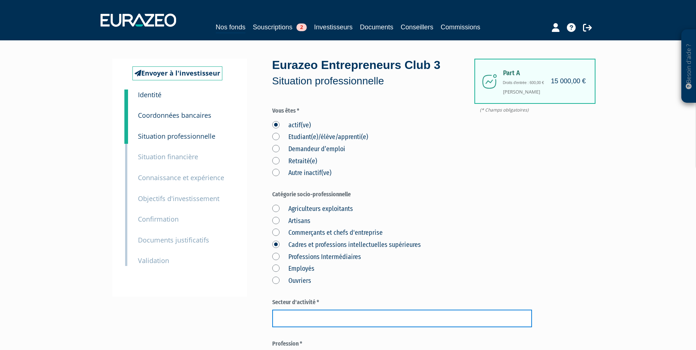
click at [330, 315] on input "text" at bounding box center [402, 318] width 260 height 18
type input "r"
type input "RH"
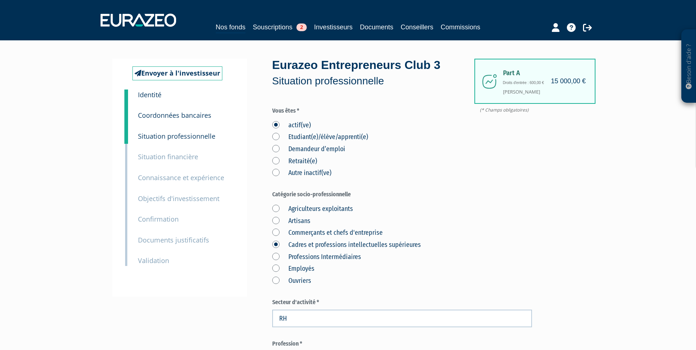
scroll to position [185, 0]
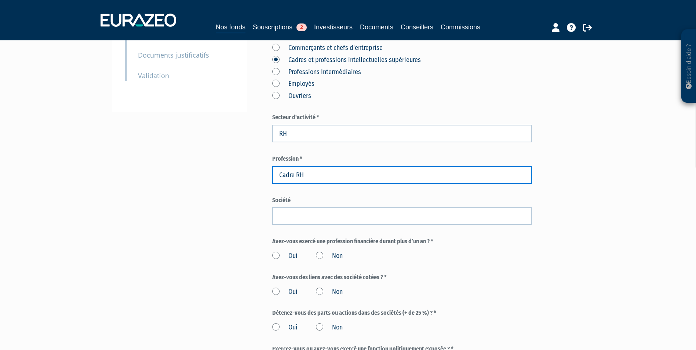
type input "Cadre RH"
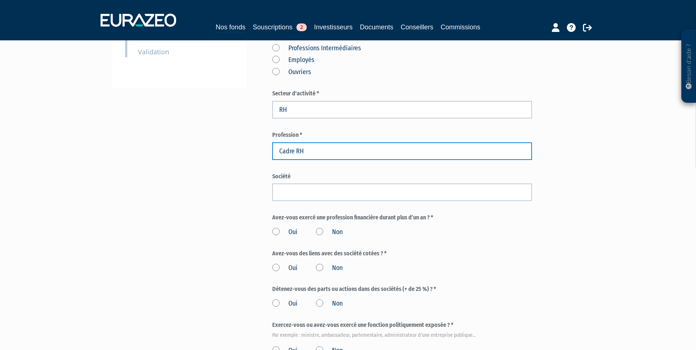
scroll to position [221, 0]
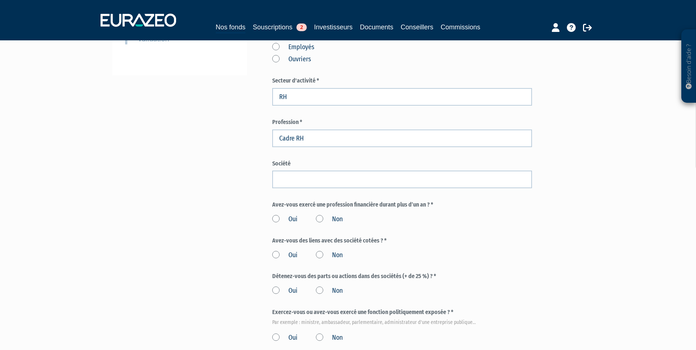
click at [322, 221] on label "Non" at bounding box center [329, 220] width 27 height 10
click at [0, 0] on input "Non" at bounding box center [0, 0] width 0 height 0
click at [321, 255] on label "Non" at bounding box center [329, 255] width 27 height 10
click at [0, 0] on input "Non" at bounding box center [0, 0] width 0 height 0
click at [314, 293] on div "Oui Non" at bounding box center [402, 289] width 260 height 12
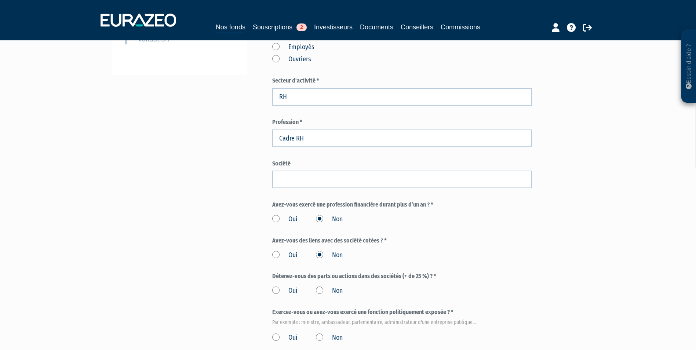
click at [319, 290] on label "Non" at bounding box center [329, 291] width 27 height 10
click at [0, 0] on input "Non" at bounding box center [0, 0] width 0 height 0
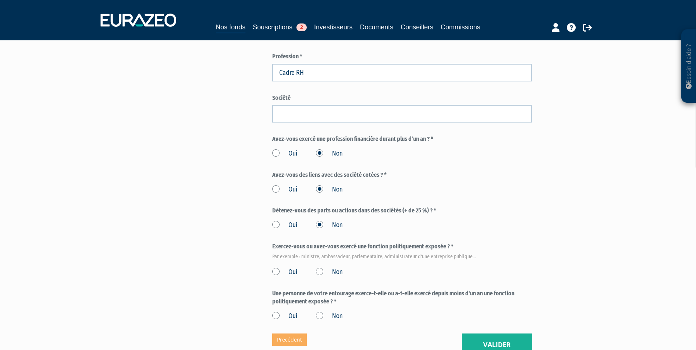
scroll to position [295, 0]
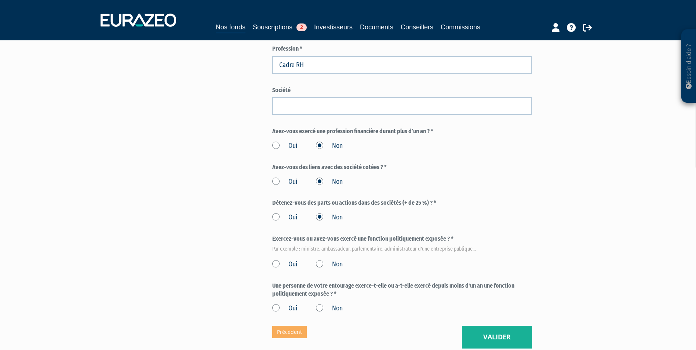
click at [322, 263] on label "Non" at bounding box center [329, 265] width 27 height 10
click at [0, 0] on input "Non" at bounding box center [0, 0] width 0 height 0
click at [319, 308] on label "Non" at bounding box center [329, 309] width 27 height 10
click at [0, 0] on input "Non" at bounding box center [0, 0] width 0 height 0
click at [493, 336] on button "Valider" at bounding box center [497, 337] width 70 height 23
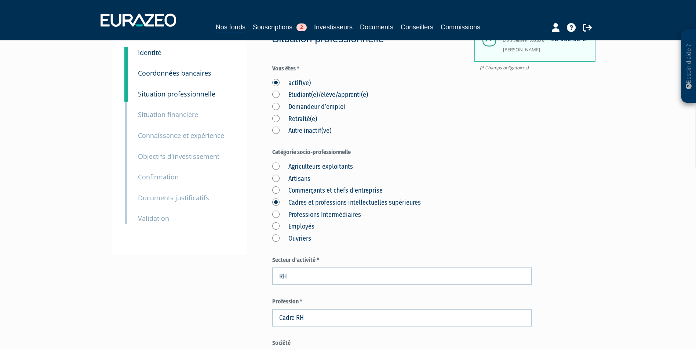
scroll to position [38, 0]
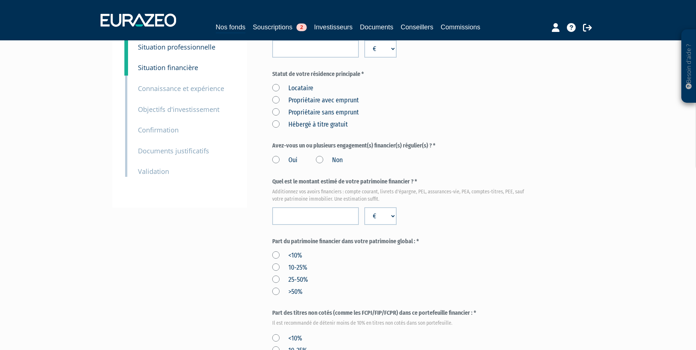
scroll to position [73, 0]
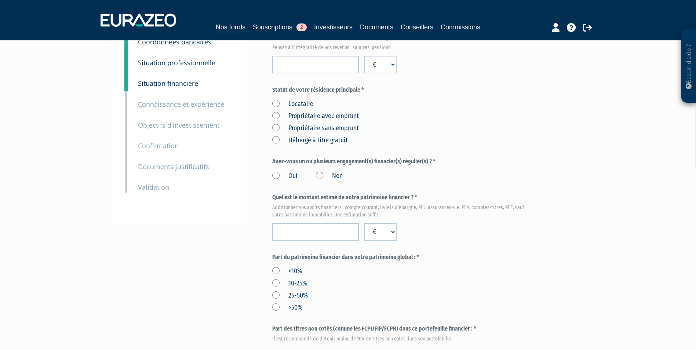
click at [289, 173] on label "Oui" at bounding box center [284, 176] width 25 height 10
click at [0, 0] on input "Oui" at bounding box center [0, 0] width 0 height 0
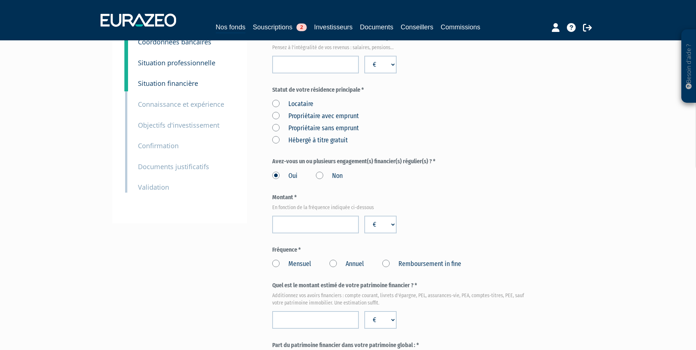
click at [358, 264] on label "Annuel" at bounding box center [346, 264] width 34 height 10
click at [0, 0] on Annuel "Annuel" at bounding box center [0, 0] width 0 height 0
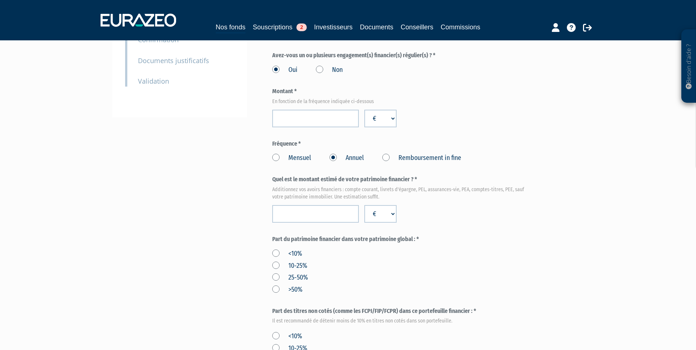
scroll to position [183, 0]
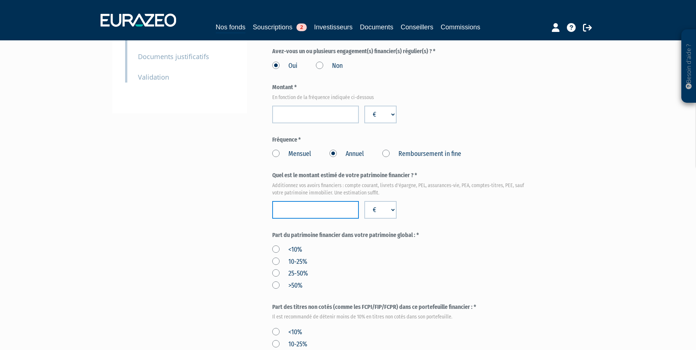
click at [340, 204] on input "number" at bounding box center [315, 210] width 87 height 18
type input "395700"
click at [280, 274] on label "25-50%" at bounding box center [290, 274] width 36 height 10
click at [0, 0] on input "25-50%" at bounding box center [0, 0] width 0 height 0
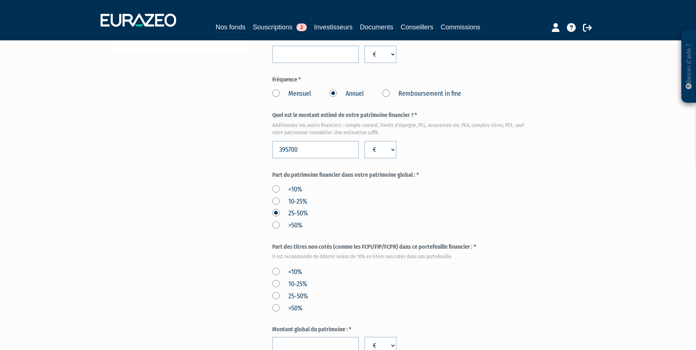
scroll to position [257, 0]
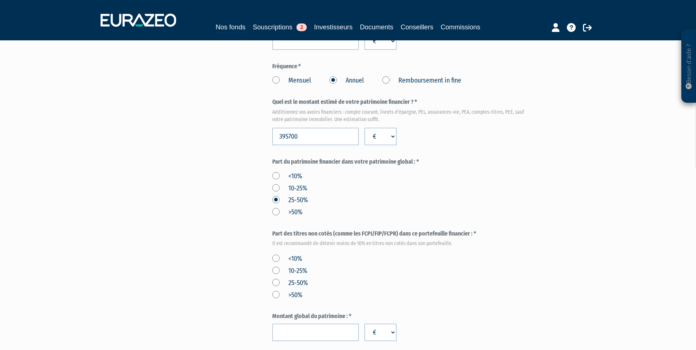
click at [287, 257] on label "<10%" at bounding box center [287, 259] width 30 height 10
click at [0, 0] on input "<10%" at bounding box center [0, 0] width 0 height 0
click at [299, 331] on input "number" at bounding box center [315, 332] width 87 height 18
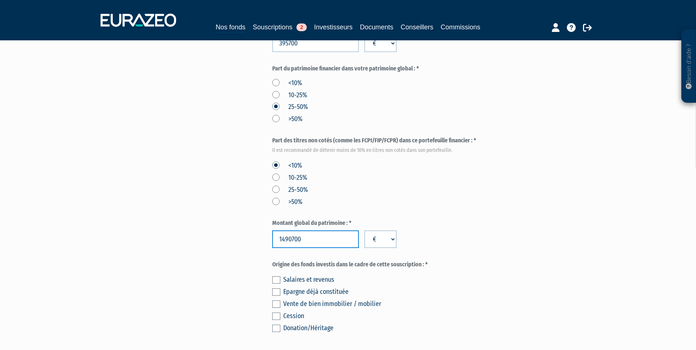
scroll to position [367, 0]
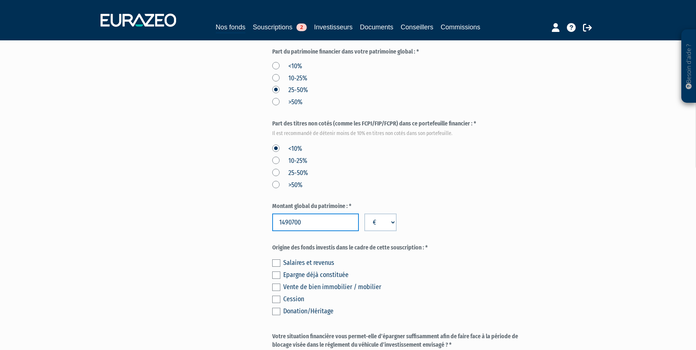
type input "1490700"
click at [327, 261] on div "Salaires et revenus" at bounding box center [407, 262] width 249 height 10
drag, startPoint x: 280, startPoint y: 264, endPoint x: 281, endPoint y: 273, distance: 9.2
click at [280, 267] on div "Salaires et revenus Epargne déjà constituée Vente de bien immobilier / mobilier…" at bounding box center [402, 286] width 260 height 61
click at [279, 274] on label at bounding box center [276, 274] width 8 height 7
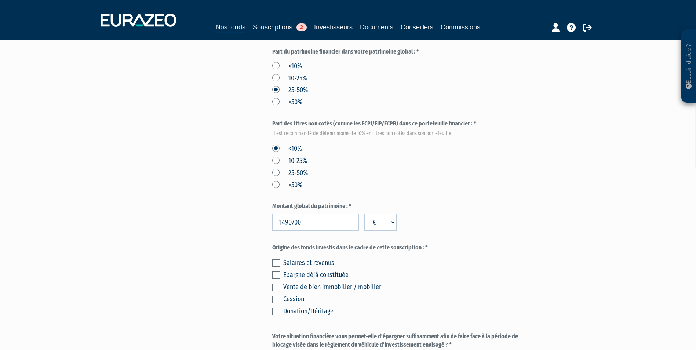
click at [0, 0] on input "checkbox" at bounding box center [0, 0] width 0 height 0
click at [275, 260] on label at bounding box center [276, 262] width 8 height 7
click at [0, 0] on input "checkbox" at bounding box center [0, 0] width 0 height 0
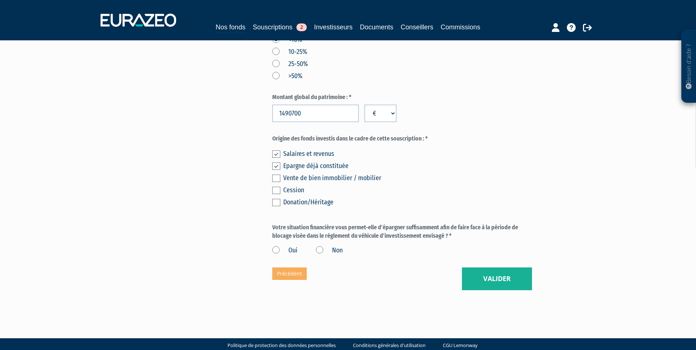
scroll to position [477, 0]
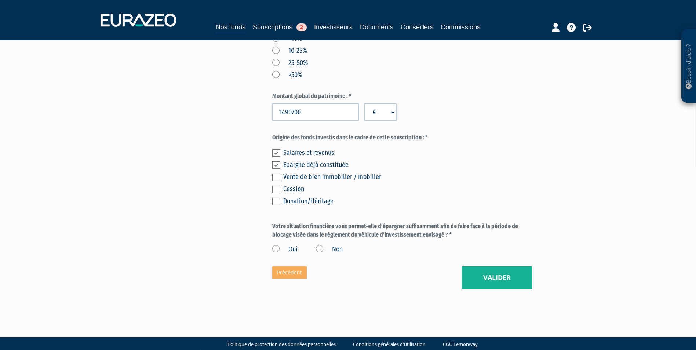
click at [273, 249] on label "Oui" at bounding box center [284, 250] width 25 height 10
click at [0, 0] on input "Oui" at bounding box center [0, 0] width 0 height 0
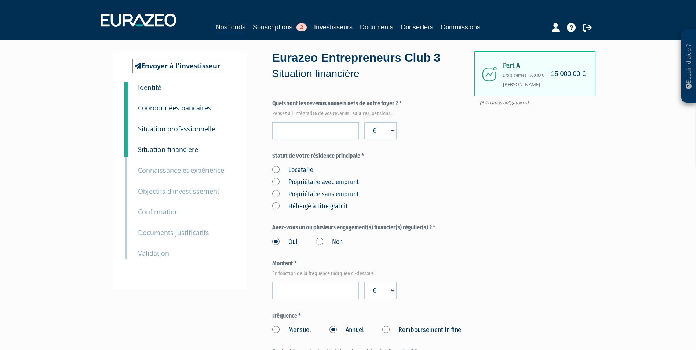
scroll to position [0, 0]
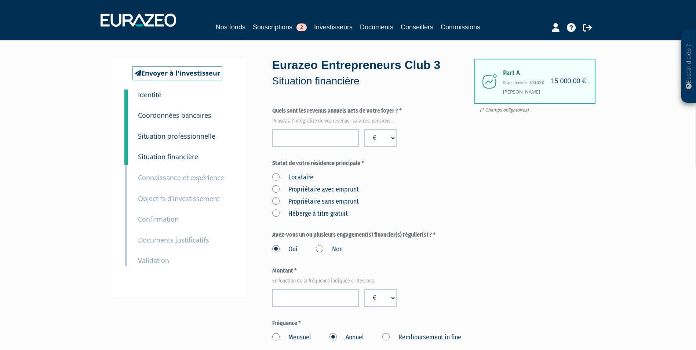
click at [324, 188] on label "Propriétaire avec emprunt" at bounding box center [315, 190] width 87 height 10
click at [0, 0] on emprunt "Propriétaire avec emprunt" at bounding box center [0, 0] width 0 height 0
click at [278, 199] on label "Propriétaire sans emprunt" at bounding box center [315, 202] width 87 height 10
click at [0, 0] on emprunt "Propriétaire sans emprunt" at bounding box center [0, 0] width 0 height 0
click at [333, 142] on input "number" at bounding box center [315, 138] width 87 height 18
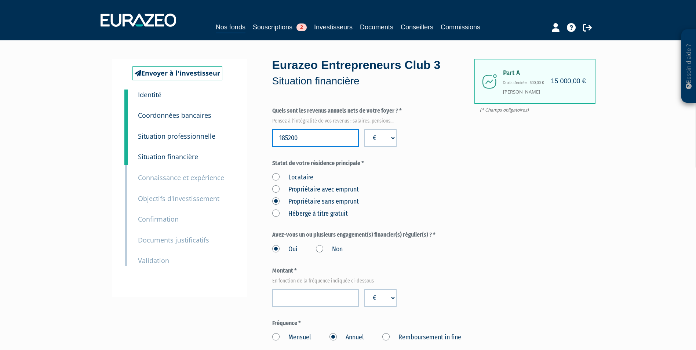
type input "185200"
click at [310, 303] on input "number" at bounding box center [315, 298] width 87 height 18
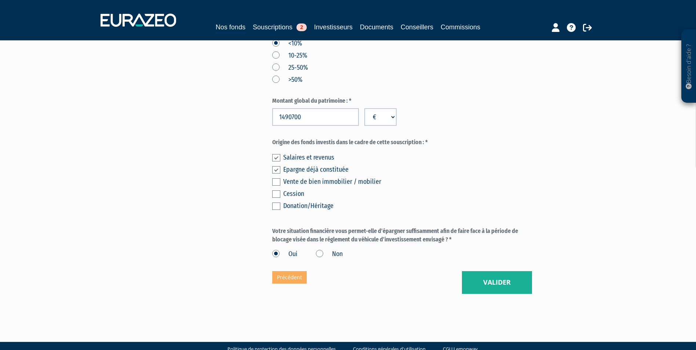
scroll to position [477, 0]
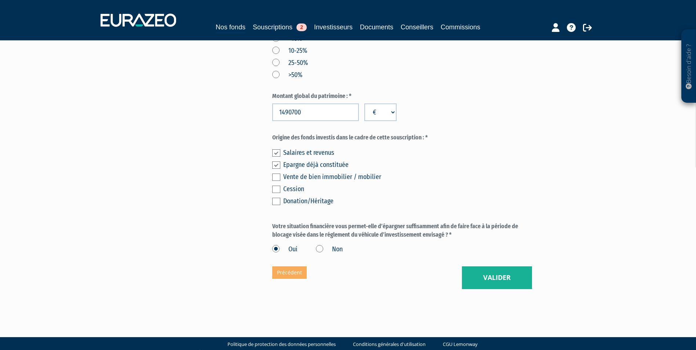
type input "15935"
click at [484, 283] on button "Valider" at bounding box center [497, 277] width 70 height 23
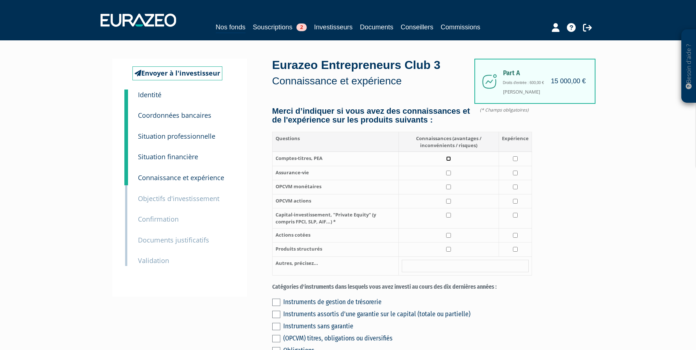
click at [450, 161] on input "checkbox" at bounding box center [448, 158] width 5 height 5
checkbox input "true"
click at [515, 161] on input "checkbox" at bounding box center [515, 158] width 5 height 5
checkbox input "true"
click at [447, 180] on td at bounding box center [448, 173] width 100 height 14
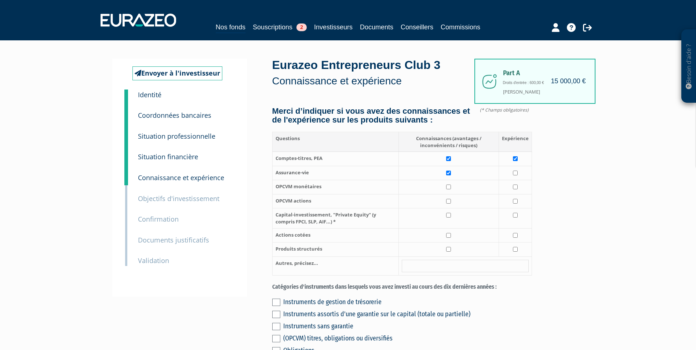
checkbox input "true"
click at [517, 175] on input "checkbox" at bounding box center [515, 173] width 5 height 5
checkbox input "true"
click at [451, 217] on input "checkbox" at bounding box center [448, 215] width 5 height 5
checkbox input "true"
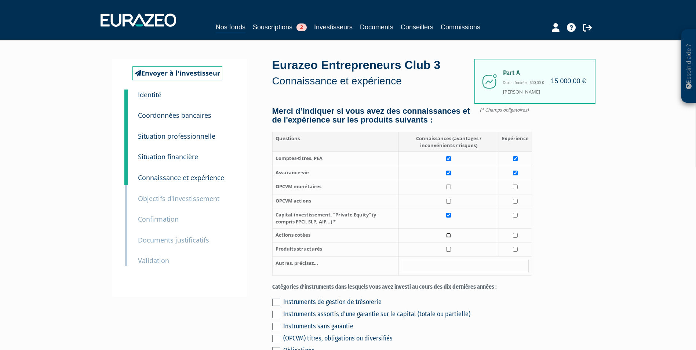
click at [448, 238] on input "checkbox" at bounding box center [448, 235] width 5 height 5
checkbox input "true"
click at [514, 238] on input "checkbox" at bounding box center [515, 235] width 5 height 5
checkbox input "true"
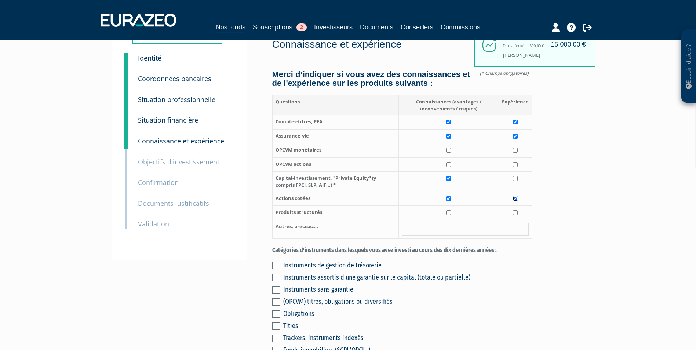
scroll to position [147, 0]
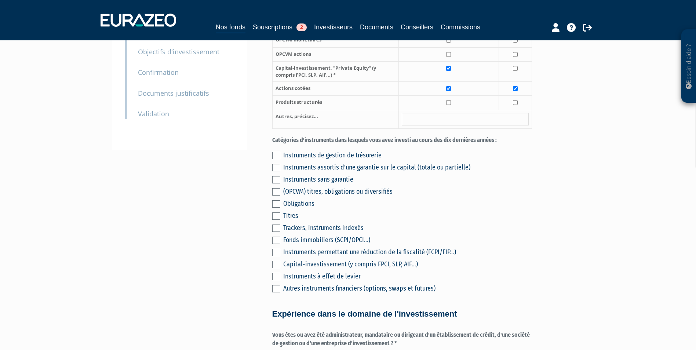
click at [275, 159] on label at bounding box center [276, 155] width 8 height 7
click at [0, 0] on input "checkbox" at bounding box center [0, 0] width 0 height 0
click at [273, 220] on label at bounding box center [276, 215] width 8 height 7
click at [0, 0] on input "checkbox" at bounding box center [0, 0] width 0 height 0
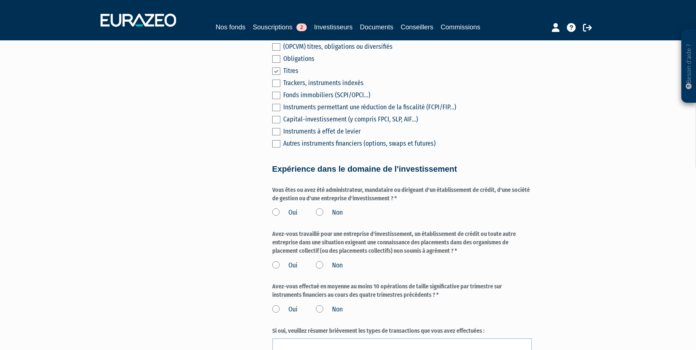
scroll to position [293, 0]
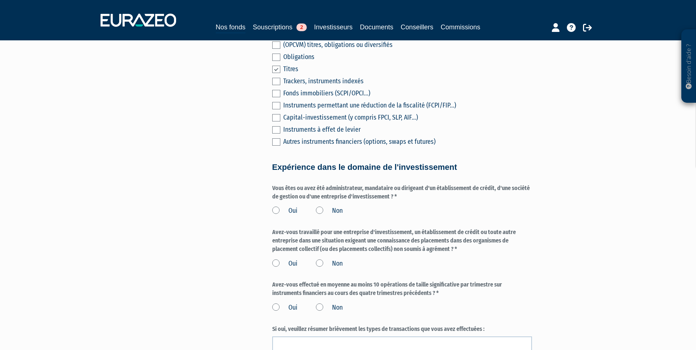
click at [324, 216] on label "Non" at bounding box center [329, 211] width 27 height 10
click at [0, 0] on input "Non" at bounding box center [0, 0] width 0 height 0
click at [319, 268] on label "Non" at bounding box center [329, 264] width 27 height 10
click at [0, 0] on input "Non" at bounding box center [0, 0] width 0 height 0
click at [325, 312] on label "Non" at bounding box center [329, 308] width 27 height 10
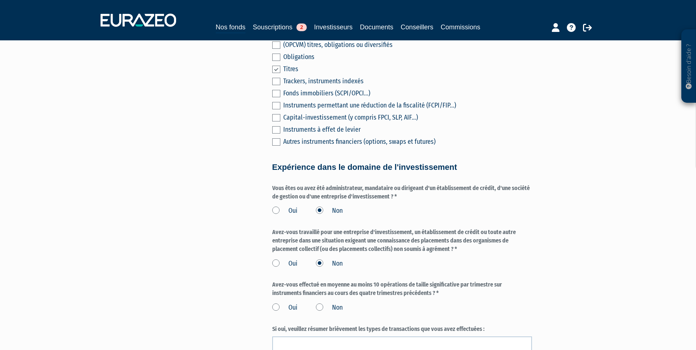
click at [0, 0] on input "Non" at bounding box center [0, 0] width 0 height 0
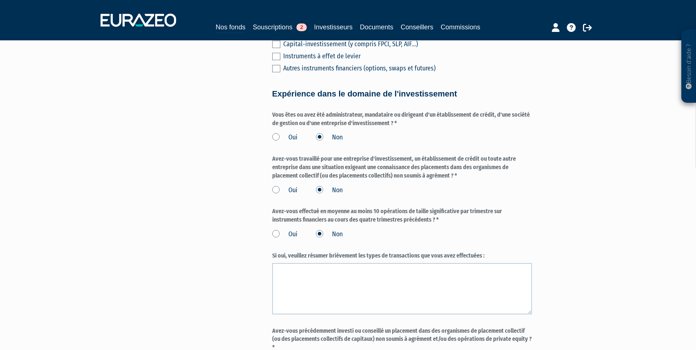
scroll to position [477, 0]
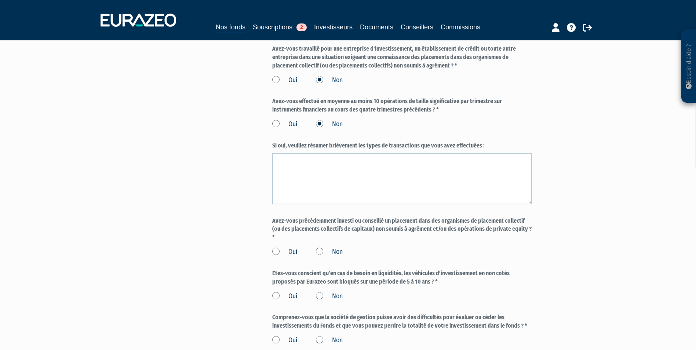
click at [335, 257] on label "Non" at bounding box center [329, 252] width 27 height 10
click at [0, 0] on input "Non" at bounding box center [0, 0] width 0 height 0
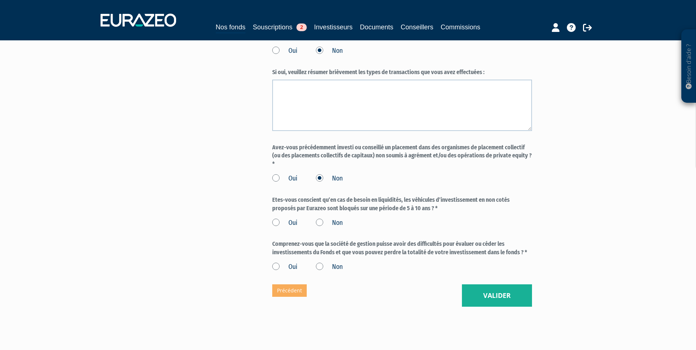
click at [288, 228] on label "Oui" at bounding box center [284, 223] width 25 height 10
click at [0, 0] on input "Oui" at bounding box center [0, 0] width 0 height 0
click at [286, 272] on label "Oui" at bounding box center [284, 267] width 25 height 10
click at [0, 0] on input "Oui" at bounding box center [0, 0] width 0 height 0
click at [509, 304] on button "Valider" at bounding box center [497, 295] width 70 height 23
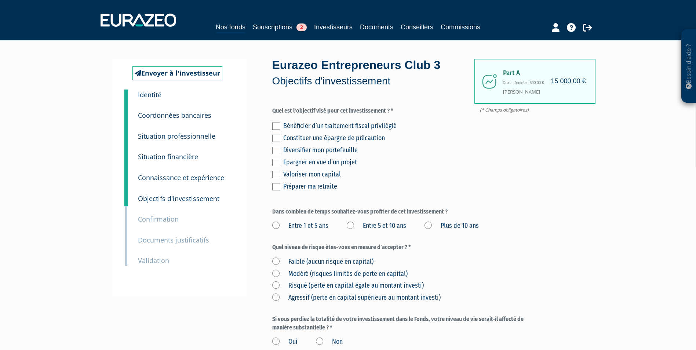
click at [278, 172] on label at bounding box center [276, 174] width 8 height 7
click at [0, 0] on input "checkbox" at bounding box center [0, 0] width 0 height 0
click at [279, 149] on label at bounding box center [276, 150] width 8 height 7
click at [0, 0] on input "checkbox" at bounding box center [0, 0] width 0 height 0
click at [433, 227] on label "Plus de 10 ans" at bounding box center [451, 226] width 54 height 10
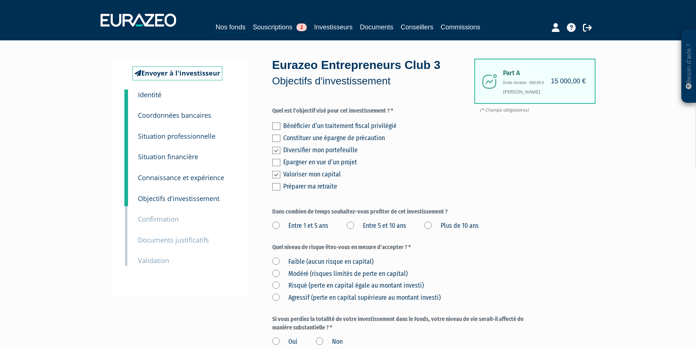
click at [0, 0] on ans "Plus de 10 ans" at bounding box center [0, 0] width 0 height 0
click at [295, 286] on label "Risqué (perte en capital égale au montant investi)" at bounding box center [347, 286] width 151 height 10
click at [0, 0] on investi\) "Risqué (perte en capital égale au montant investi)" at bounding box center [0, 0] width 0 height 0
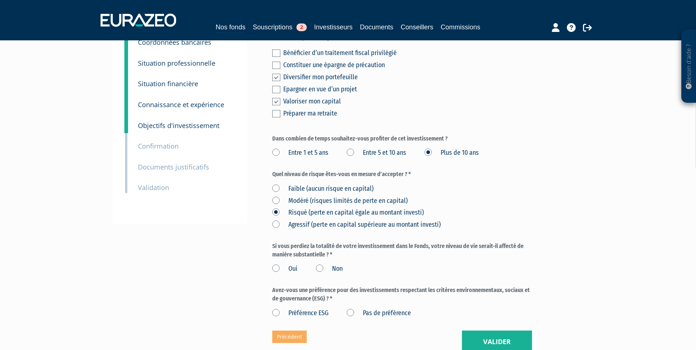
scroll to position [73, 0]
click at [323, 268] on label "Non" at bounding box center [329, 269] width 27 height 10
click at [0, 0] on input "Non" at bounding box center [0, 0] width 0 height 0
click at [356, 311] on label "Pas de préférence" at bounding box center [379, 313] width 64 height 10
click at [0, 0] on préférence "Pas de préférence" at bounding box center [0, 0] width 0 height 0
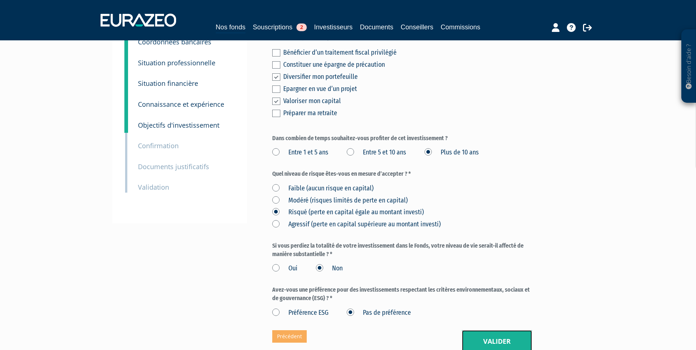
click at [505, 339] on button "Valider" at bounding box center [497, 341] width 70 height 23
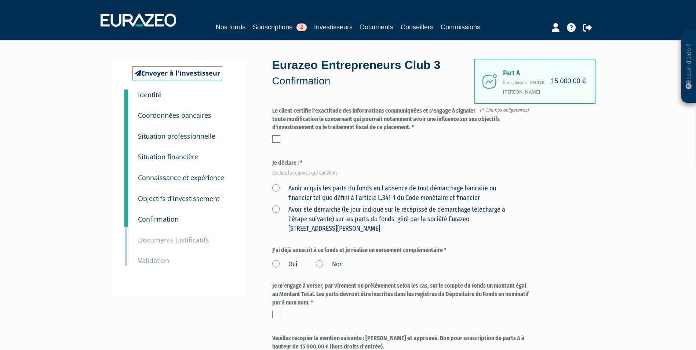
click at [275, 135] on div "Le client certifie l'exactitude des informations communiquées et s'engage à sig…" at bounding box center [402, 125] width 260 height 36
click at [278, 187] on label "Avoir acquis les parts du fonds en l'absence de tout démarchage bancaire ou fin…" at bounding box center [393, 193] width 242 height 19
click at [0, 0] on financier "Avoir acquis les parts du fonds en l'absence de tout démarchage bancaire ou fin…" at bounding box center [0, 0] width 0 height 0
click at [278, 139] on label at bounding box center [276, 138] width 8 height 7
click at [0, 0] on input "checkbox" at bounding box center [0, 0] width 0 height 0
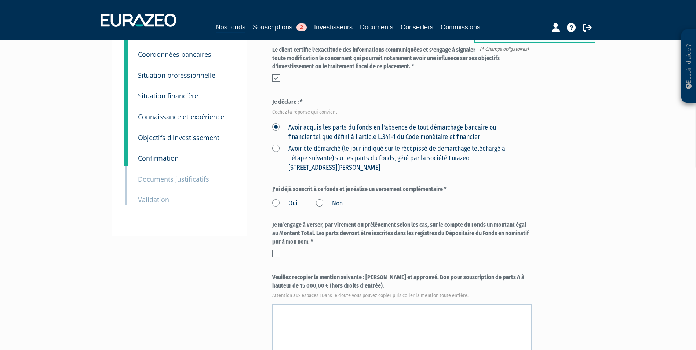
scroll to position [73, 0]
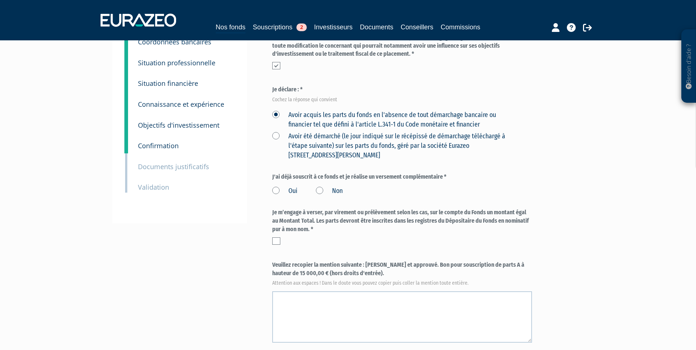
click at [323, 191] on label "Non" at bounding box center [329, 191] width 27 height 10
click at [0, 0] on input "Non" at bounding box center [0, 0] width 0 height 0
click at [279, 240] on label at bounding box center [276, 240] width 8 height 7
click at [0, 0] on input "checkbox" at bounding box center [0, 0] width 0 height 0
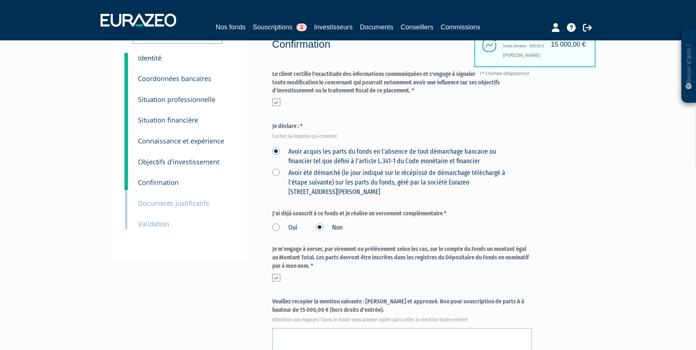
drag, startPoint x: 365, startPoint y: 300, endPoint x: 371, endPoint y: 307, distance: 9.6
click at [371, 307] on label "Veuillez recopier la mention suivante : Lu et approuvé. Bon pour souscription d…" at bounding box center [402, 309] width 260 height 24
copy label "Lu et approuvé. Bon pour souscription de parts A à hauteur de 15 000,00 € (hors…"
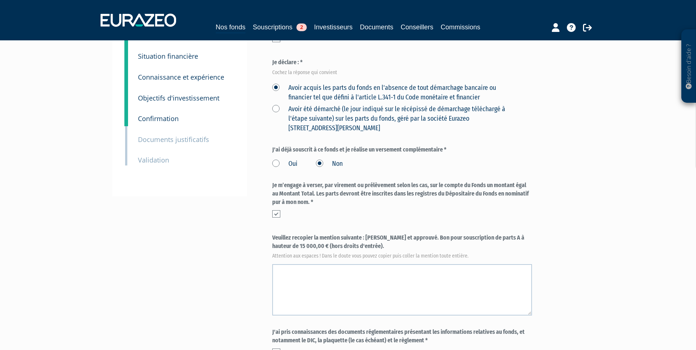
scroll to position [110, 0]
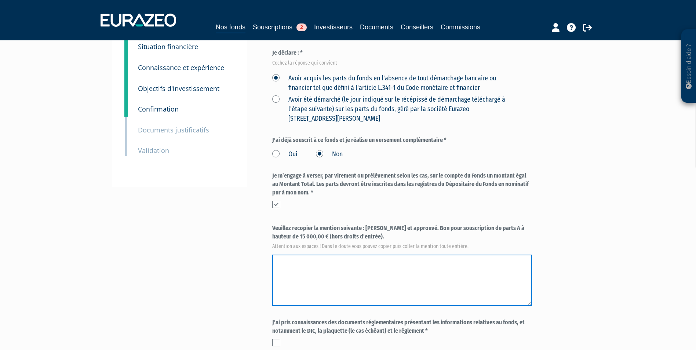
click at [374, 290] on textarea at bounding box center [402, 279] width 260 height 51
paste textarea "Lu et approuvé. Bon pour souscription de parts A à hauteur de 15 000,00 € (hors…"
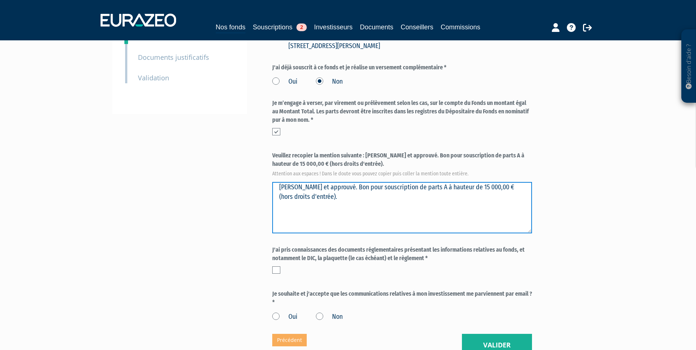
scroll to position [183, 0]
type textarea "Lu et approuvé. Bon pour souscription de parts A à hauteur de 15 000,00 € (hors…"
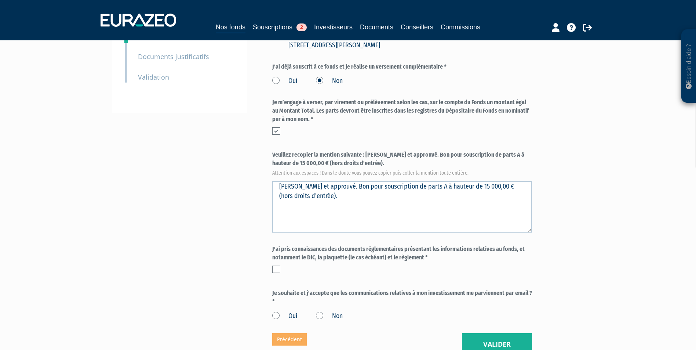
click at [279, 271] on label at bounding box center [276, 268] width 8 height 7
click at [0, 0] on input "checkbox" at bounding box center [0, 0] width 0 height 0
click at [285, 318] on label "Oui" at bounding box center [284, 316] width 25 height 10
click at [0, 0] on input "Oui" at bounding box center [0, 0] width 0 height 0
click at [500, 338] on button "Valider" at bounding box center [497, 344] width 70 height 23
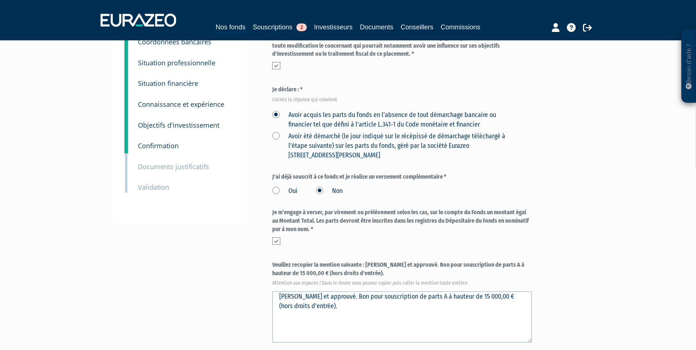
scroll to position [0, 0]
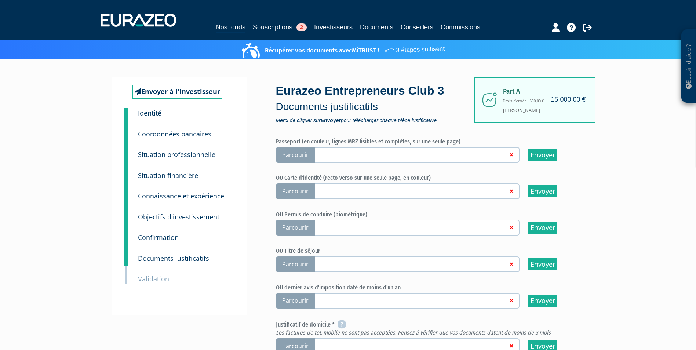
click at [296, 157] on span "Parcourir" at bounding box center [295, 155] width 39 height 16
click at [0, 0] on input "Parcourir" at bounding box center [0, 0] width 0 height 0
click at [294, 188] on span "Parcourir" at bounding box center [295, 191] width 39 height 16
click at [0, 0] on input "Parcourir" at bounding box center [0, 0] width 0 height 0
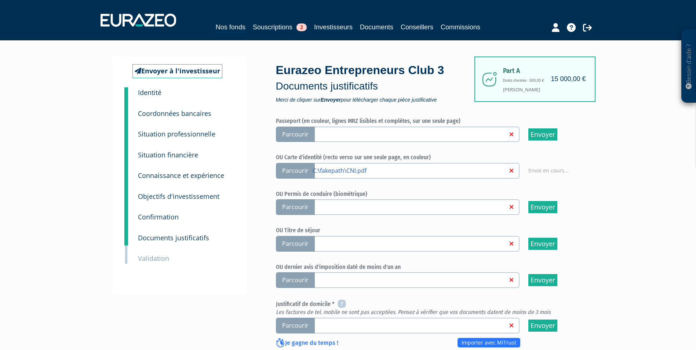
scroll to position [39, 0]
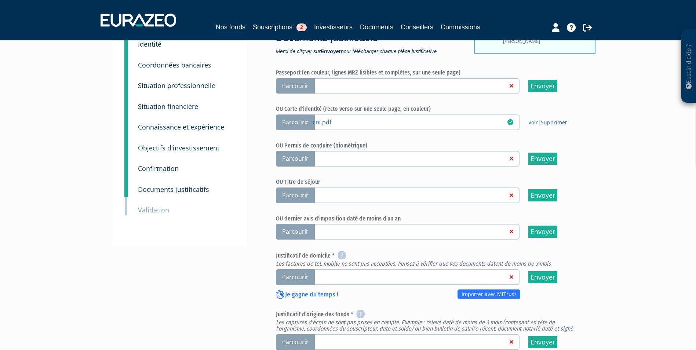
scroll to position [73, 0]
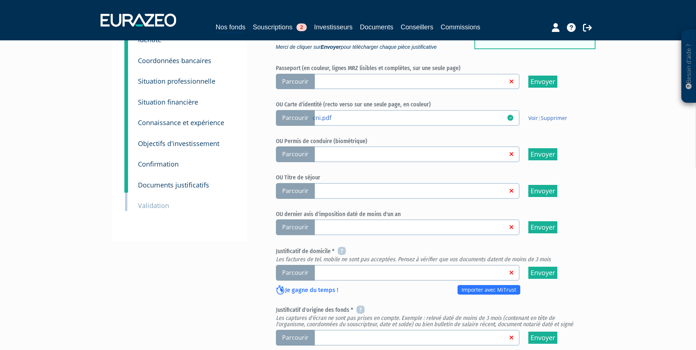
click at [305, 222] on span "Parcourir" at bounding box center [295, 227] width 39 height 16
click at [0, 0] on input "Parcourir" at bounding box center [0, 0] width 0 height 0
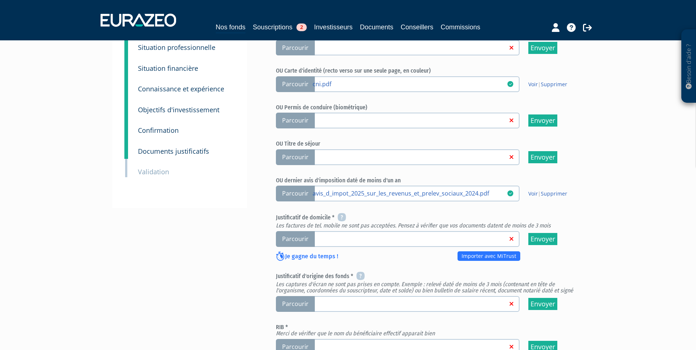
scroll to position [110, 0]
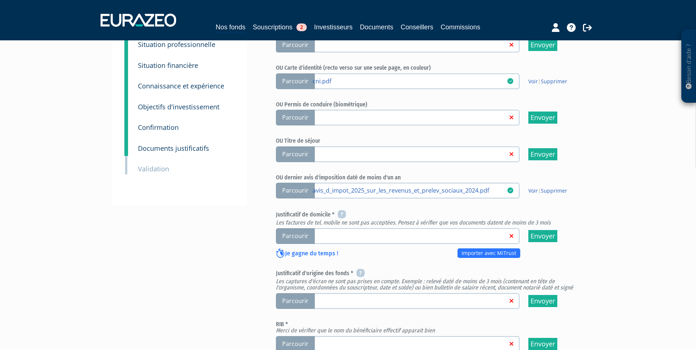
click at [292, 235] on span "Parcourir" at bounding box center [295, 236] width 39 height 16
click at [0, 0] on input "Parcourir" at bounding box center [0, 0] width 0 height 0
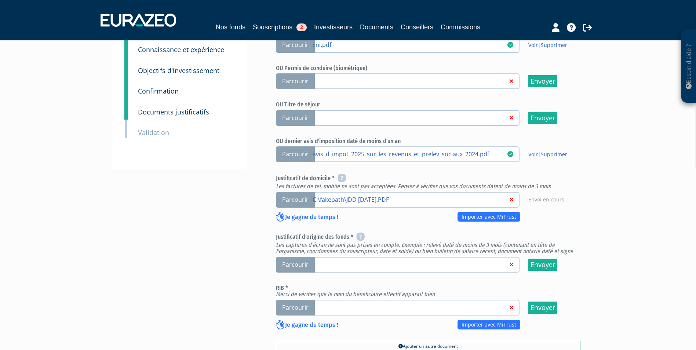
scroll to position [147, 0]
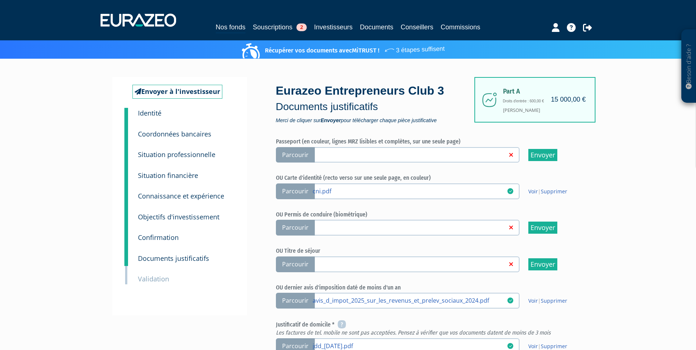
scroll to position [73, 0]
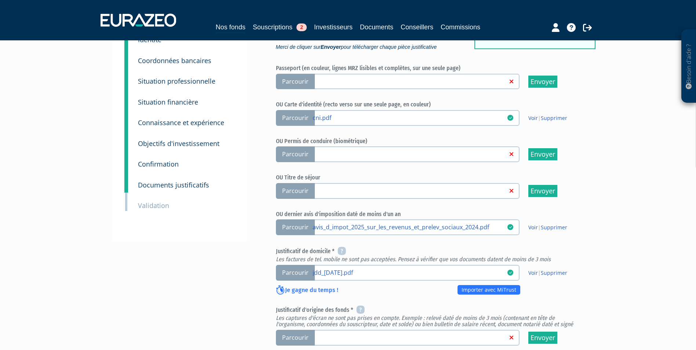
click at [294, 334] on span "Parcourir" at bounding box center [295, 338] width 39 height 16
click at [0, 0] on input "Parcourir" at bounding box center [0, 0] width 0 height 0
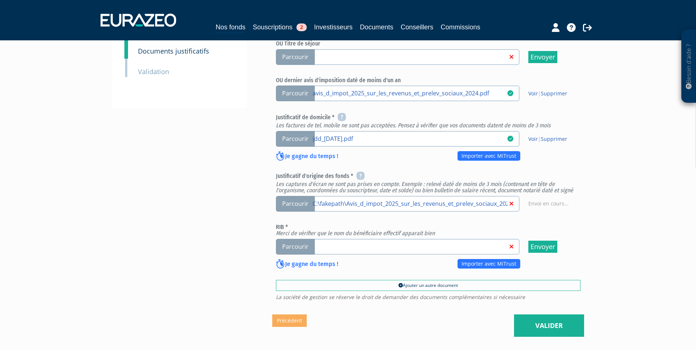
scroll to position [220, 0]
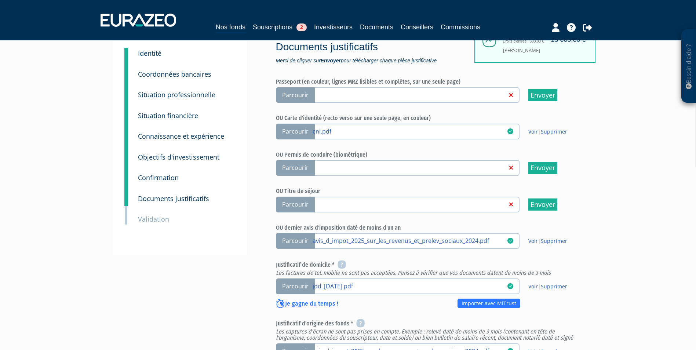
scroll to position [147, 0]
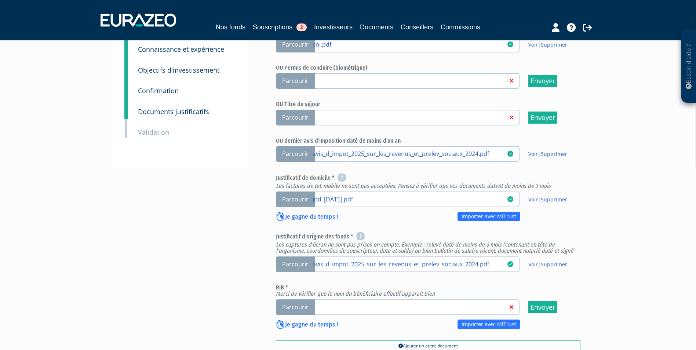
click at [304, 312] on span "Parcourir" at bounding box center [295, 307] width 39 height 16
click at [0, 0] on input "Parcourir" at bounding box center [0, 0] width 0 height 0
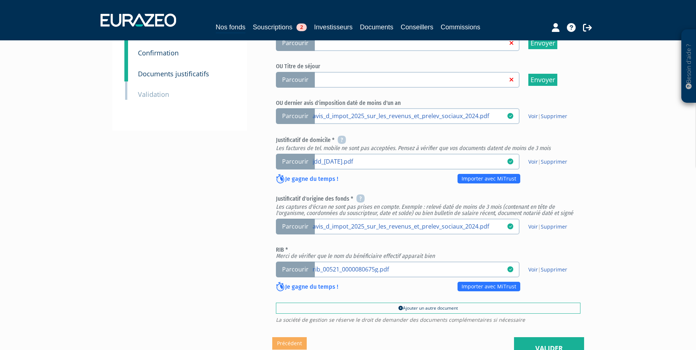
scroll to position [220, 0]
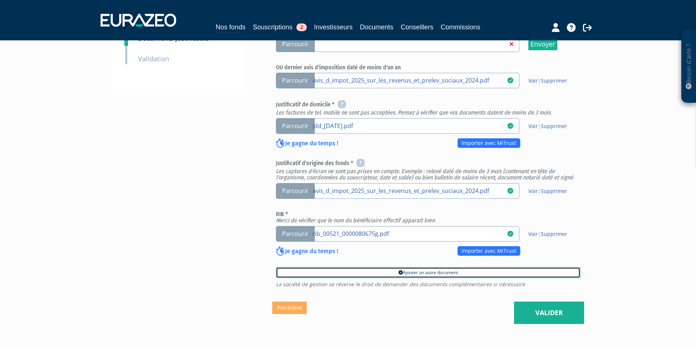
click at [465, 270] on link "Ajouter un autre document" at bounding box center [428, 272] width 304 height 11
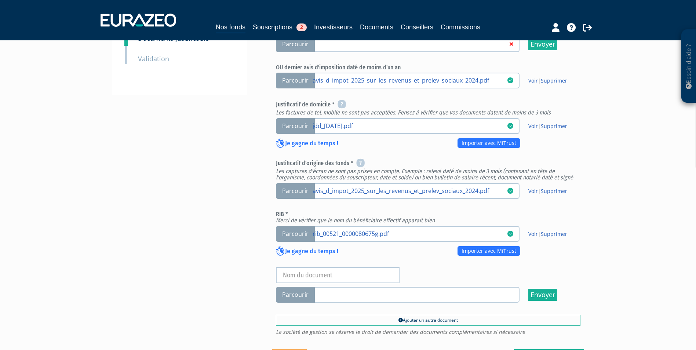
click at [293, 290] on span "Parcourir" at bounding box center [295, 295] width 39 height 16
click at [0, 0] on input "Parcourir" at bounding box center [0, 0] width 0 height 0
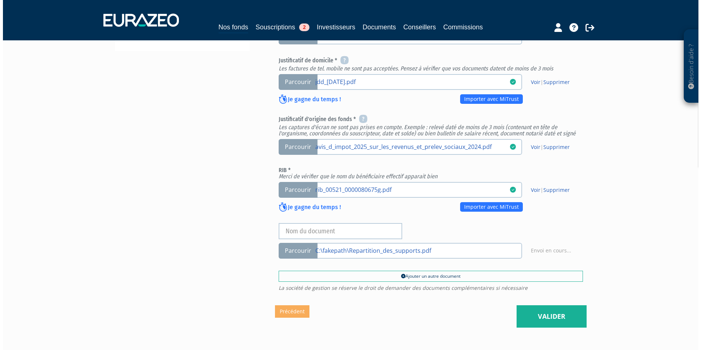
scroll to position [313, 0]
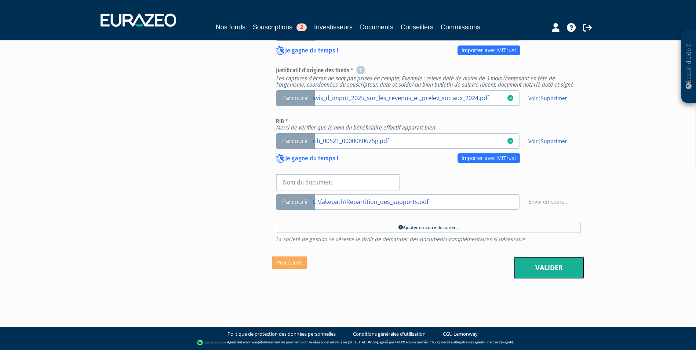
click at [546, 260] on link "Valider" at bounding box center [549, 267] width 70 height 23
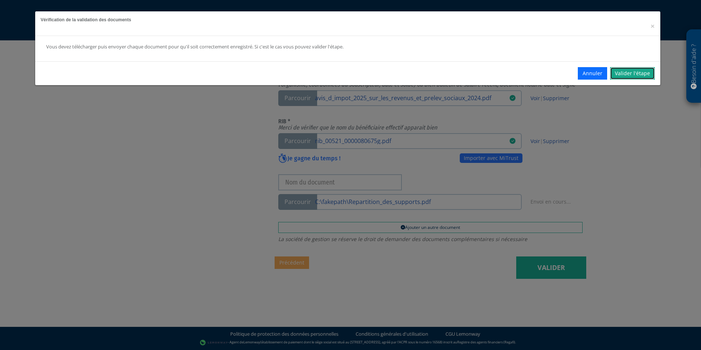
click at [634, 74] on link "Valider l'étape" at bounding box center [632, 73] width 45 height 12
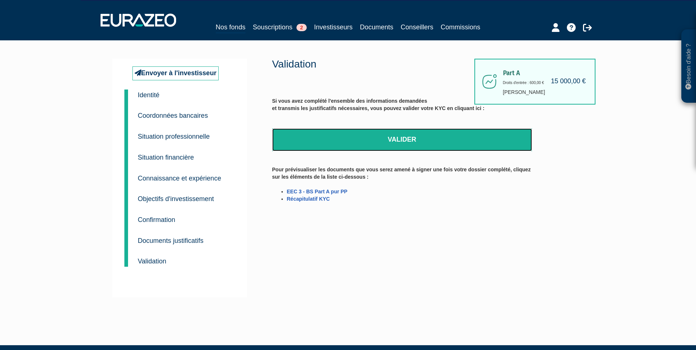
drag, startPoint x: 410, startPoint y: 138, endPoint x: 376, endPoint y: 34, distance: 109.0
click at [410, 138] on link "Valider" at bounding box center [402, 139] width 260 height 23
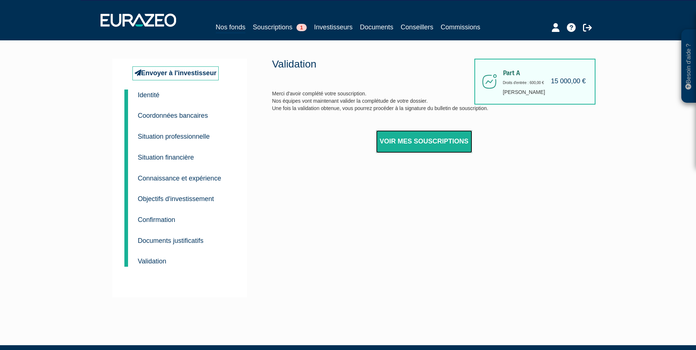
click at [470, 149] on link "Voir mes souscriptions" at bounding box center [424, 141] width 96 height 23
